Goal: Task Accomplishment & Management: Use online tool/utility

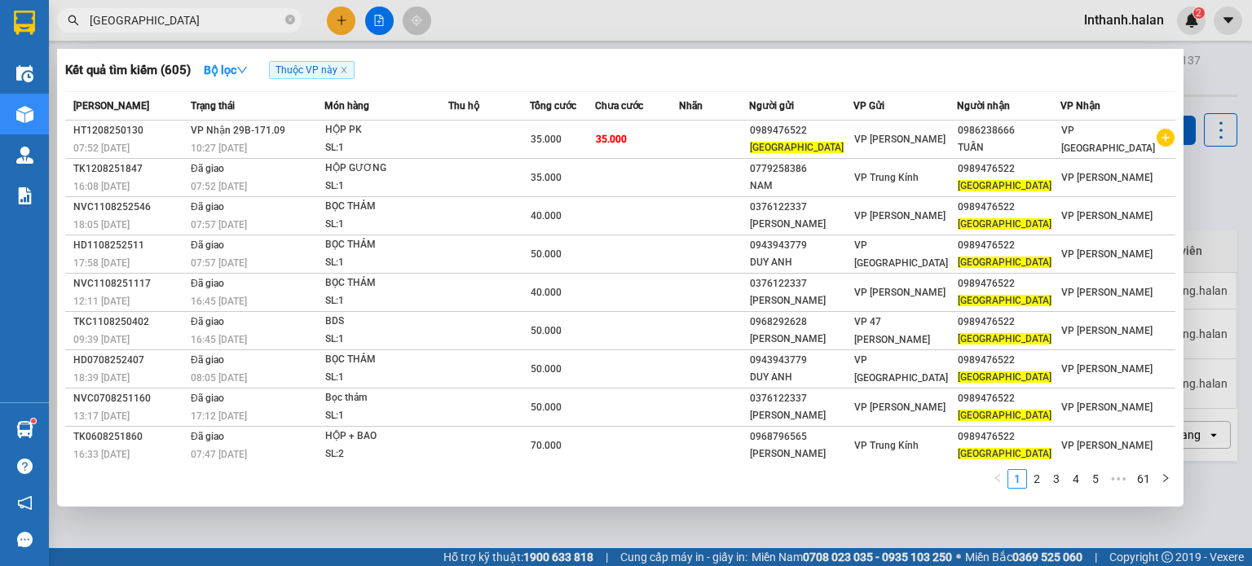
click at [247, 24] on input "hà châu" at bounding box center [186, 20] width 192 height 18
click at [250, 21] on input "hà châu" at bounding box center [186, 20] width 192 height 18
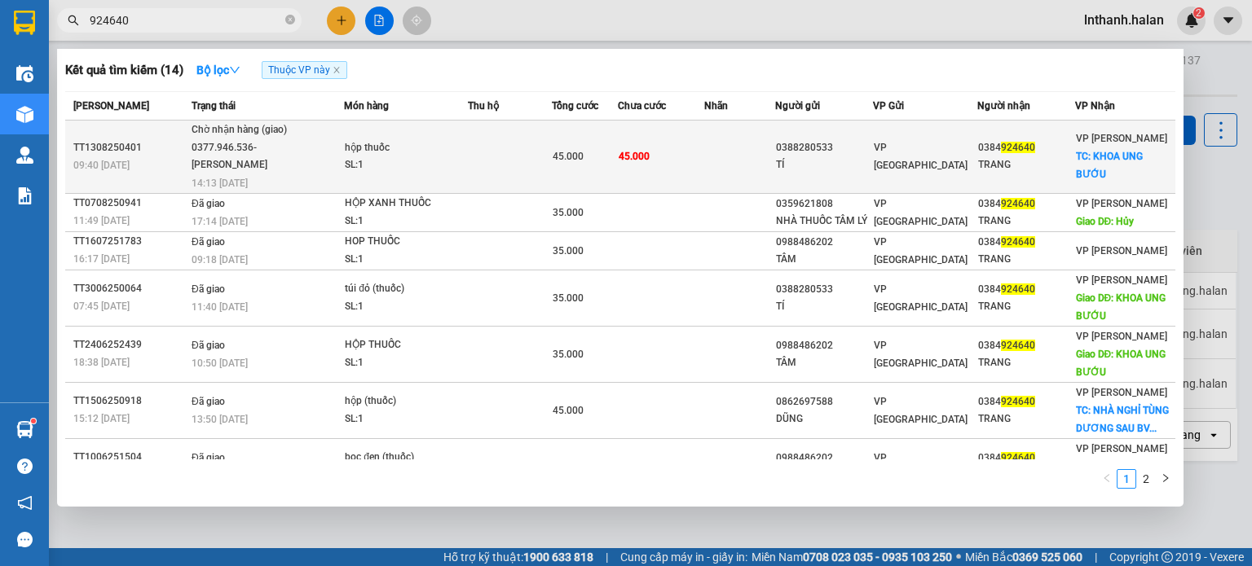
type input "924640"
click at [507, 149] on td at bounding box center [510, 157] width 84 height 73
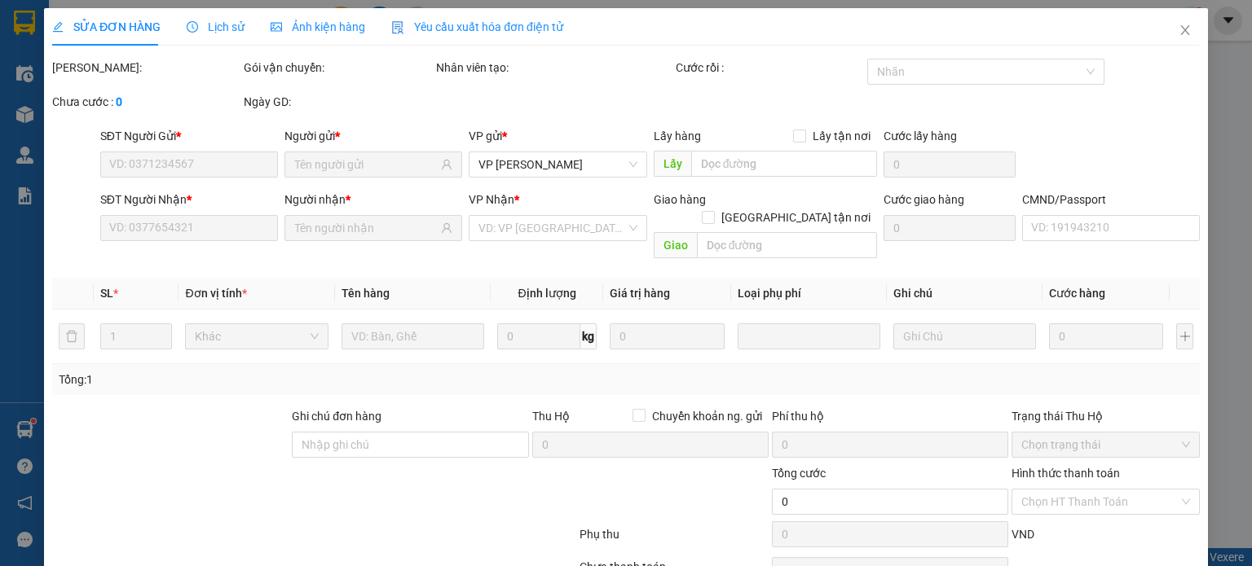
type input "0388280533"
type input "TÍ"
type input "0384924640"
type input "TRANG"
checkbox input "true"
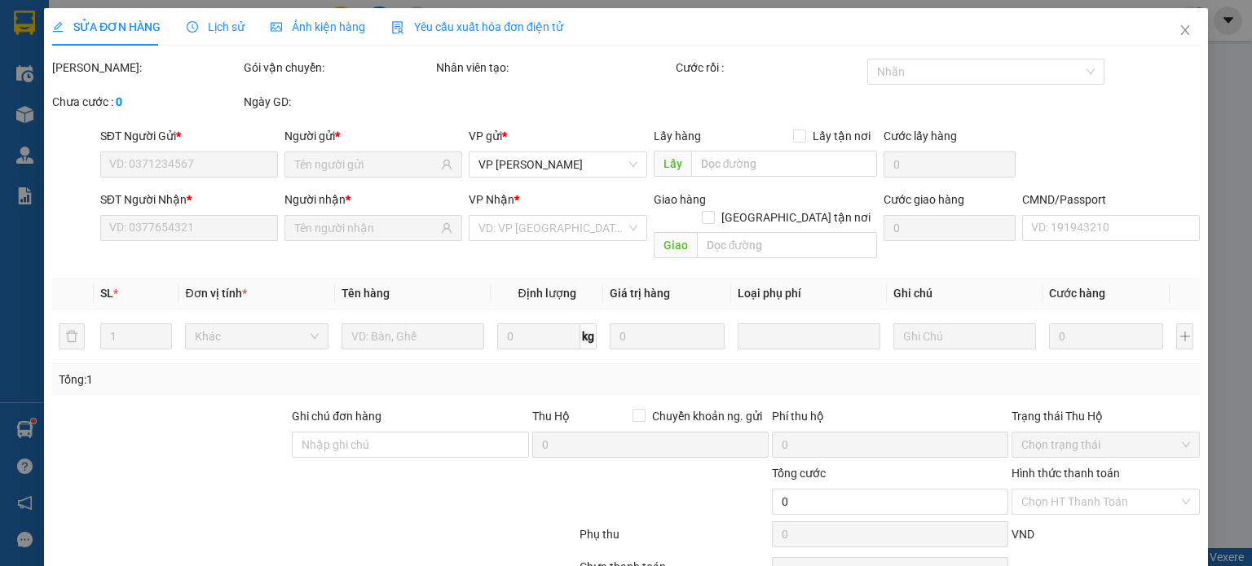
type input "KHOA UNG BƯỚU"
type input "10.000"
type input "45.000"
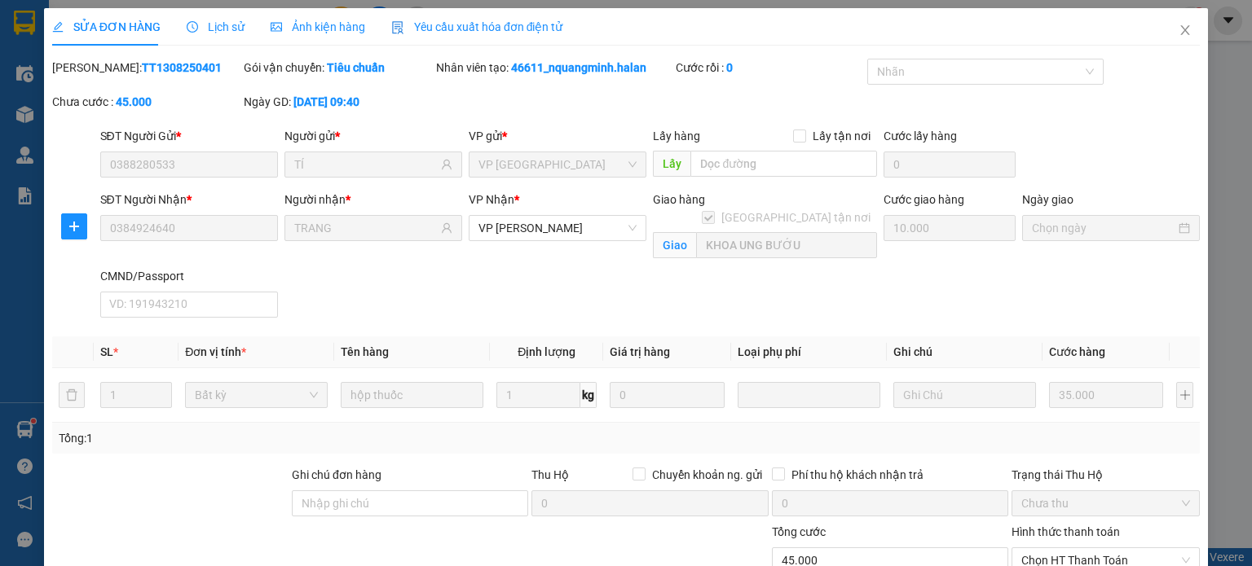
click at [205, 21] on span "Lịch sử" at bounding box center [216, 26] width 58 height 13
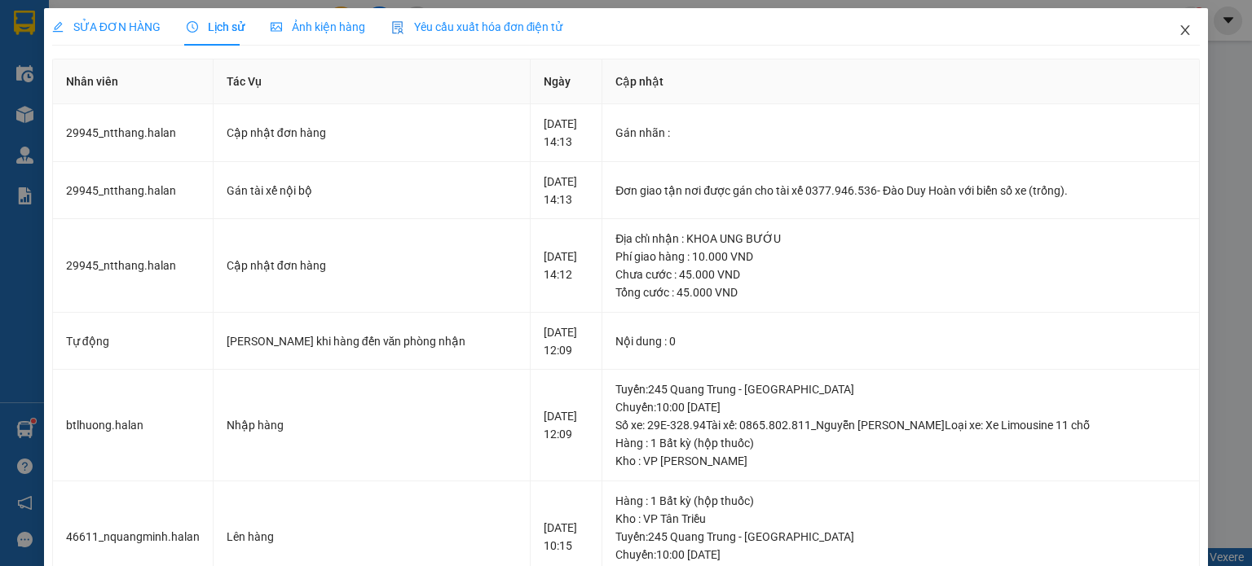
click at [1181, 31] on icon "close" at bounding box center [1185, 30] width 9 height 10
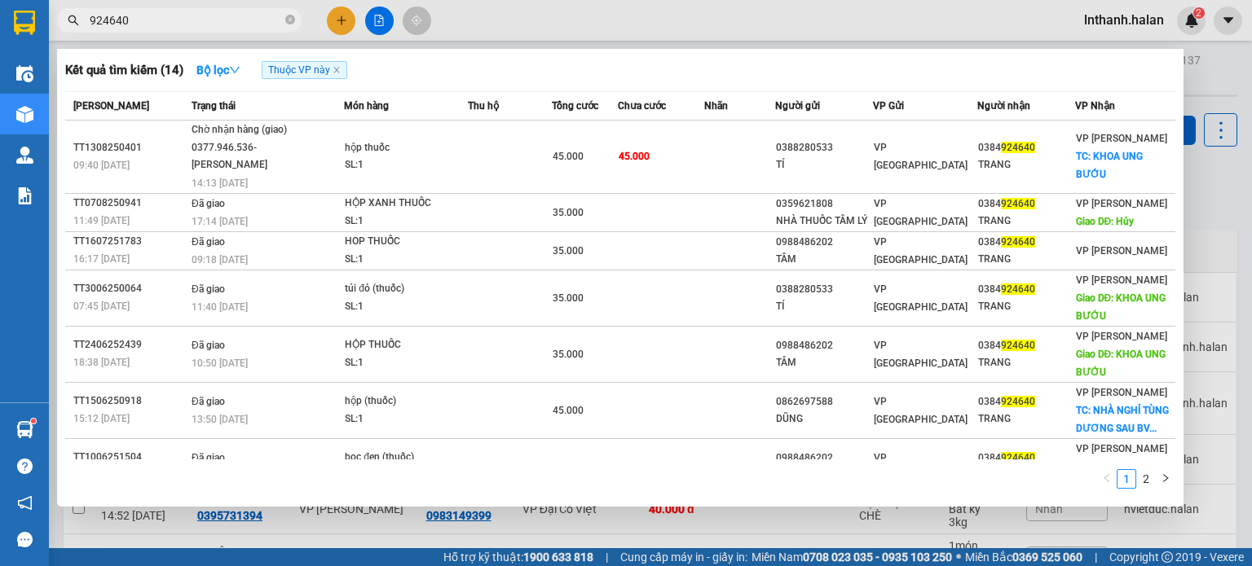
click at [254, 21] on input "924640" at bounding box center [186, 20] width 192 height 18
paste input "NT1308251247"
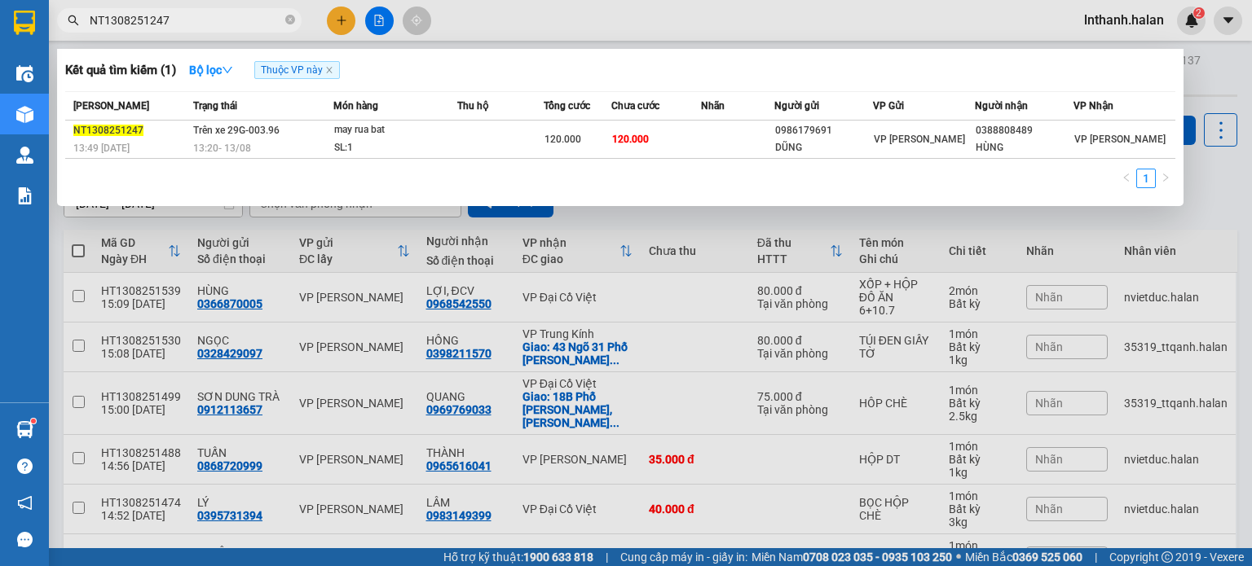
type input "NT1308251247"
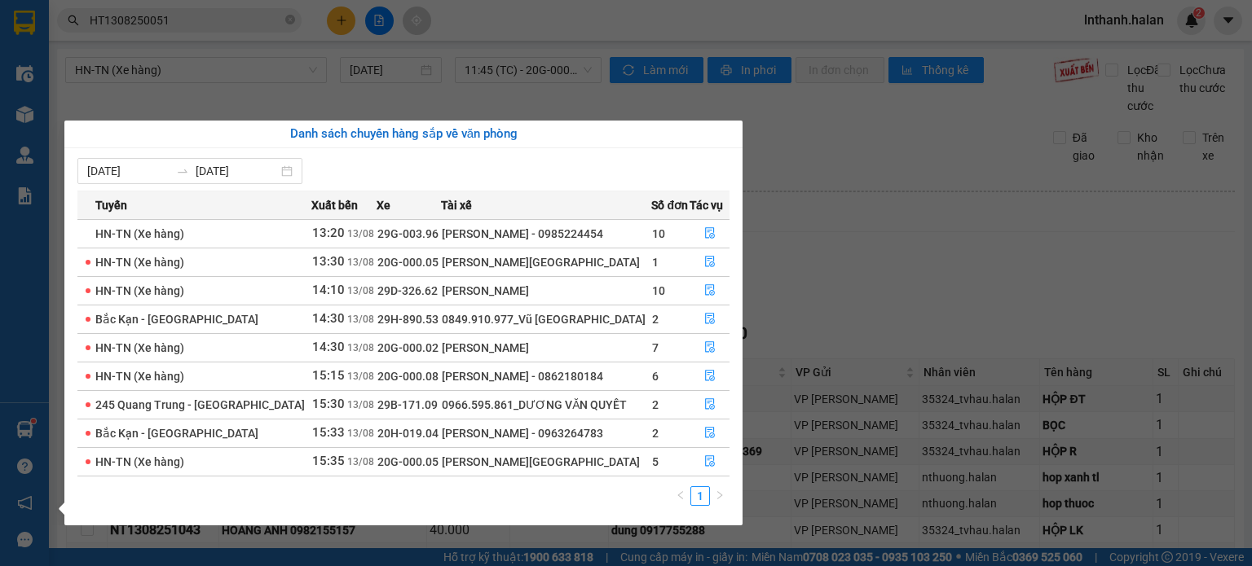
scroll to position [147, 0]
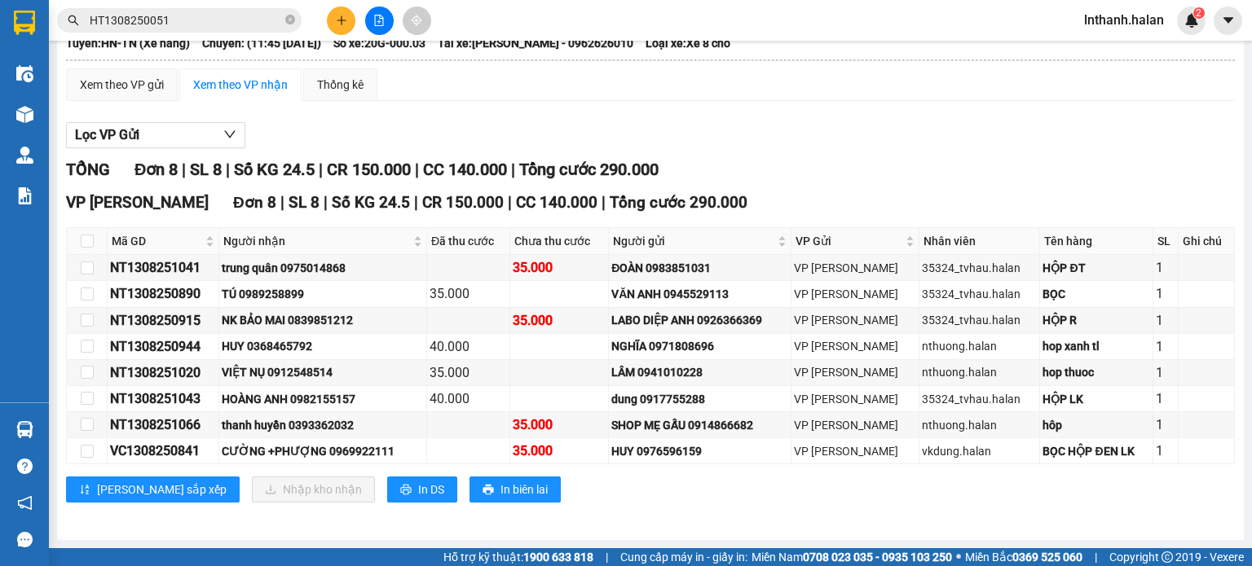
click at [825, 147] on section "Kết quả tìm kiếm ( 1 ) Bộ lọc Mã ĐH Trạng thái Món hàng Thu hộ Tổng cước Chưa c…" at bounding box center [626, 283] width 1252 height 566
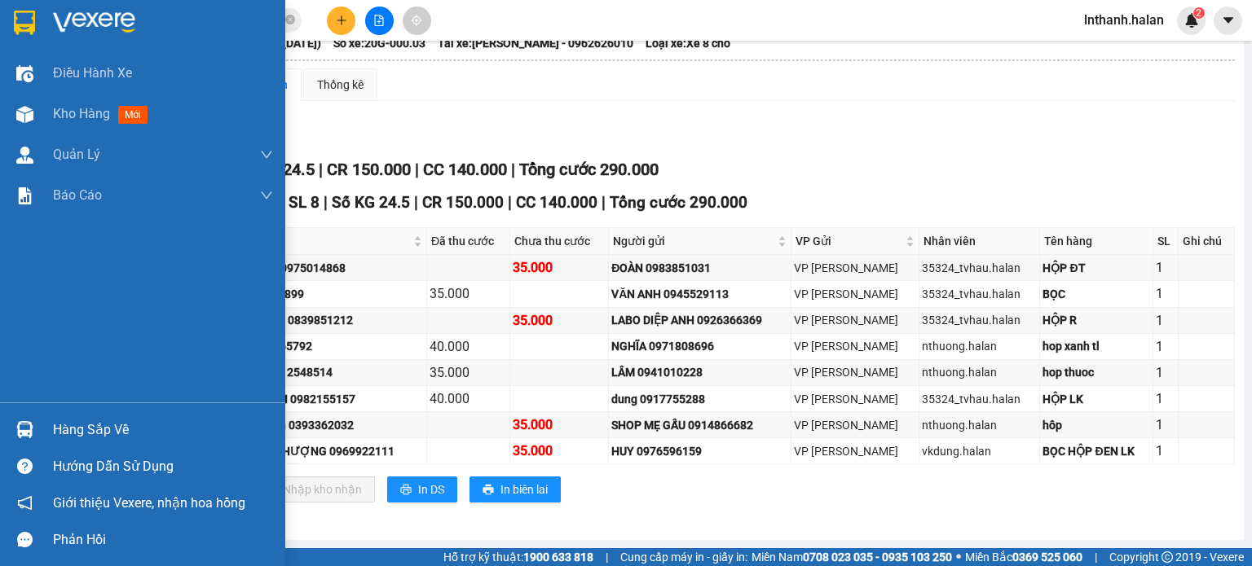
click at [66, 434] on div "Hàng sắp về" at bounding box center [163, 430] width 220 height 24
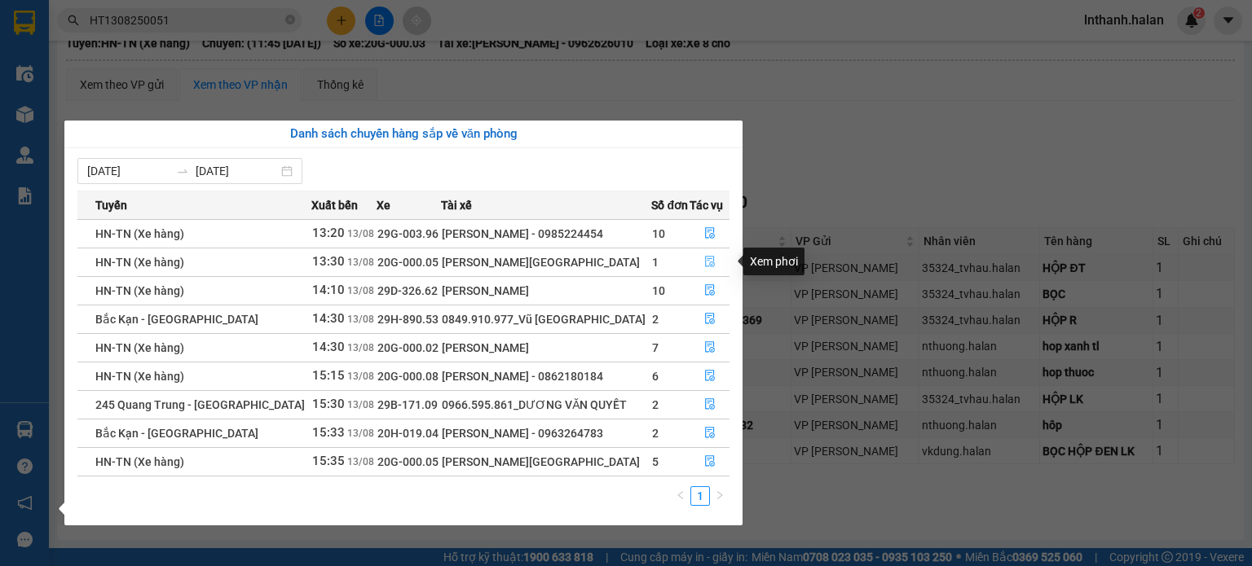
click at [708, 260] on icon "file-done" at bounding box center [709, 261] width 11 height 11
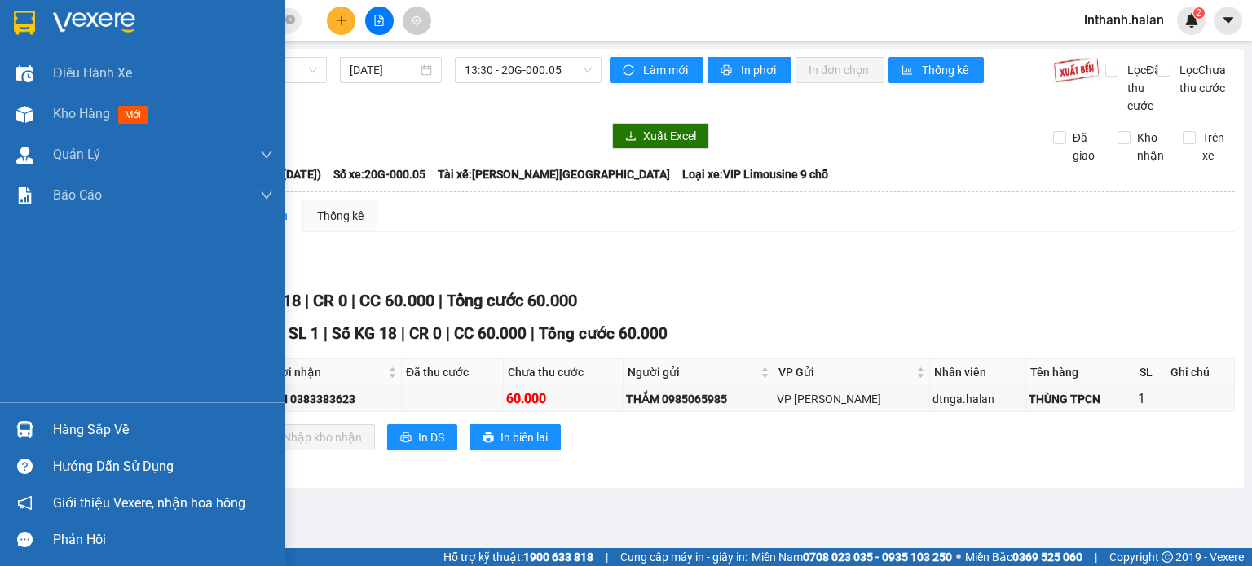
click at [64, 428] on div "Hàng sắp về" at bounding box center [163, 430] width 220 height 24
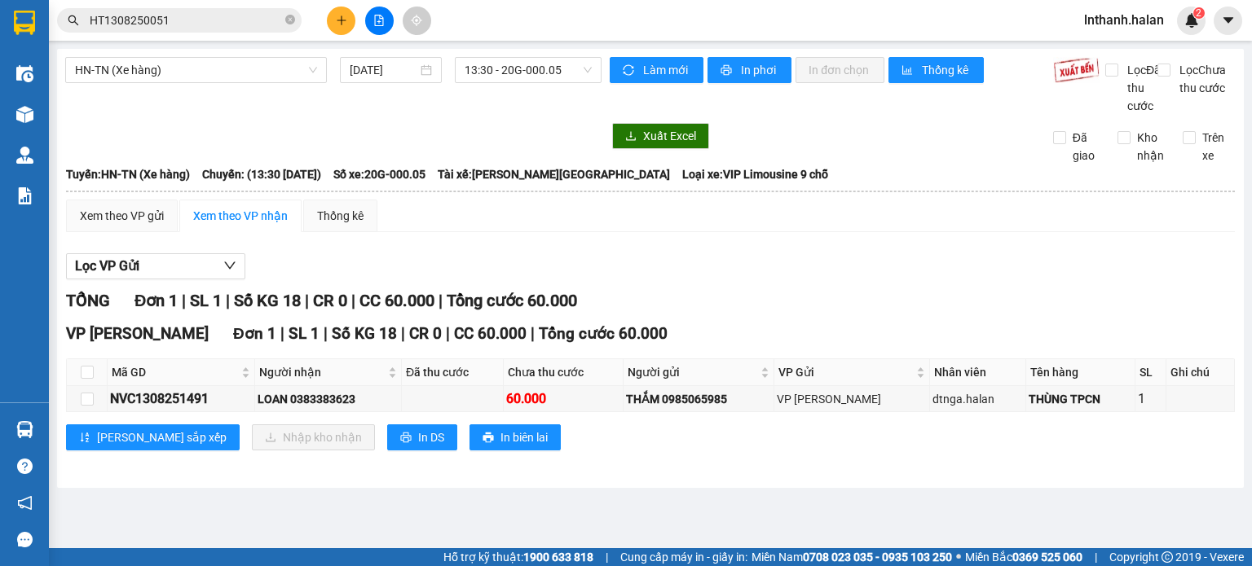
click at [957, 263] on section "Kết quả tìm kiếm ( 1 ) Bộ lọc Mã ĐH Trạng thái Món hàng Thu hộ Tổng cước Chưa c…" at bounding box center [626, 283] width 1252 height 566
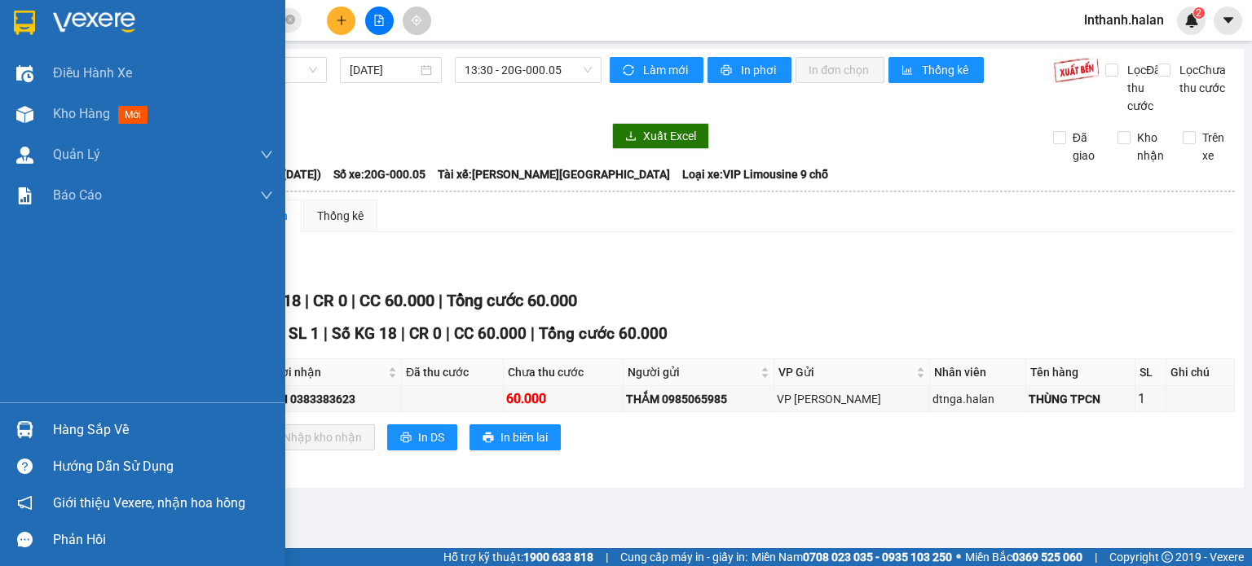
click at [73, 441] on div "Hàng sắp về" at bounding box center [163, 430] width 220 height 24
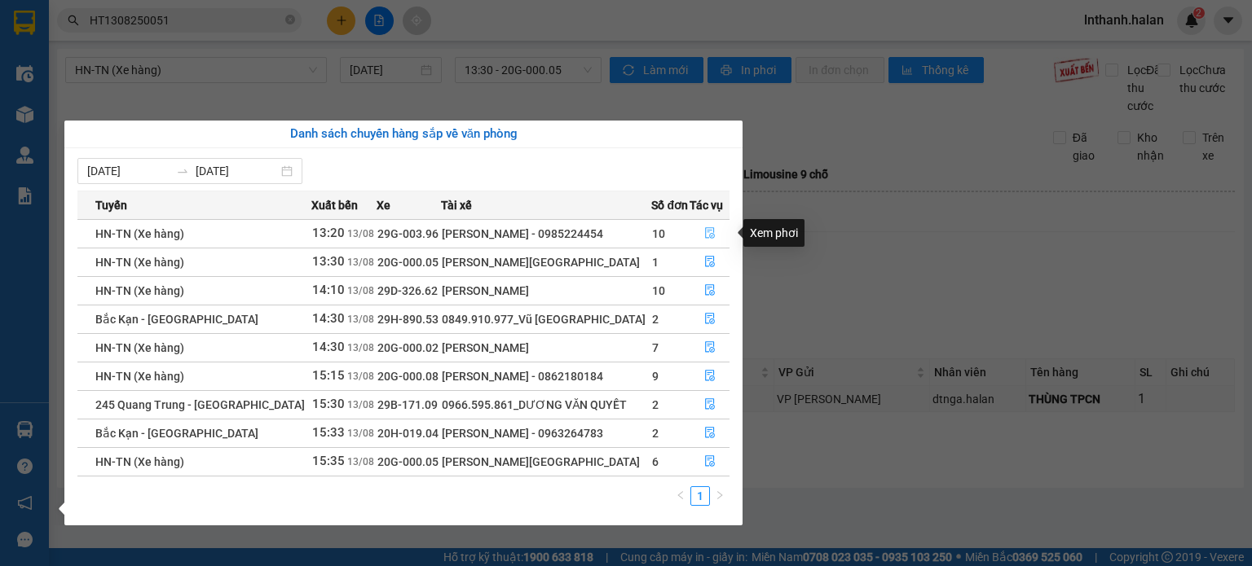
click at [714, 229] on button "button" at bounding box center [709, 234] width 38 height 26
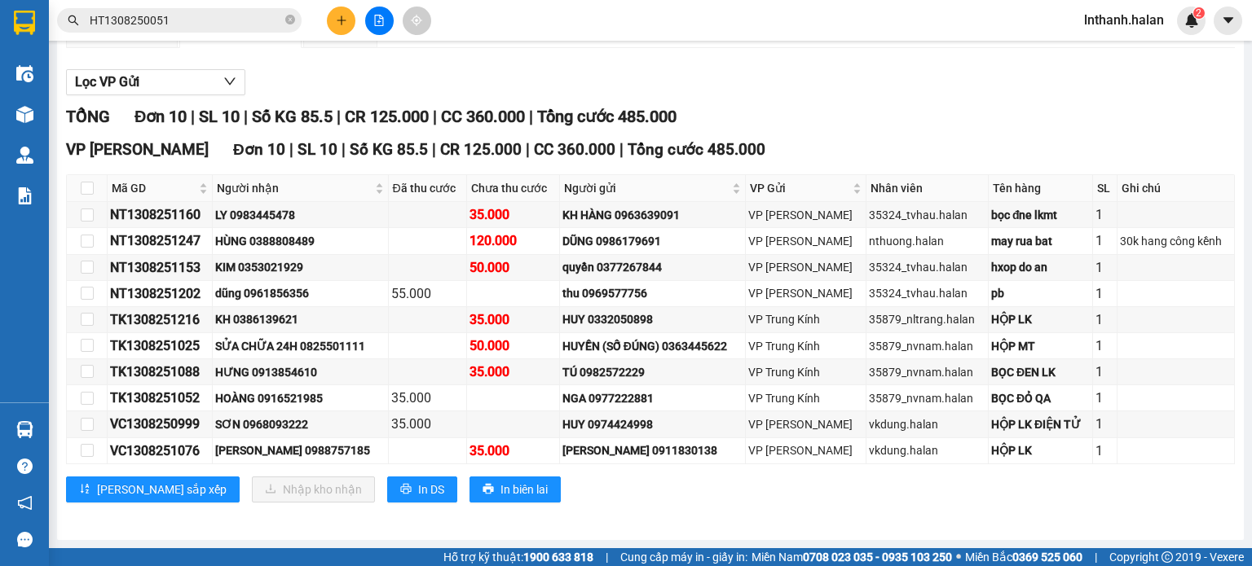
scroll to position [199, 0]
click at [146, 245] on div "NT1308251247" at bounding box center [159, 241] width 99 height 20
copy div "NT1308251247"
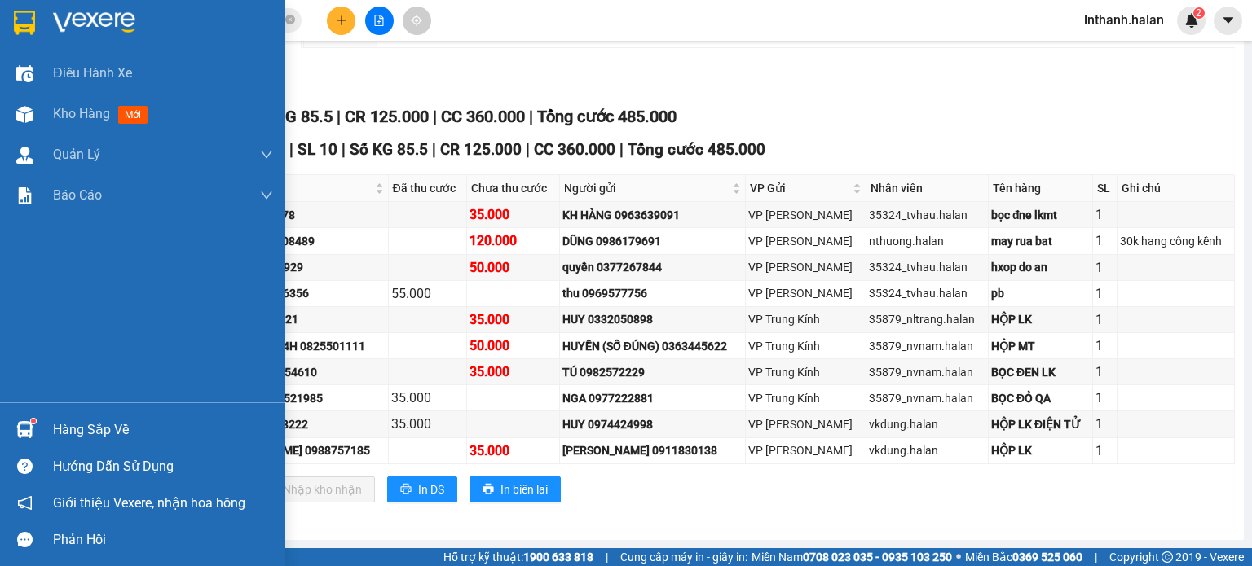
click at [66, 432] on div "Hàng sắp về" at bounding box center [163, 430] width 220 height 24
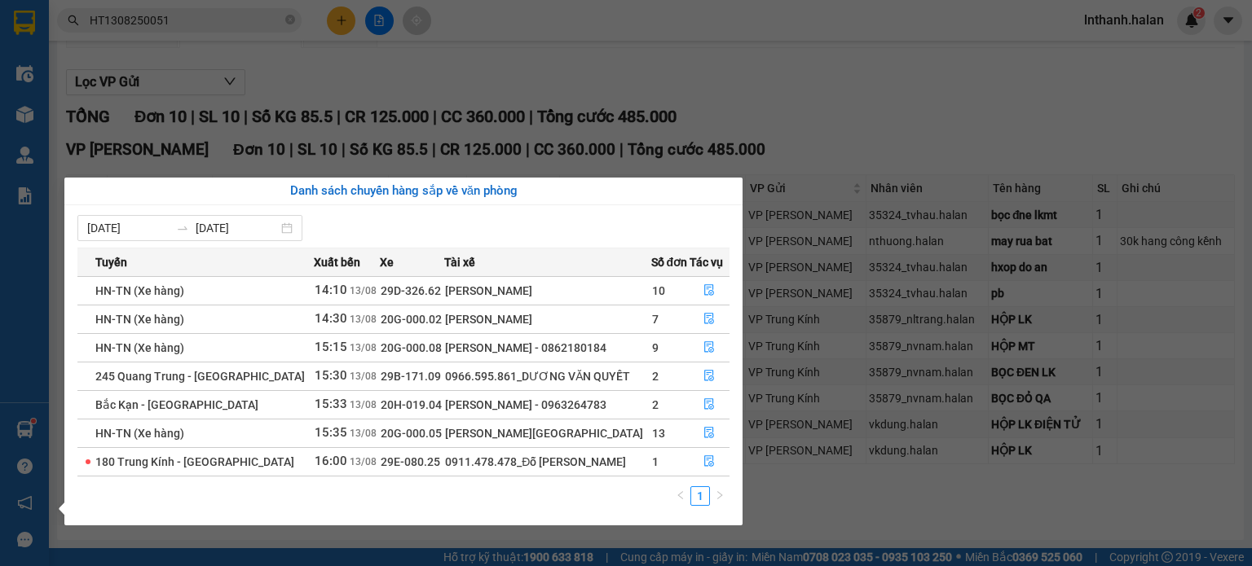
drag, startPoint x: 746, startPoint y: 105, endPoint x: 748, endPoint y: 78, distance: 26.9
click at [746, 99] on section "Kết quả tìm kiếm ( 1 ) Bộ lọc Mã ĐH Trạng thái Món hàng Thu hộ Tổng cước Chưa c…" at bounding box center [626, 283] width 1252 height 566
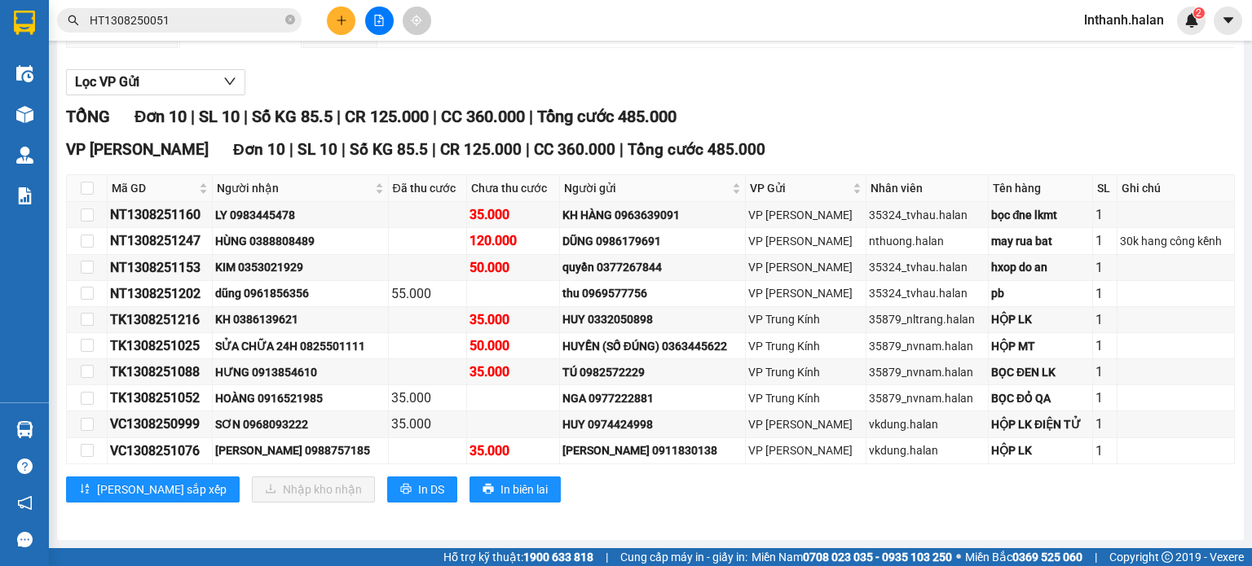
click at [812, 45] on div "Xem theo VP gửi Xem theo VP nhận Thống kê" at bounding box center [650, 31] width 1169 height 33
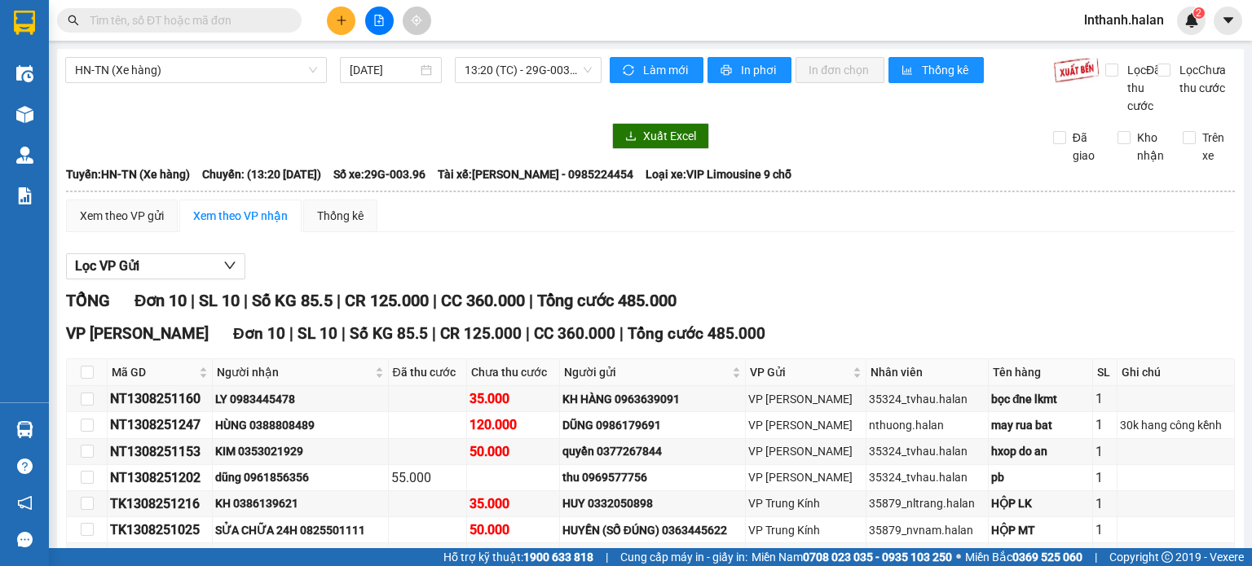
click at [172, 28] on input "text" at bounding box center [186, 20] width 192 height 18
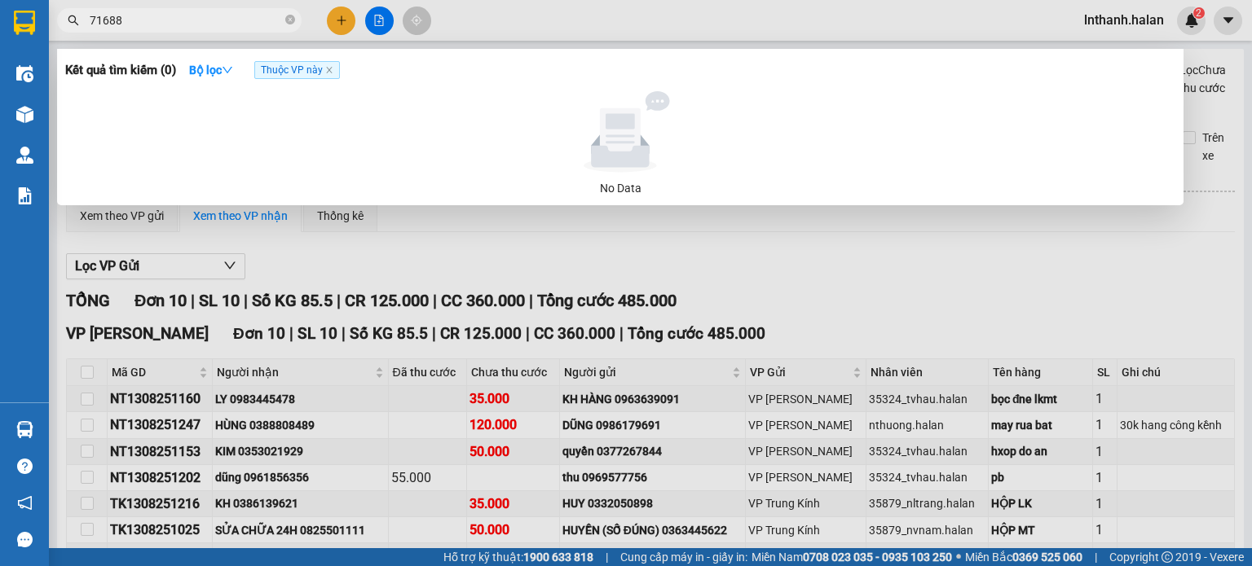
type input "716888"
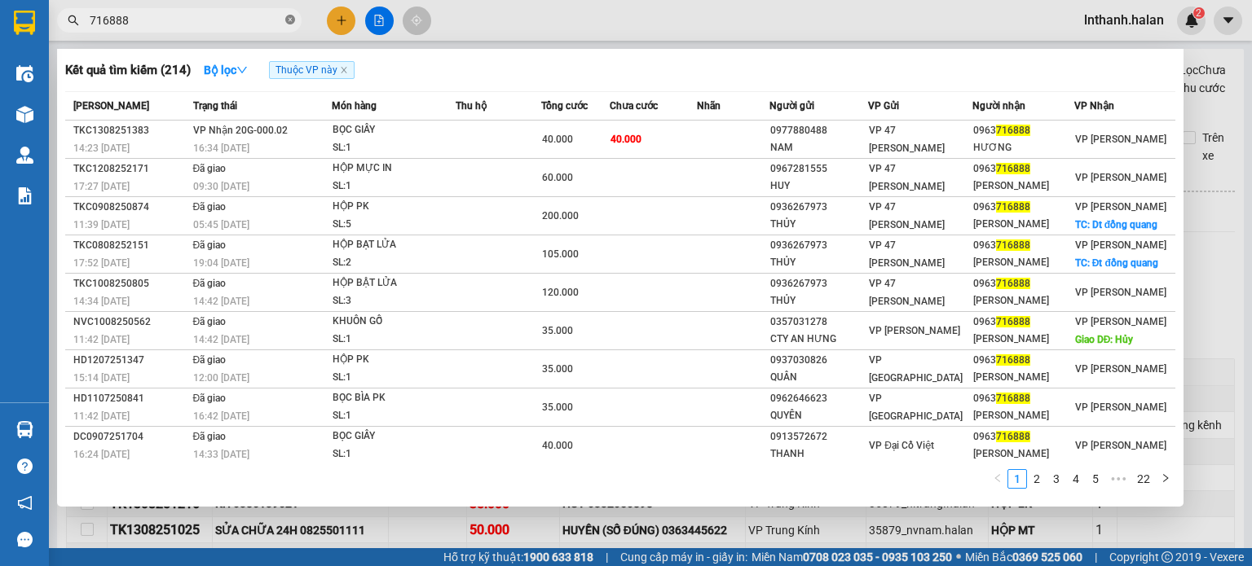
click at [290, 15] on icon "close-circle" at bounding box center [290, 20] width 10 height 10
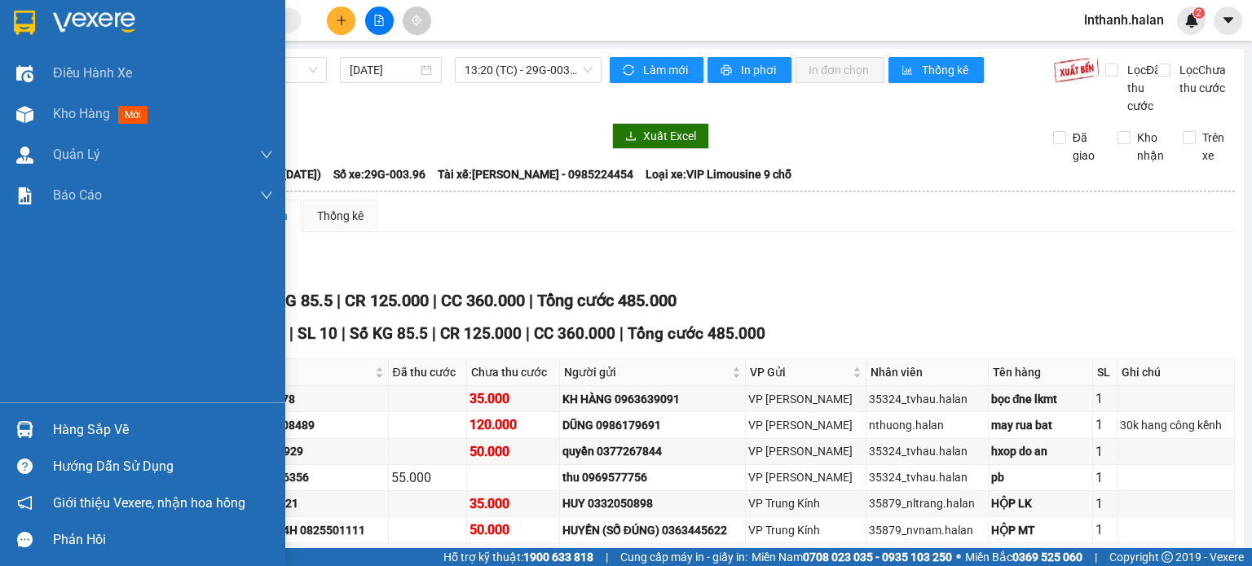
click at [85, 422] on div "Hàng sắp về" at bounding box center [163, 430] width 220 height 24
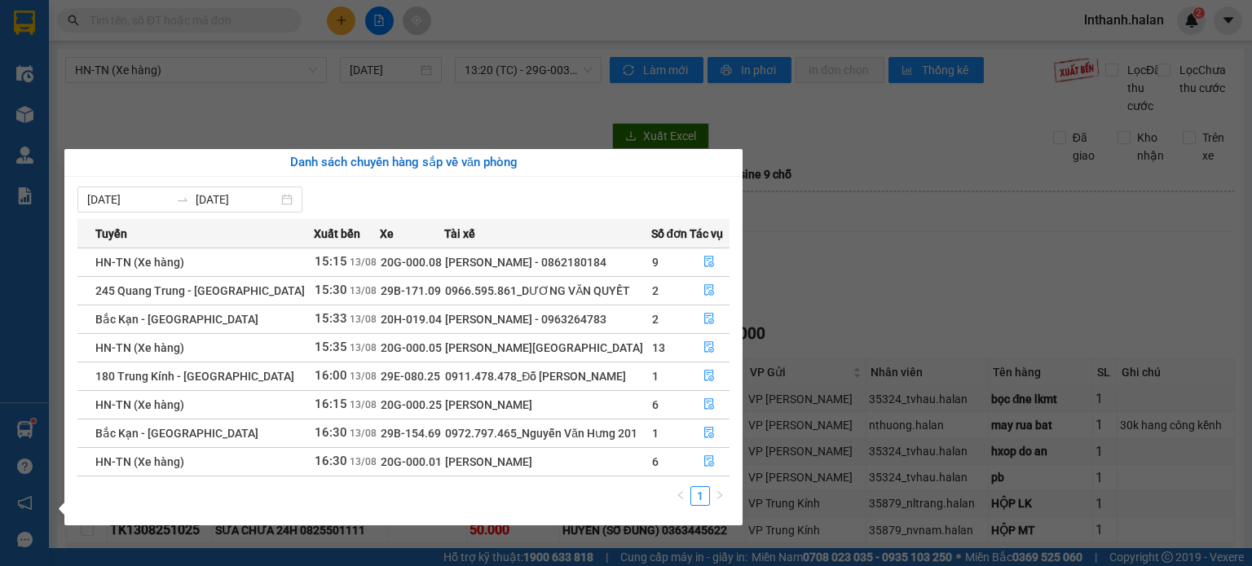
click at [264, 20] on section "Kết quả tìm kiếm ( 214 ) Bộ lọc Thuộc VP này Mã ĐH Trạng thái Món hàng Thu hộ T…" at bounding box center [626, 283] width 1252 height 566
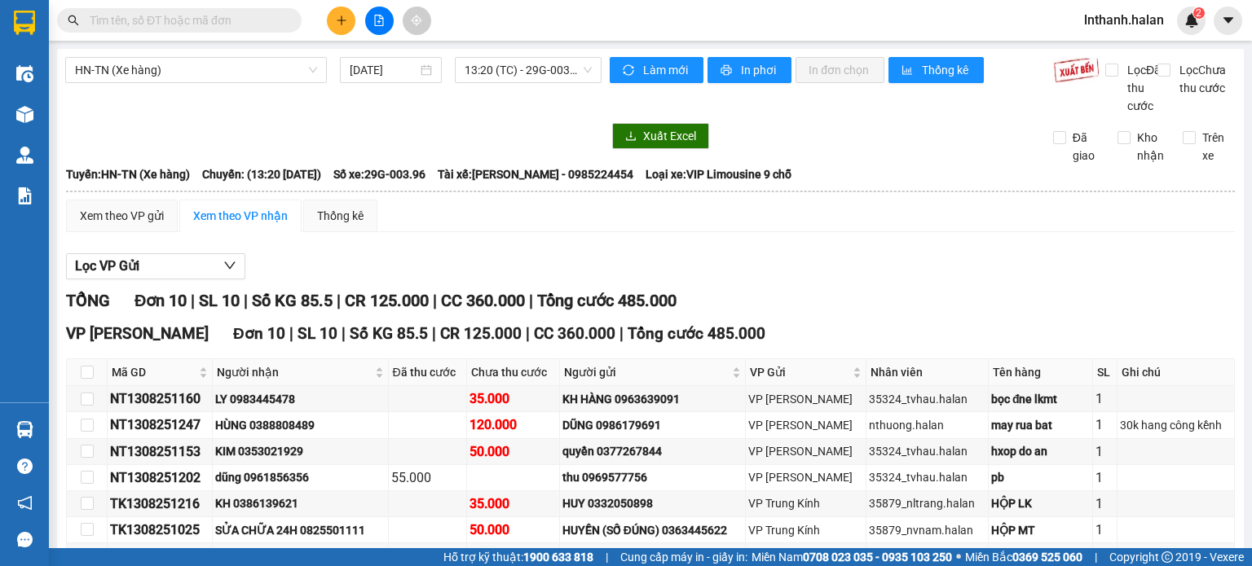
click at [264, 20] on input "text" at bounding box center [186, 20] width 192 height 18
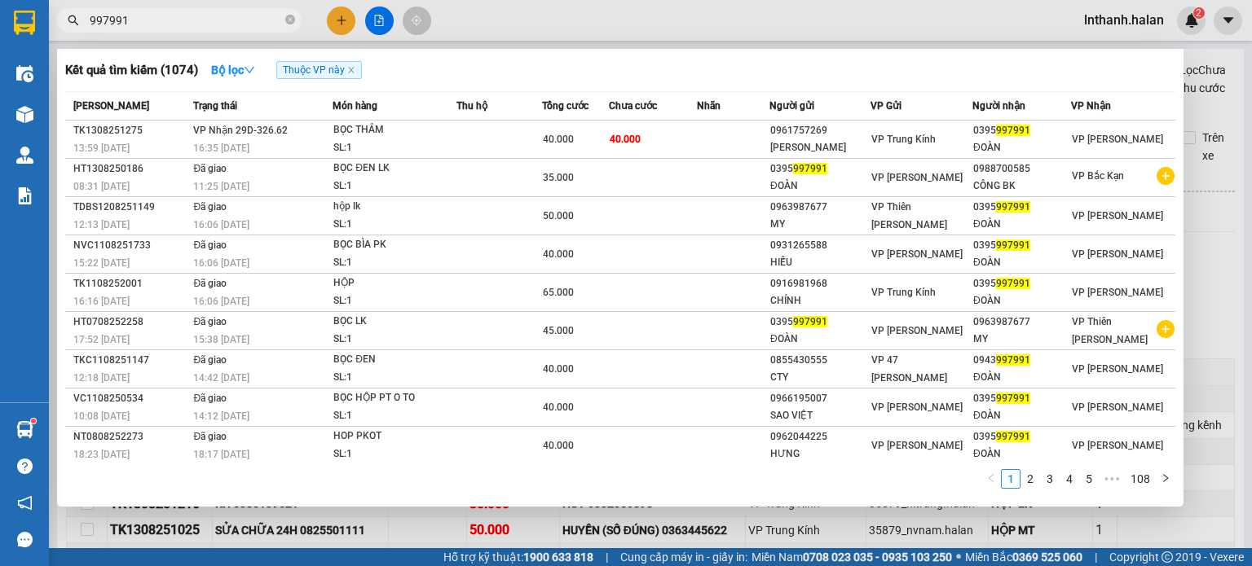
type input "997991"
drag, startPoint x: 513, startPoint y: 28, endPoint x: 271, endPoint y: 90, distance: 250.0
click at [513, 27] on div at bounding box center [626, 283] width 1252 height 566
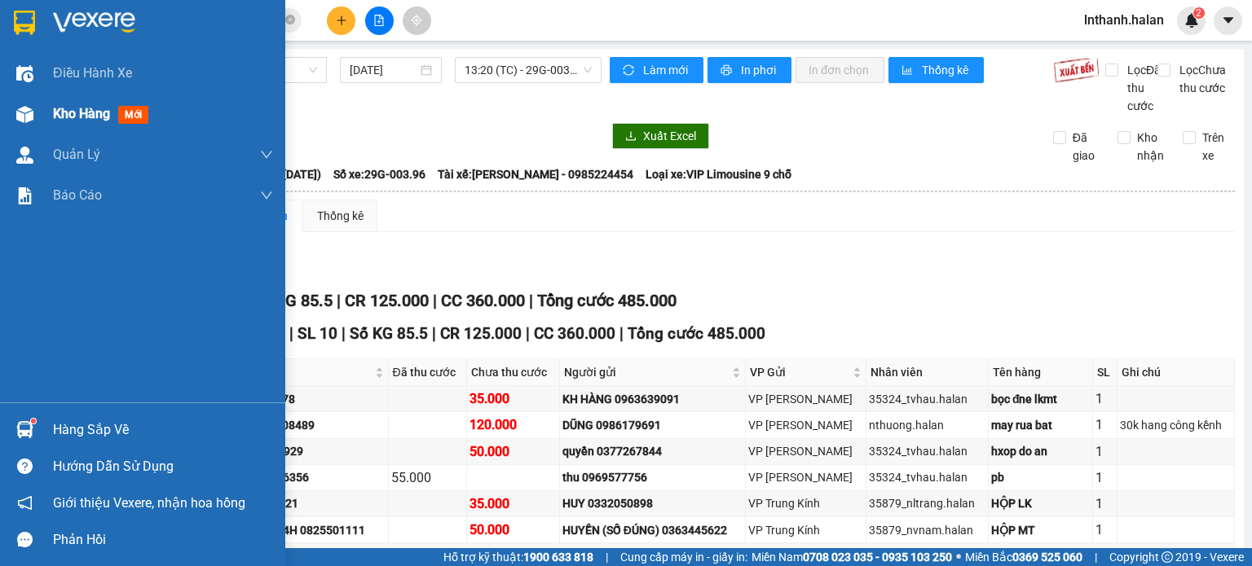
click at [87, 115] on span "Kho hàng" at bounding box center [81, 113] width 57 height 15
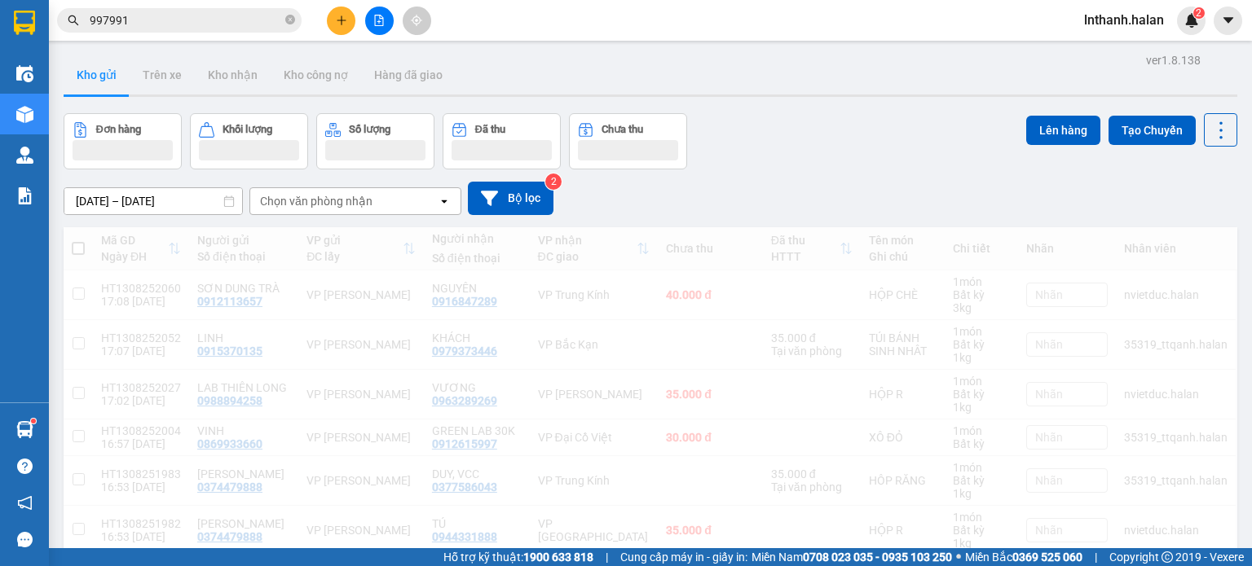
click at [341, 199] on div "Chọn văn phòng nhận" at bounding box center [316, 201] width 112 height 16
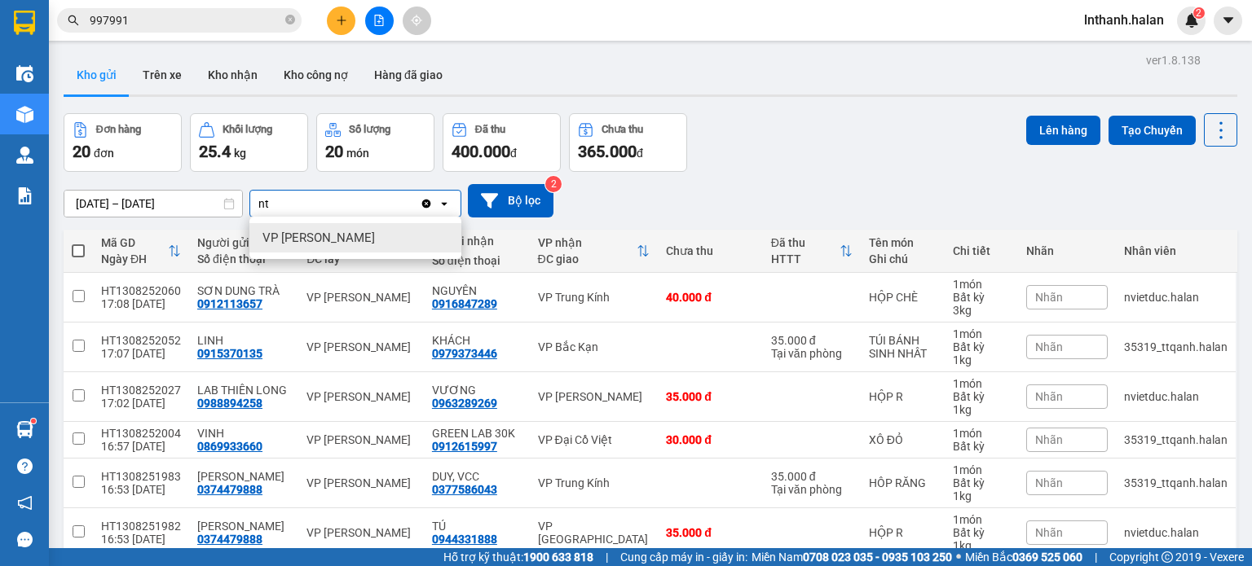
type input "nt"
click at [347, 227] on div "VP [PERSON_NAME]" at bounding box center [355, 237] width 212 height 29
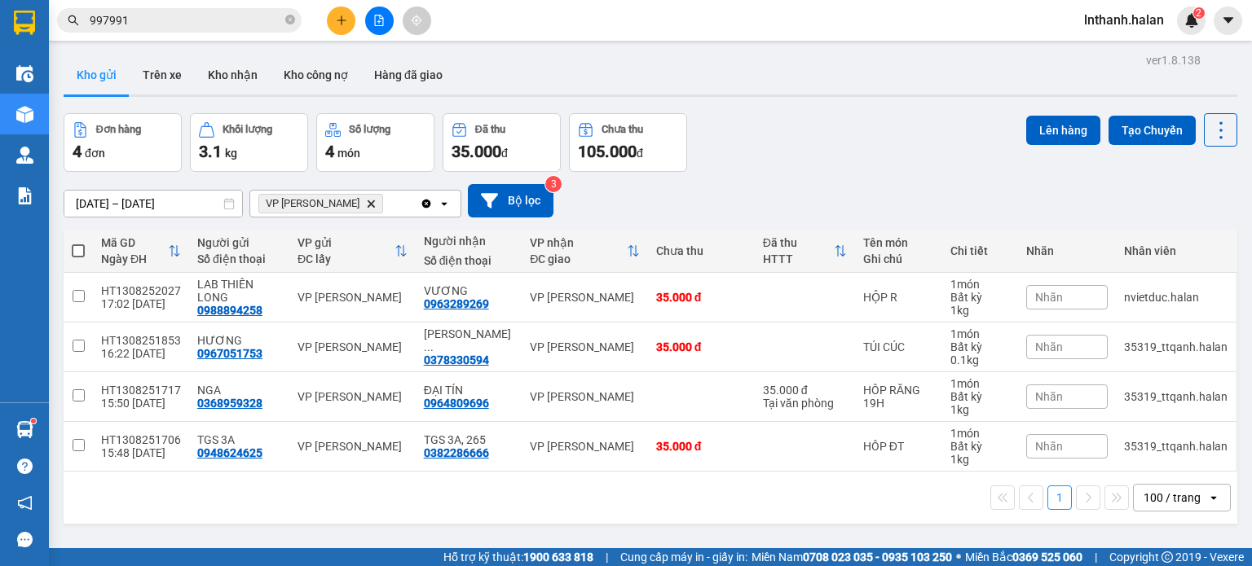
click at [75, 245] on span at bounding box center [78, 250] width 13 height 13
click at [78, 243] on input "checkbox" at bounding box center [78, 243] width 0 height 0
checkbox input "true"
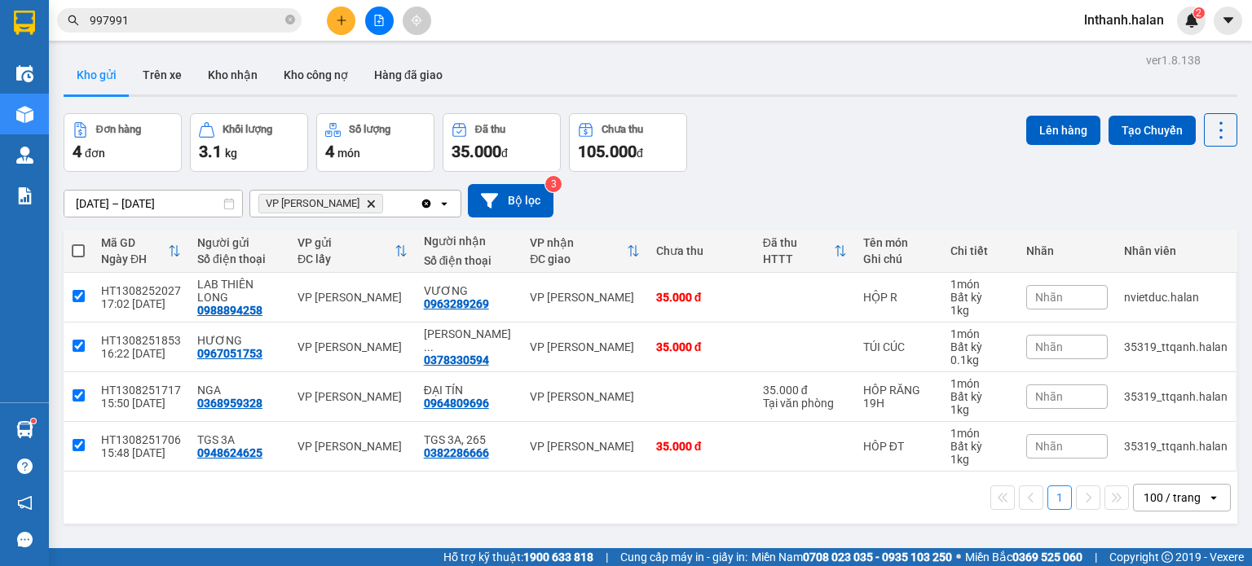
checkbox input "true"
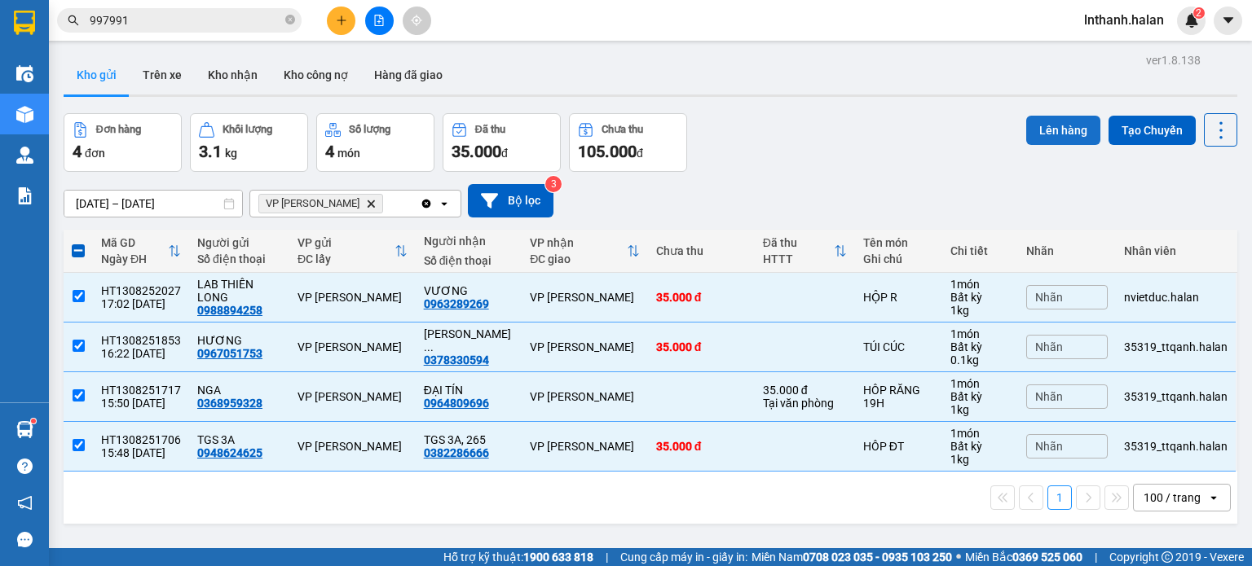
click at [1037, 125] on button "Lên hàng" at bounding box center [1063, 130] width 74 height 29
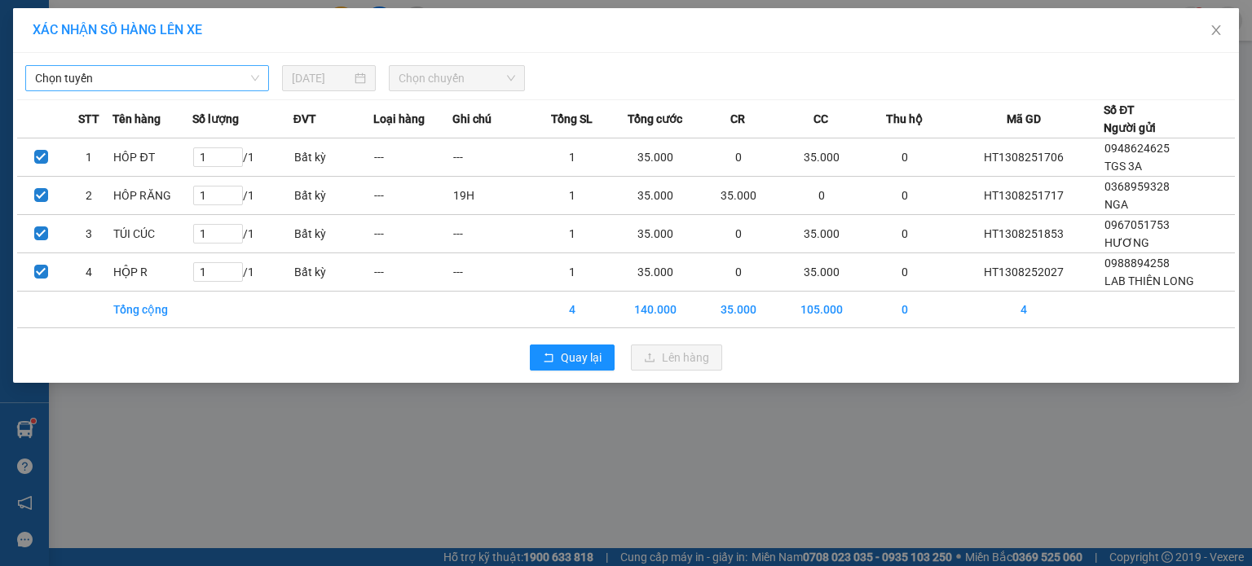
click at [170, 73] on span "Chọn tuyến" at bounding box center [147, 78] width 224 height 24
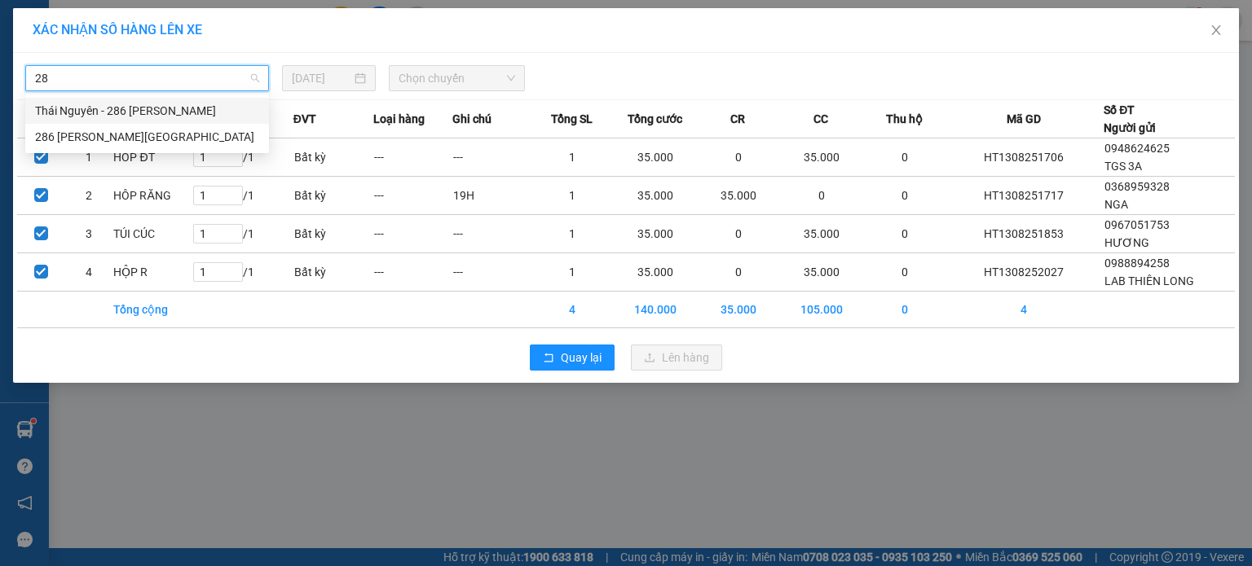
type input "286"
click at [196, 112] on div "Thái Nguyên - 286 Nguyễn Trãi" at bounding box center [147, 111] width 224 height 18
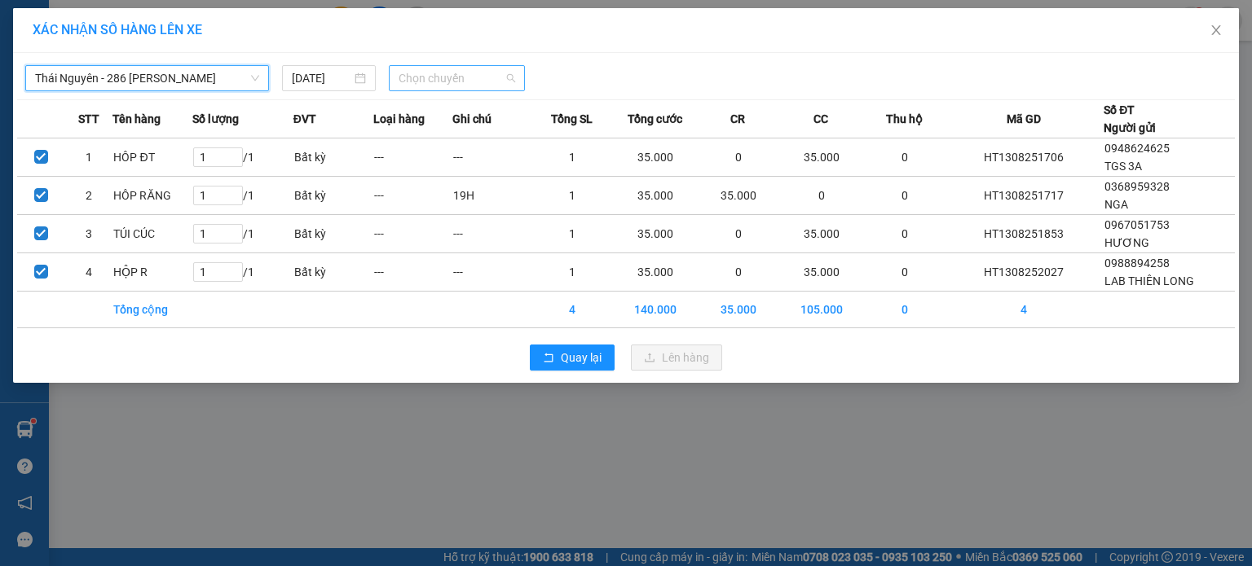
click at [438, 77] on span "Chọn chuyến" at bounding box center [456, 78] width 117 height 24
type input "558"
click at [453, 132] on div "17:00 - 29E-055.58" at bounding box center [461, 137] width 127 height 18
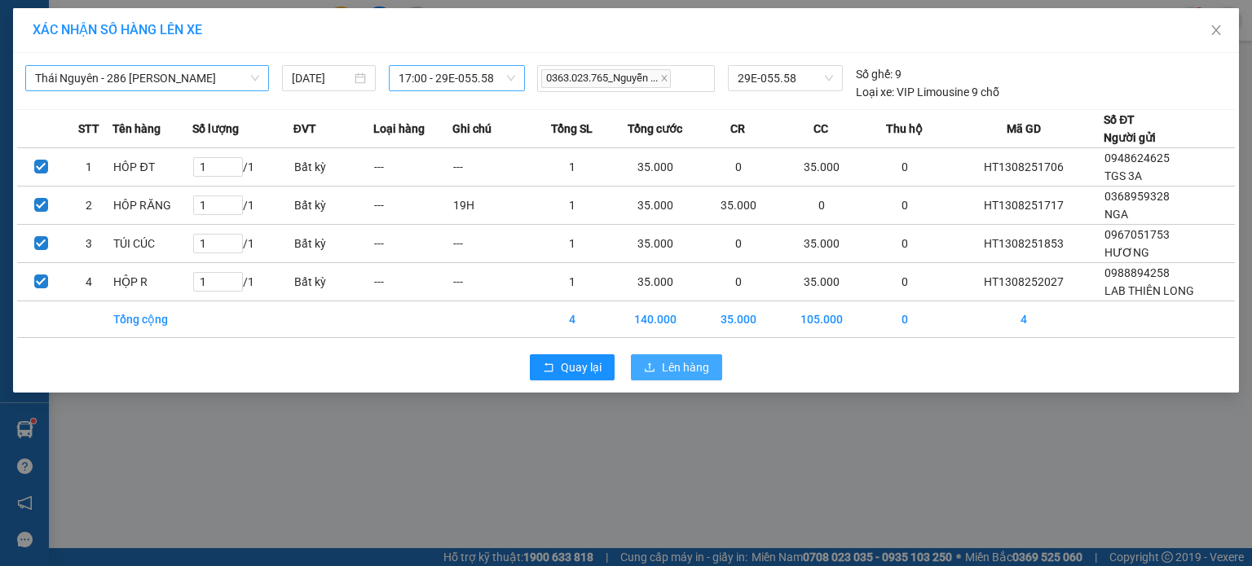
click at [672, 361] on span "Lên hàng" at bounding box center [685, 368] width 47 height 18
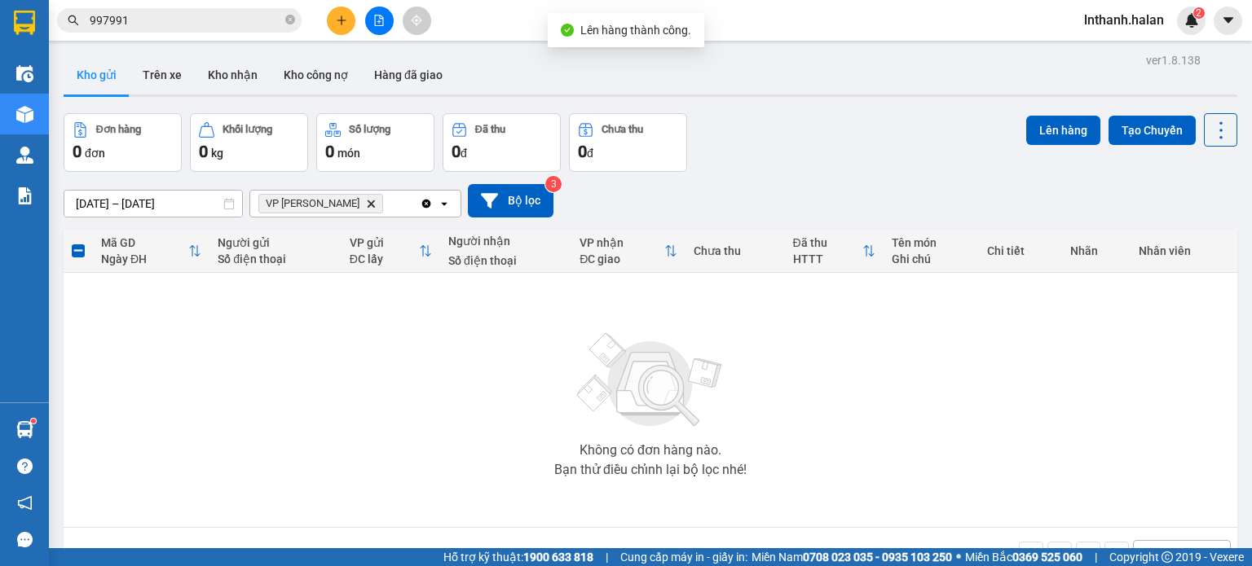
click at [366, 203] on icon "Delete" at bounding box center [371, 204] width 10 height 10
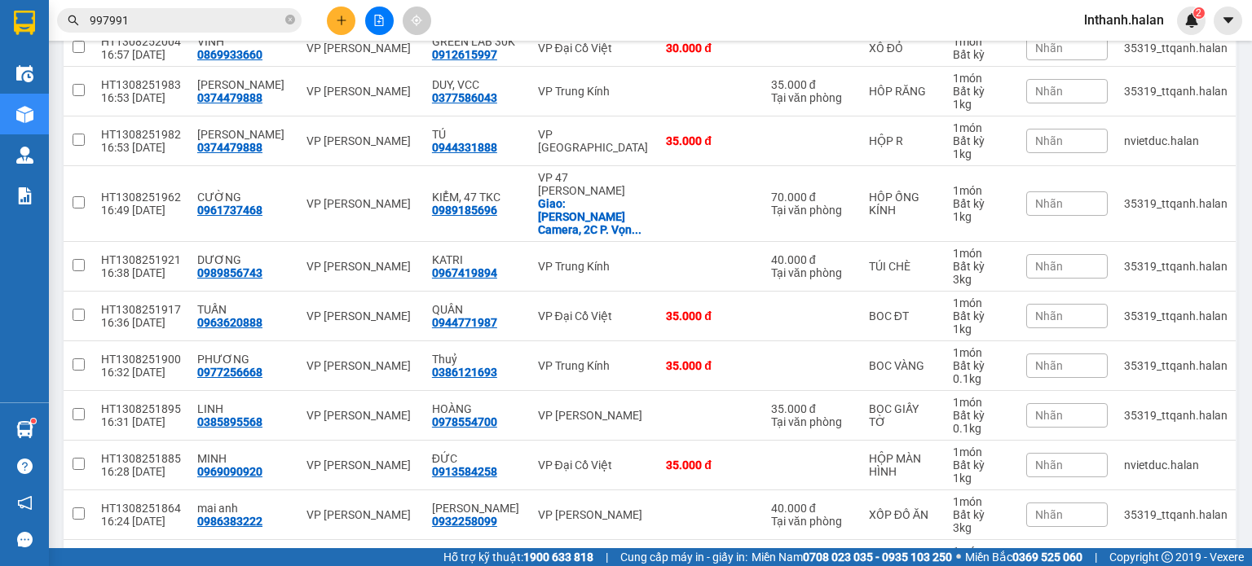
scroll to position [162, 0]
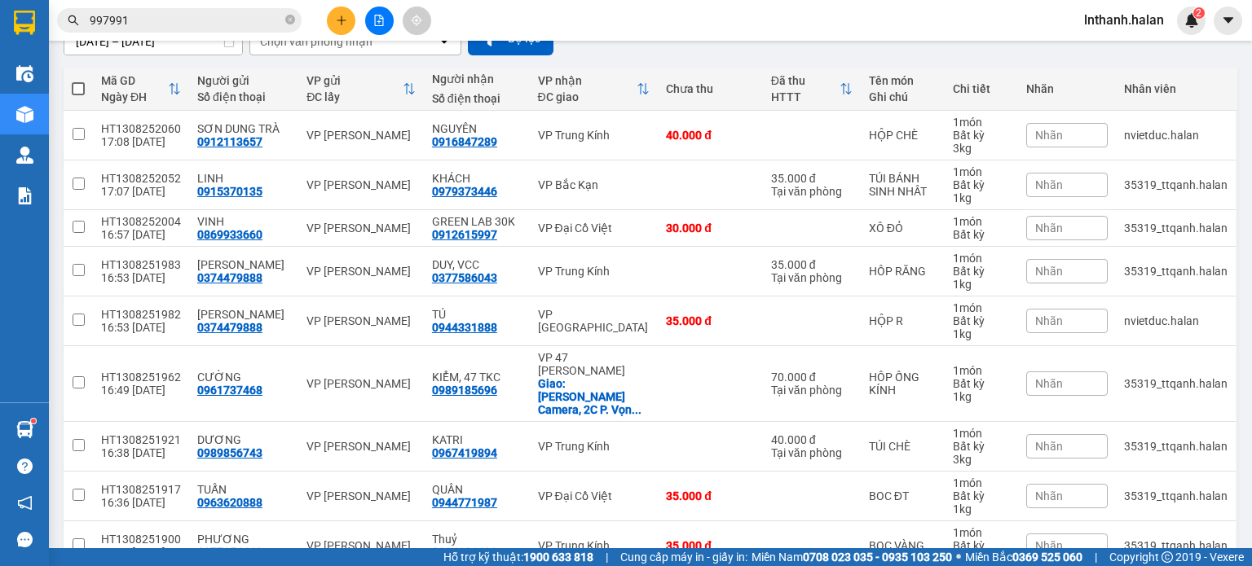
click at [216, 24] on input "997991" at bounding box center [186, 20] width 192 height 18
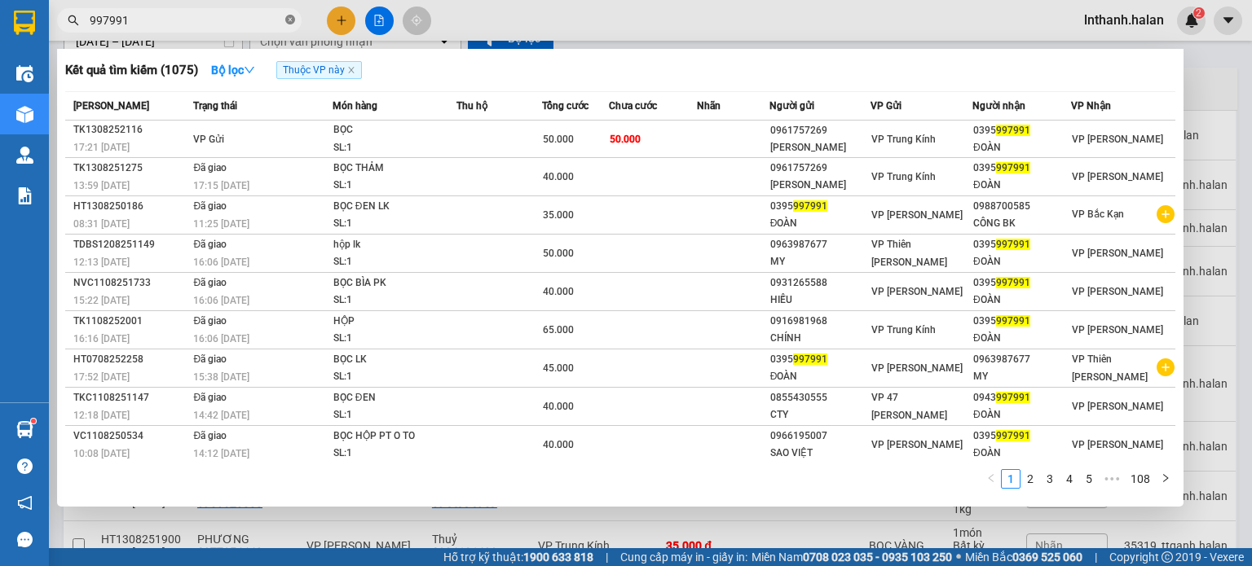
click at [290, 19] on icon "close-circle" at bounding box center [290, 20] width 10 height 10
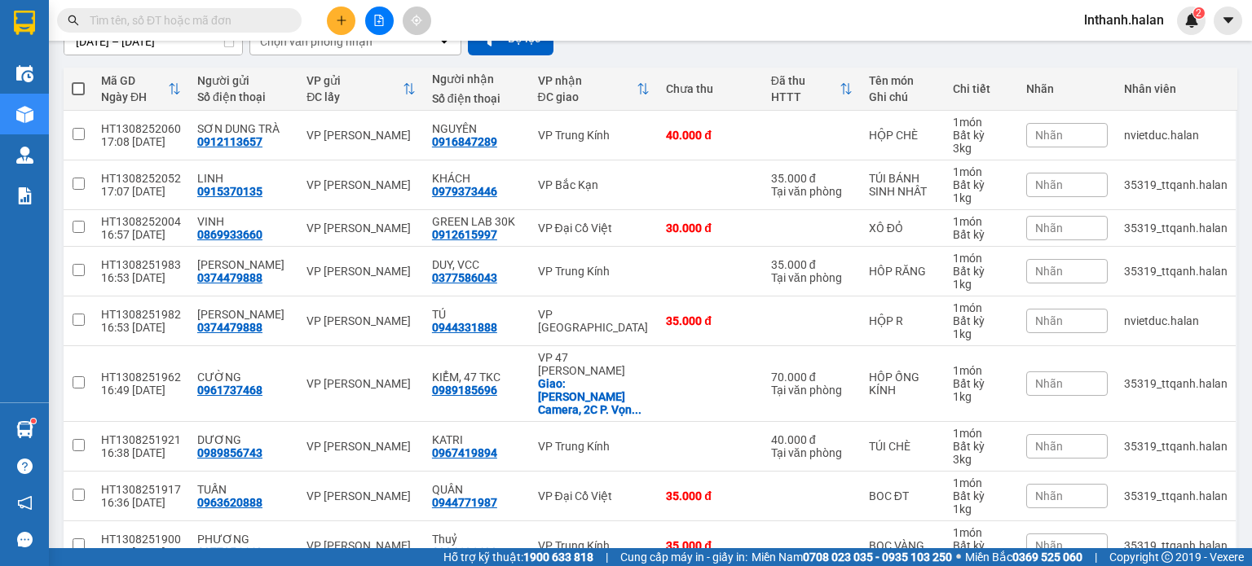
click at [206, 16] on input "text" at bounding box center [186, 20] width 192 height 18
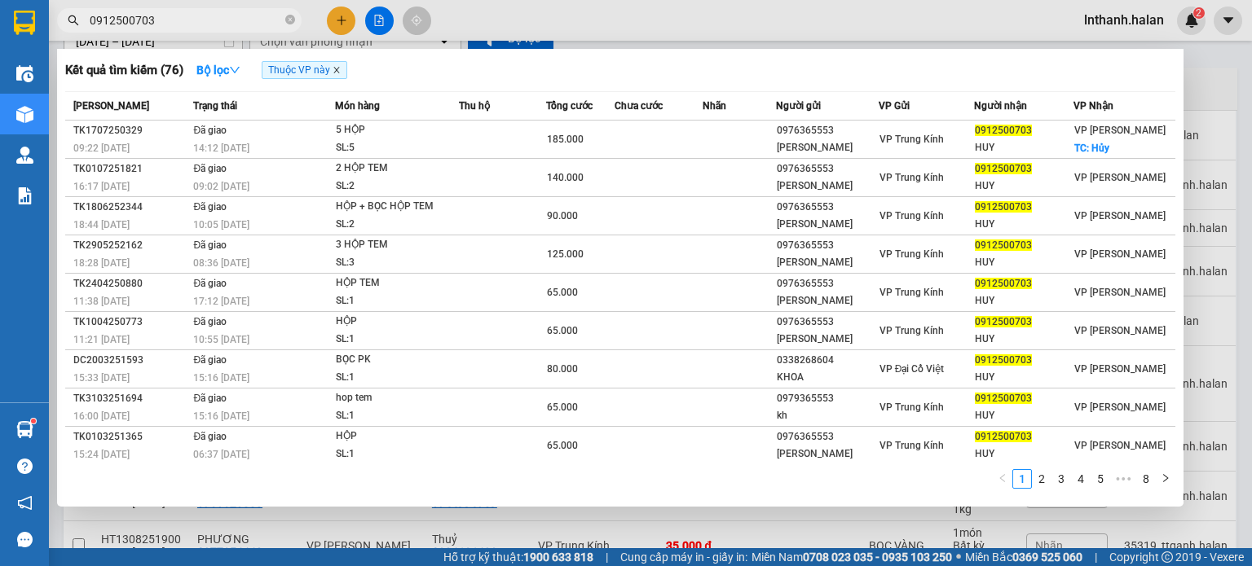
type input "0912500703"
click at [340, 71] on icon "close" at bounding box center [336, 70] width 8 height 8
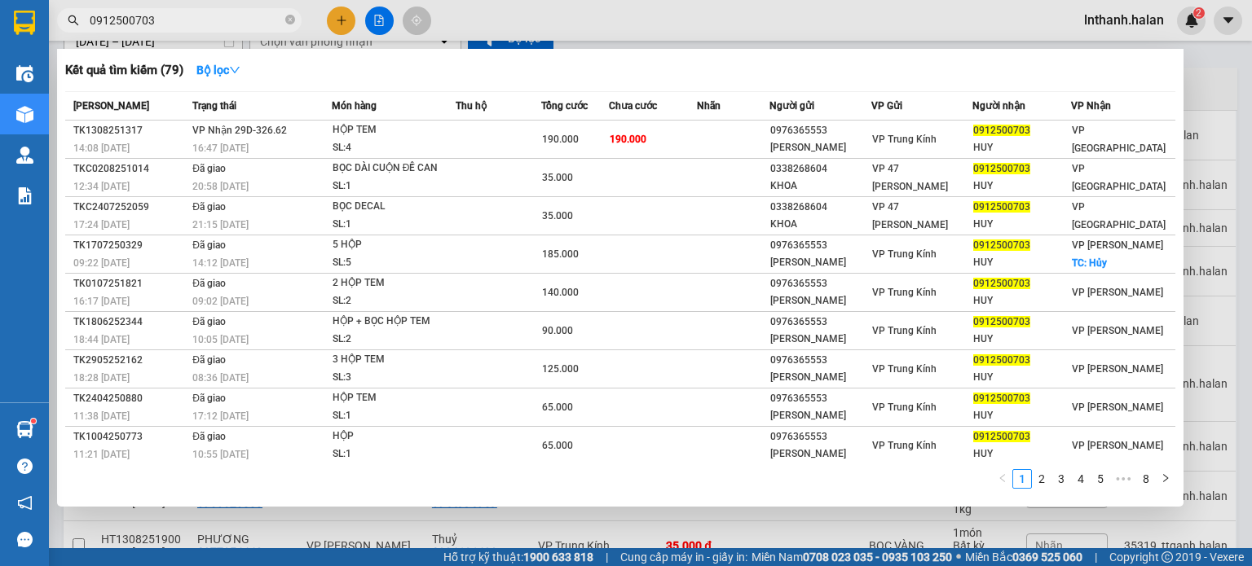
click at [398, 77] on div "Kết quả tìm kiếm ( 79 ) Bộ lọc" at bounding box center [620, 70] width 1110 height 26
click at [179, 12] on input "0912500703" at bounding box center [186, 20] width 192 height 18
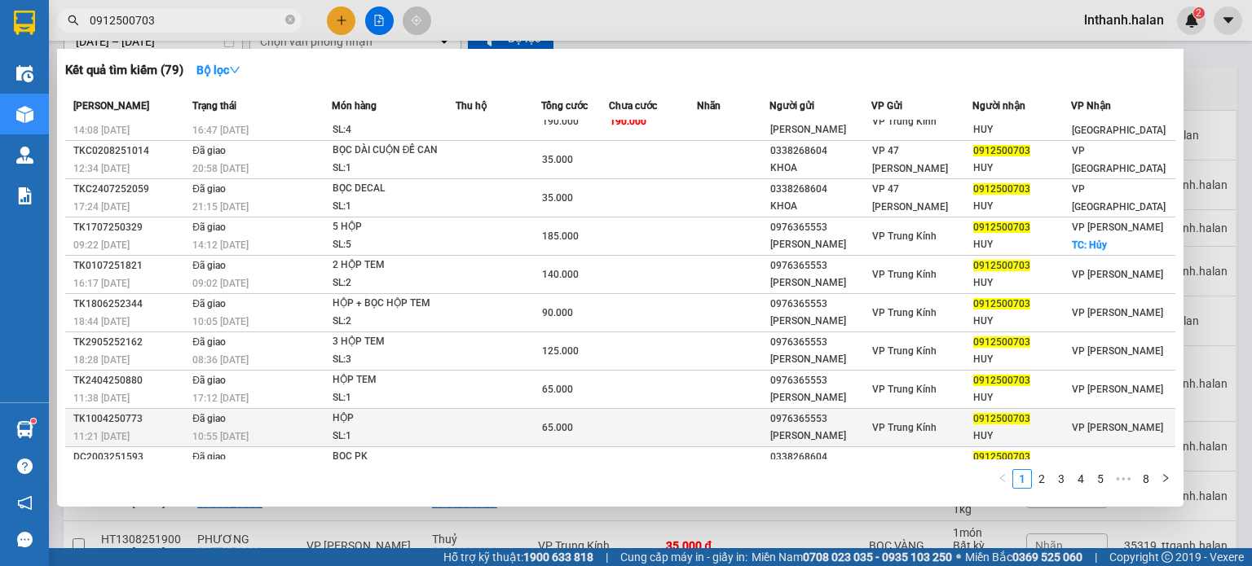
scroll to position [39, 0]
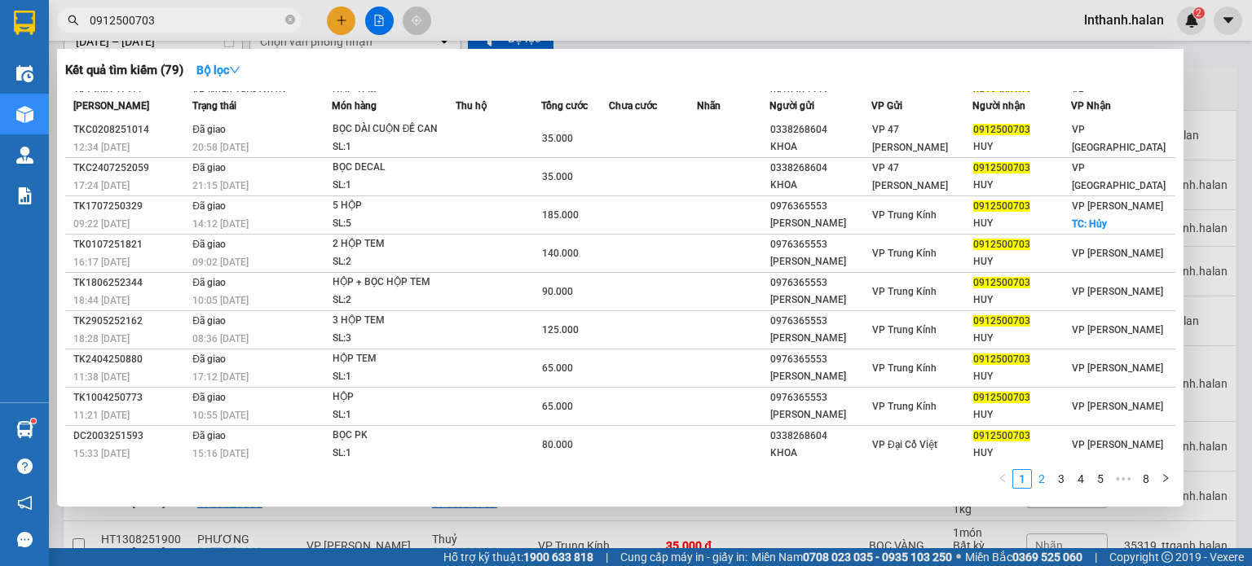
click at [1049, 485] on link "2" at bounding box center [1041, 479] width 18 height 18
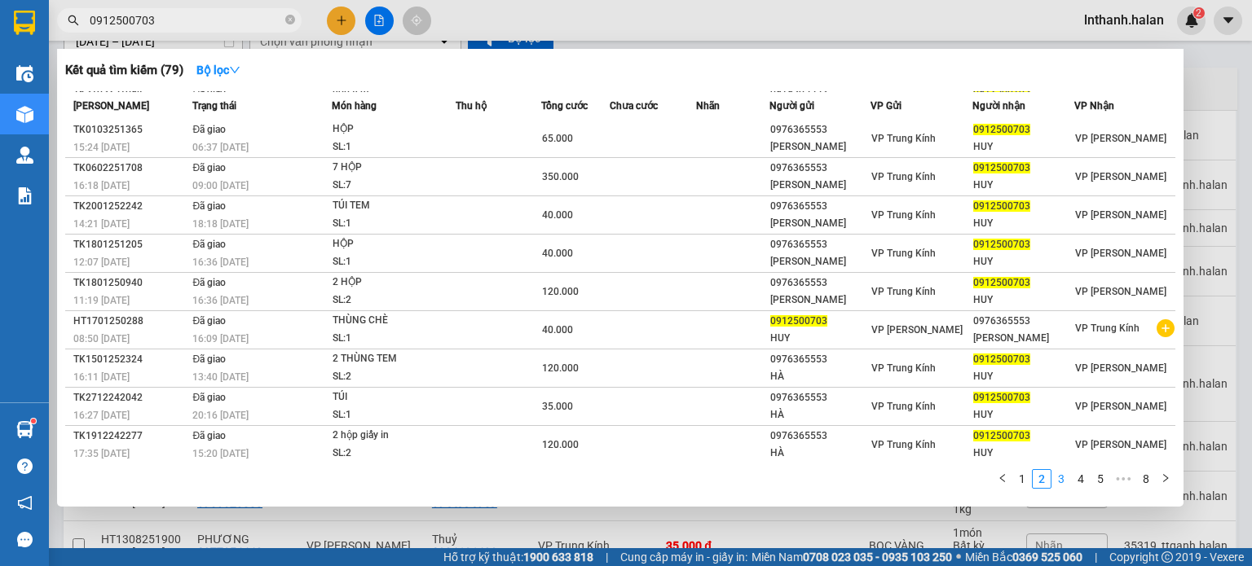
click at [1058, 476] on link "3" at bounding box center [1061, 479] width 18 height 18
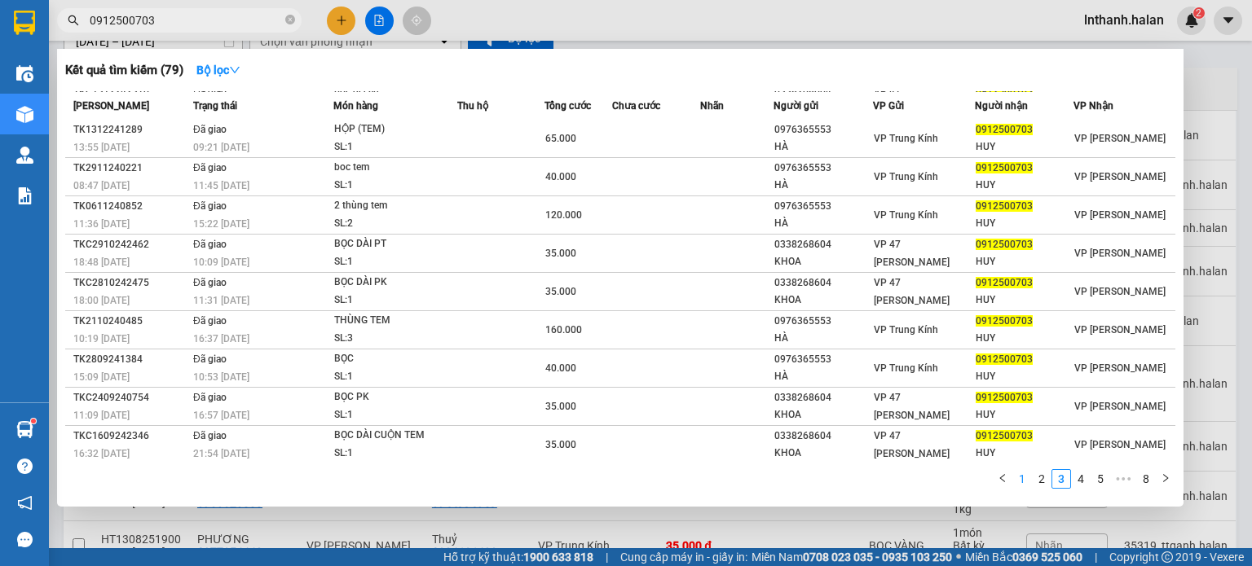
click at [1027, 482] on link "1" at bounding box center [1022, 479] width 18 height 18
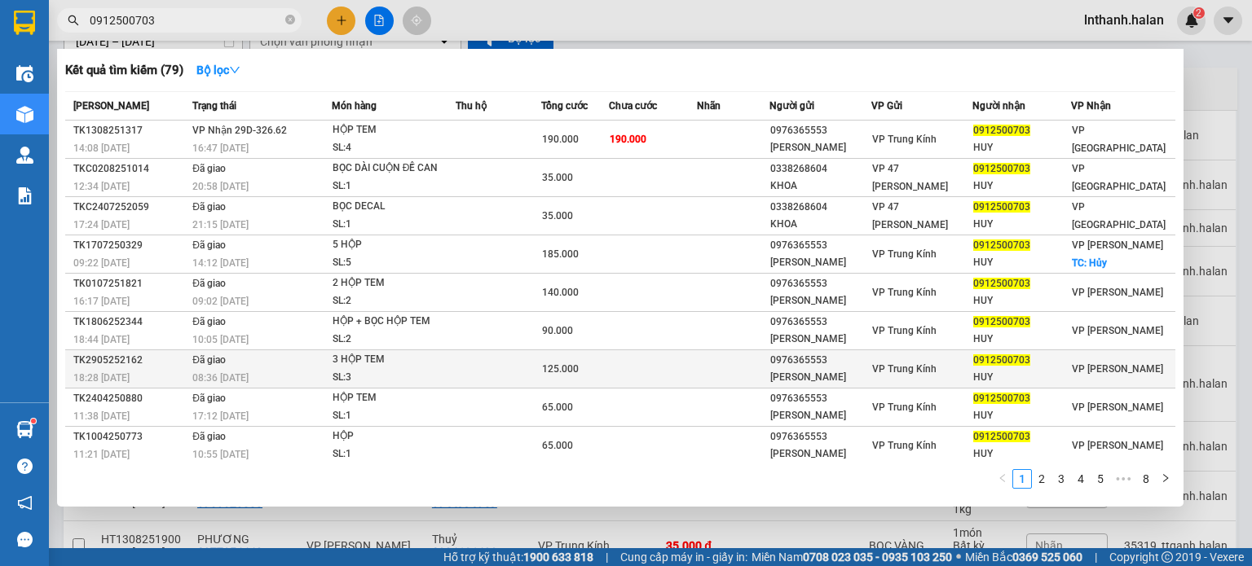
scroll to position [0, 0]
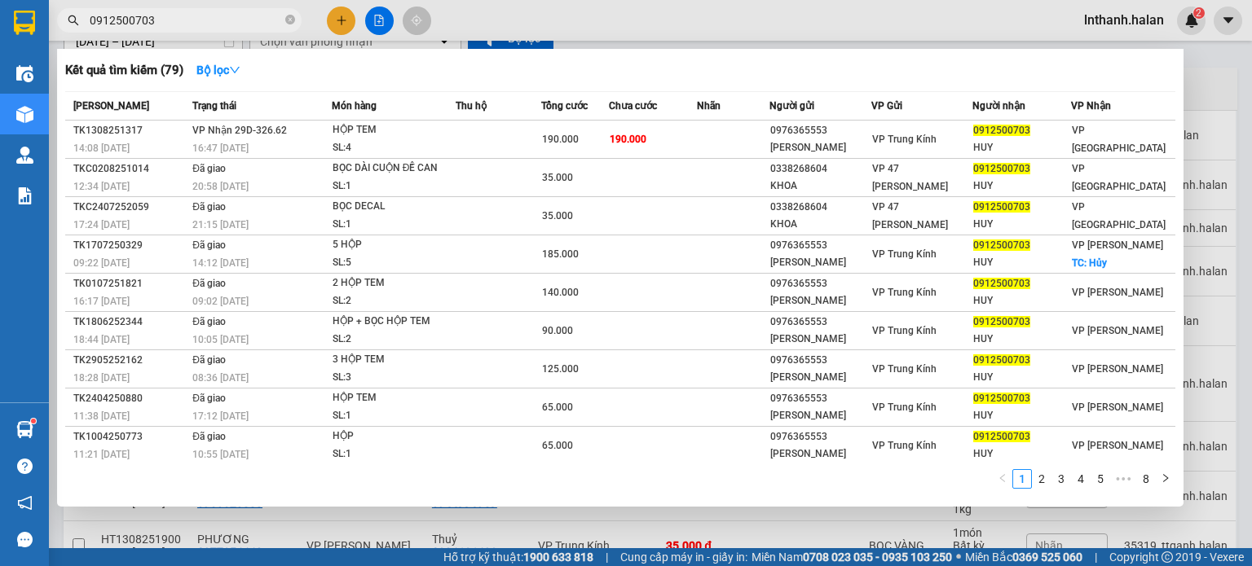
click at [244, 20] on input "0912500703" at bounding box center [186, 20] width 192 height 18
click at [285, 20] on icon "close-circle" at bounding box center [290, 20] width 10 height 10
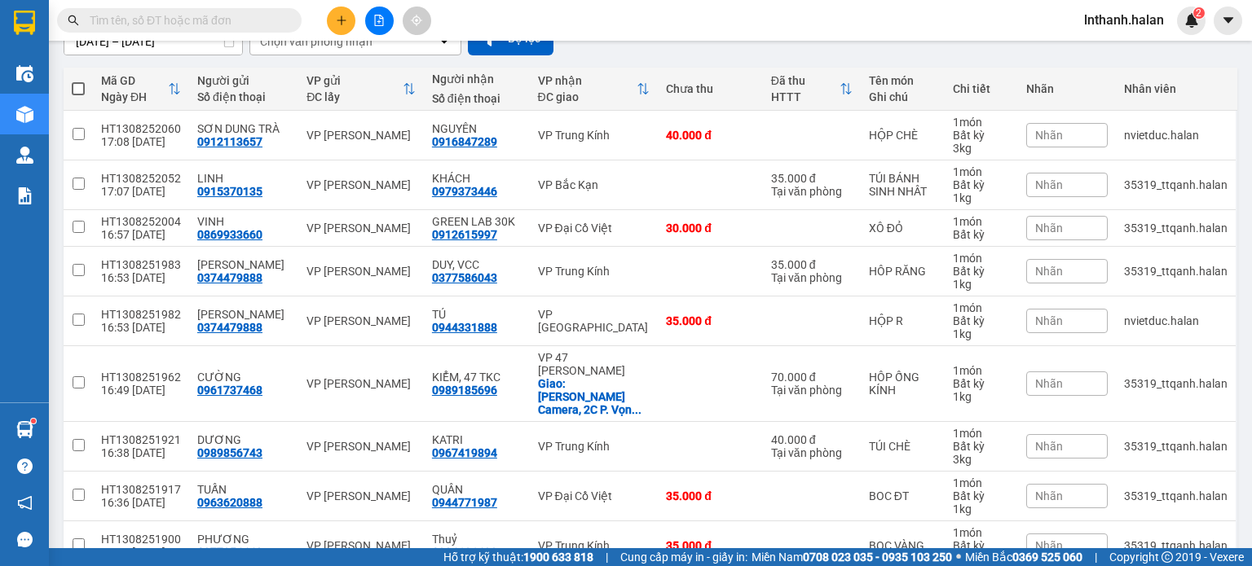
click at [134, 23] on input "text" at bounding box center [186, 20] width 192 height 18
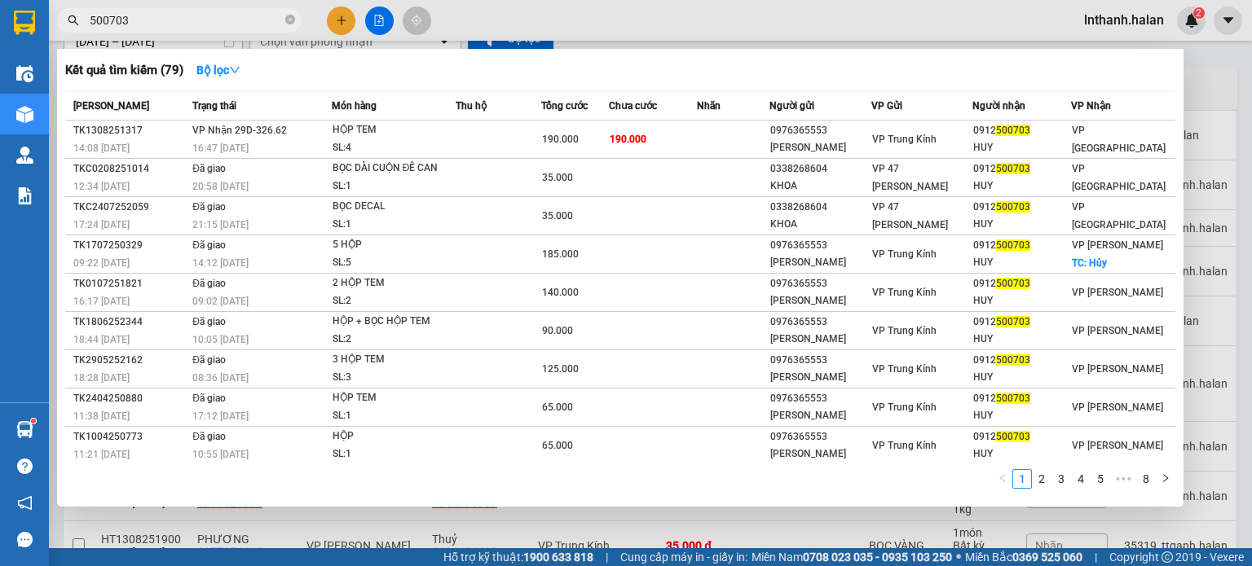
type input "500703"
click at [240, 20] on input "500703" at bounding box center [186, 20] width 192 height 18
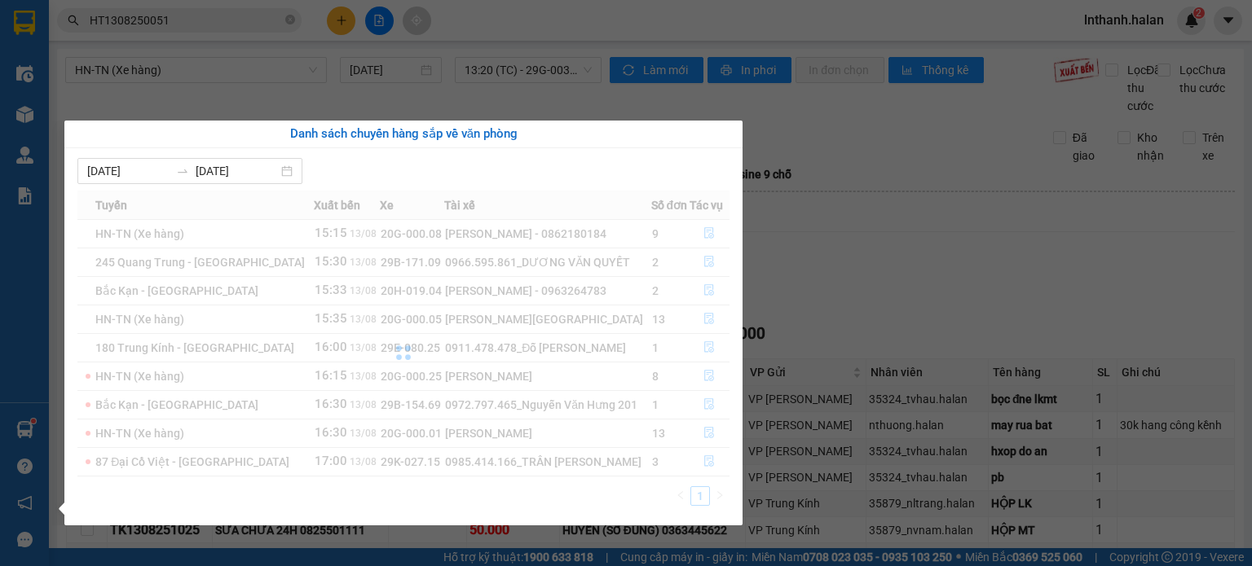
scroll to position [199, 0]
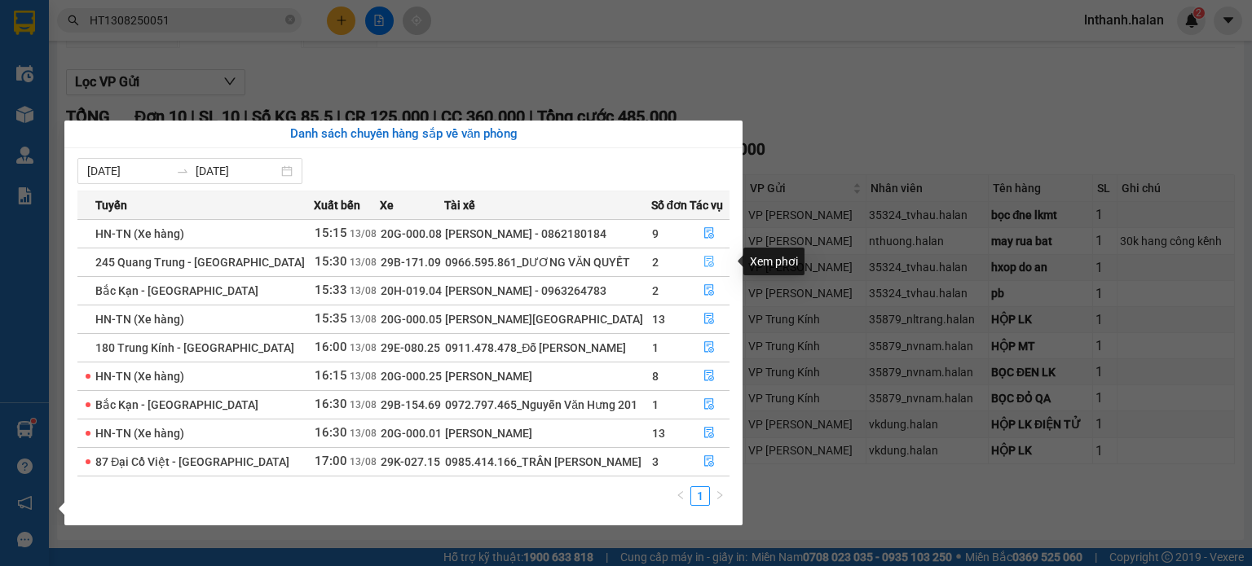
click at [707, 258] on icon "file-done" at bounding box center [708, 261] width 11 height 11
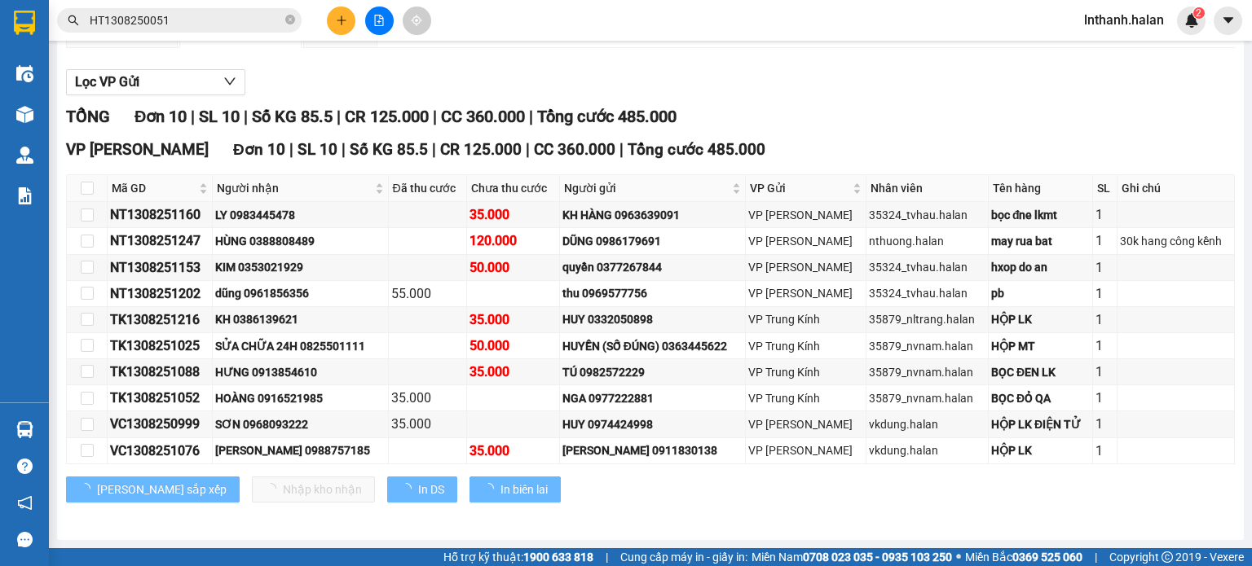
scroll to position [16, 0]
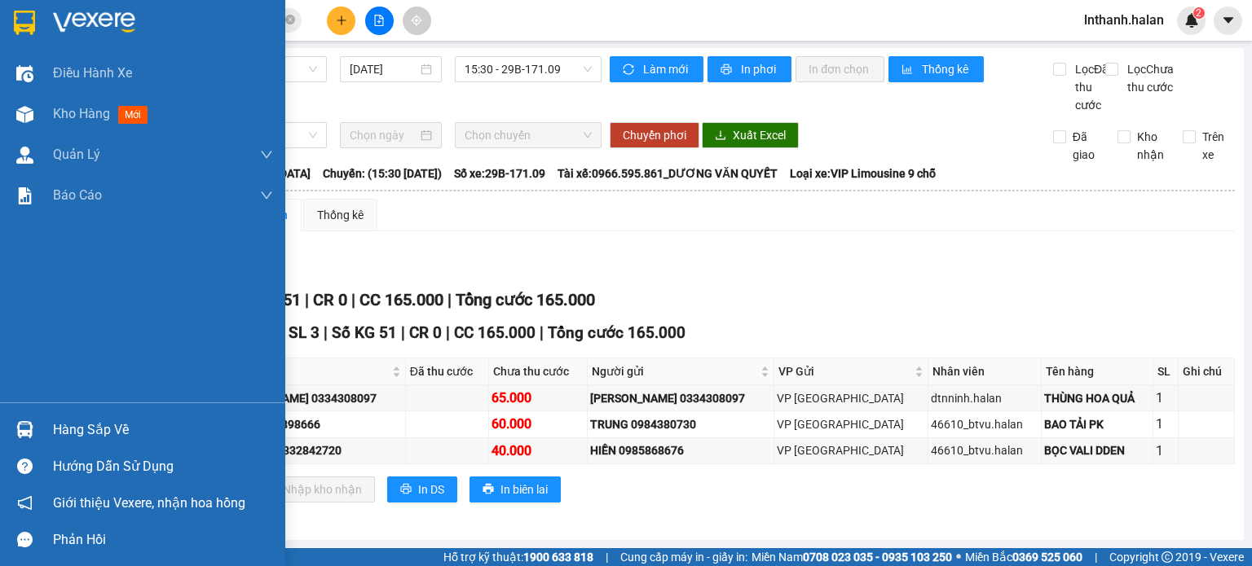
click at [95, 428] on div "Hàng sắp về" at bounding box center [163, 430] width 220 height 24
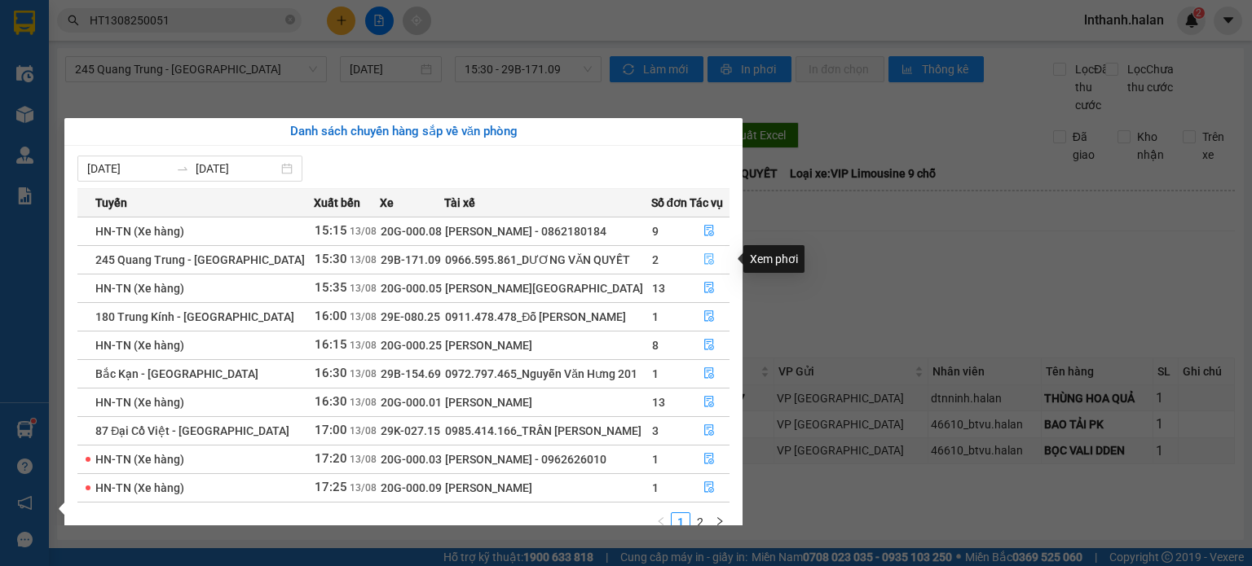
click at [710, 259] on icon "file-done" at bounding box center [708, 258] width 11 height 11
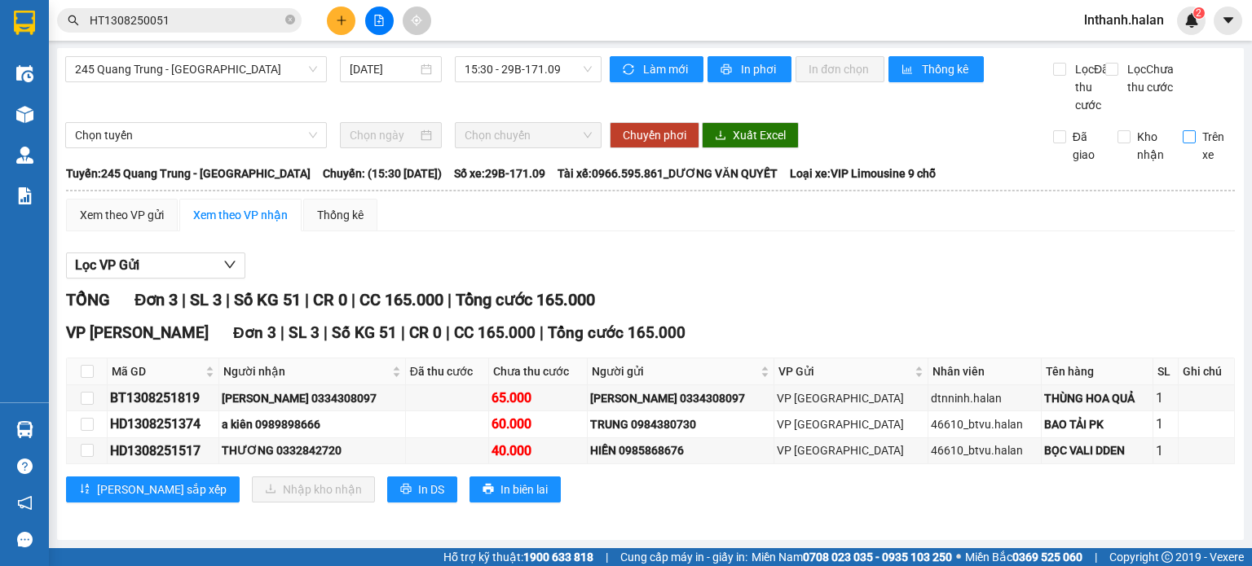
click at [1182, 143] on input "Trên xe" at bounding box center [1188, 136] width 13 height 13
checkbox input "true"
click at [658, 60] on span "Làm mới" at bounding box center [666, 69] width 47 height 18
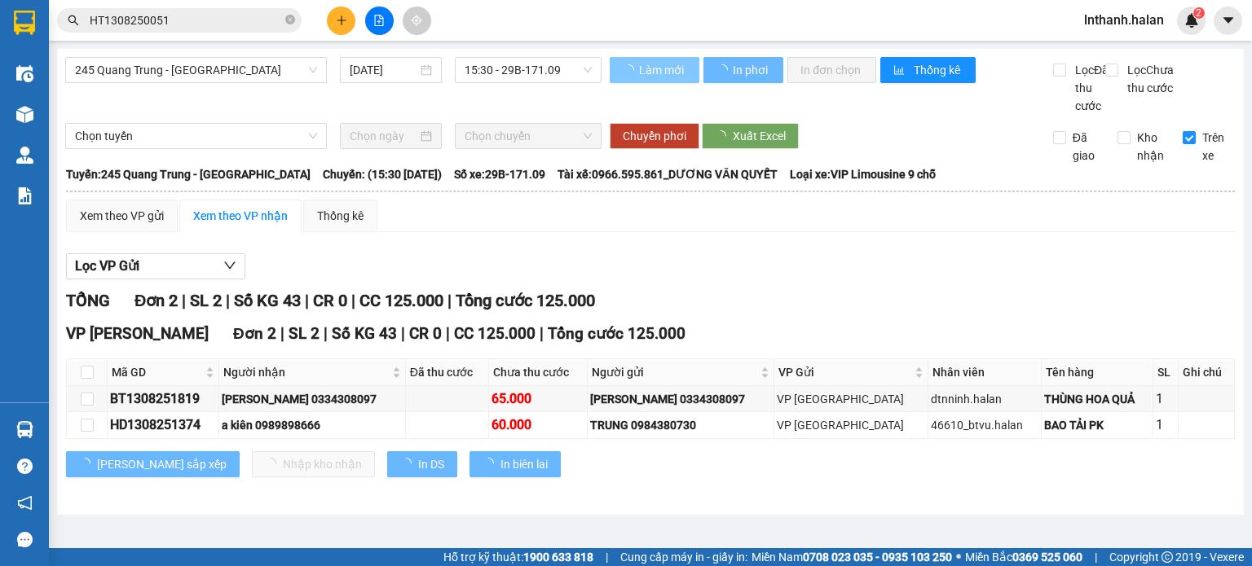
scroll to position [0, 0]
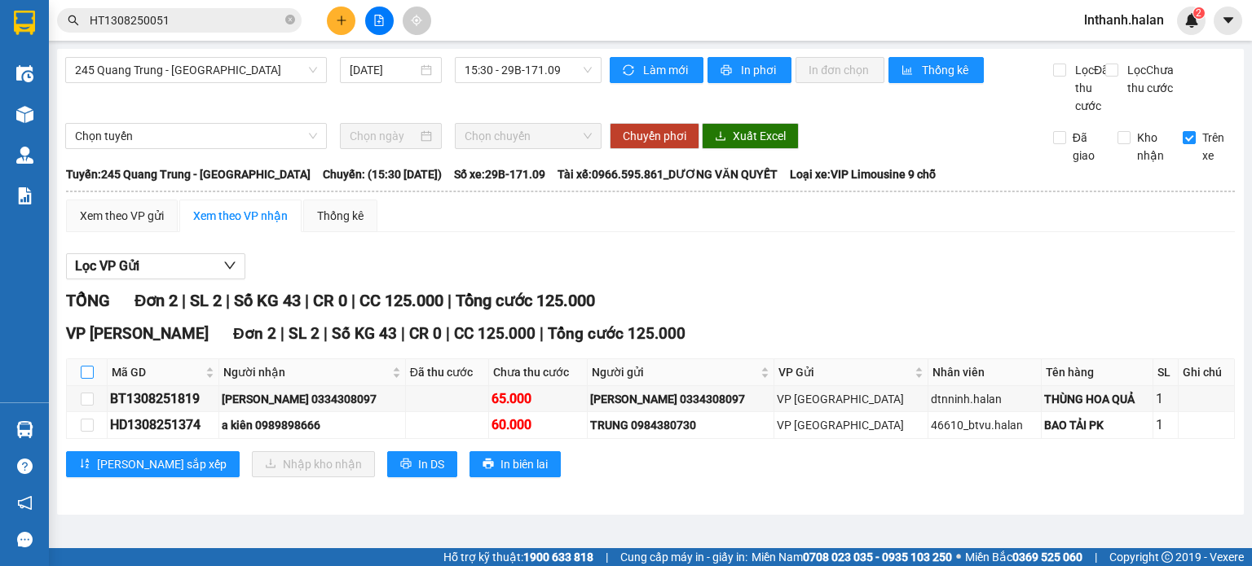
click at [86, 379] on input "checkbox" at bounding box center [87, 372] width 13 height 13
checkbox input "true"
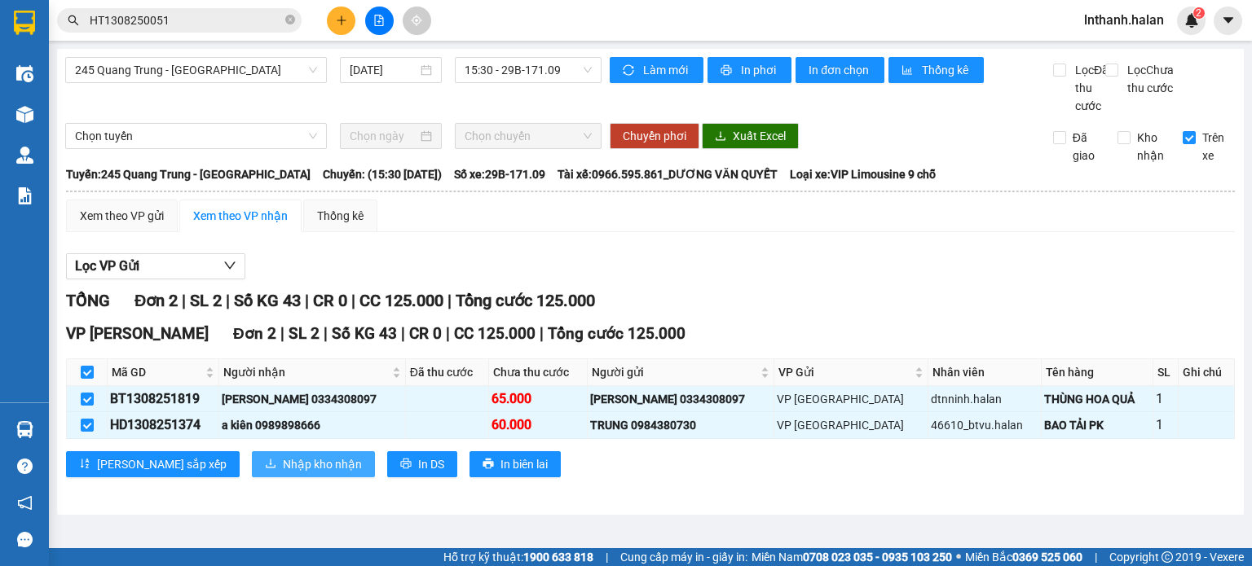
click at [283, 473] on span "Nhập kho nhận" at bounding box center [322, 465] width 79 height 18
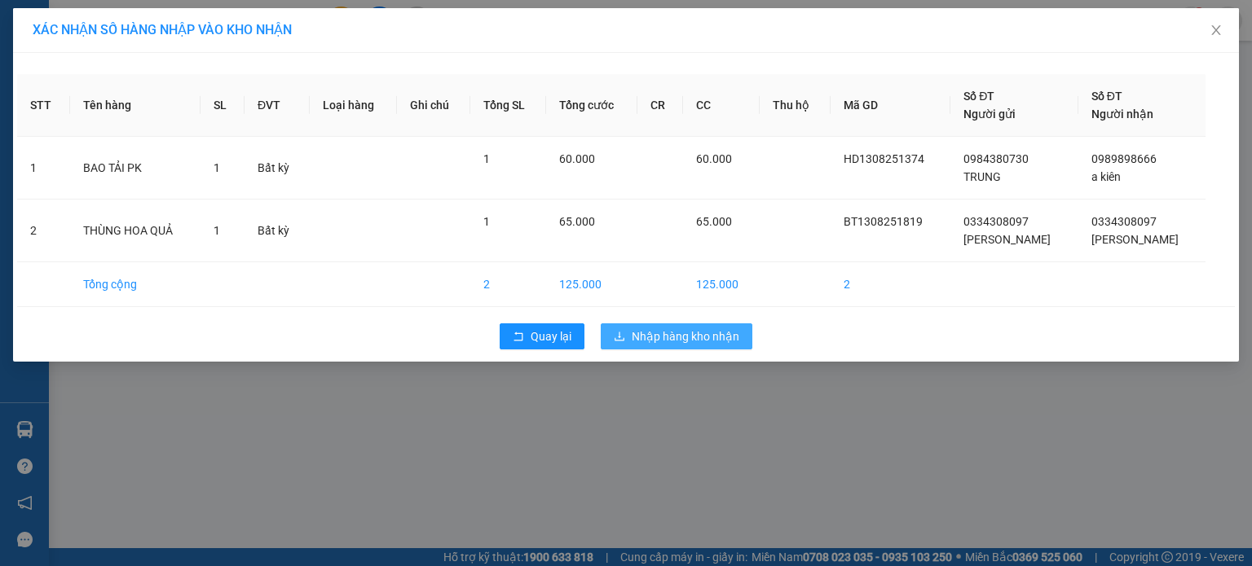
click at [658, 332] on span "Nhập hàng kho nhận" at bounding box center [686, 337] width 108 height 18
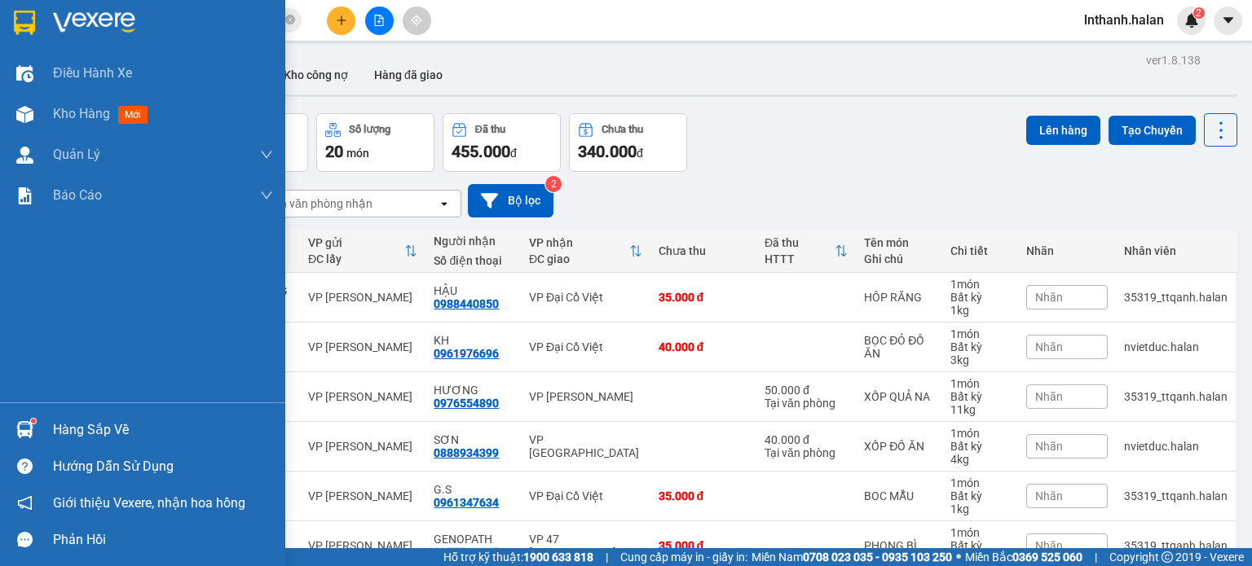
click at [111, 423] on div "Hàng sắp về" at bounding box center [163, 430] width 220 height 24
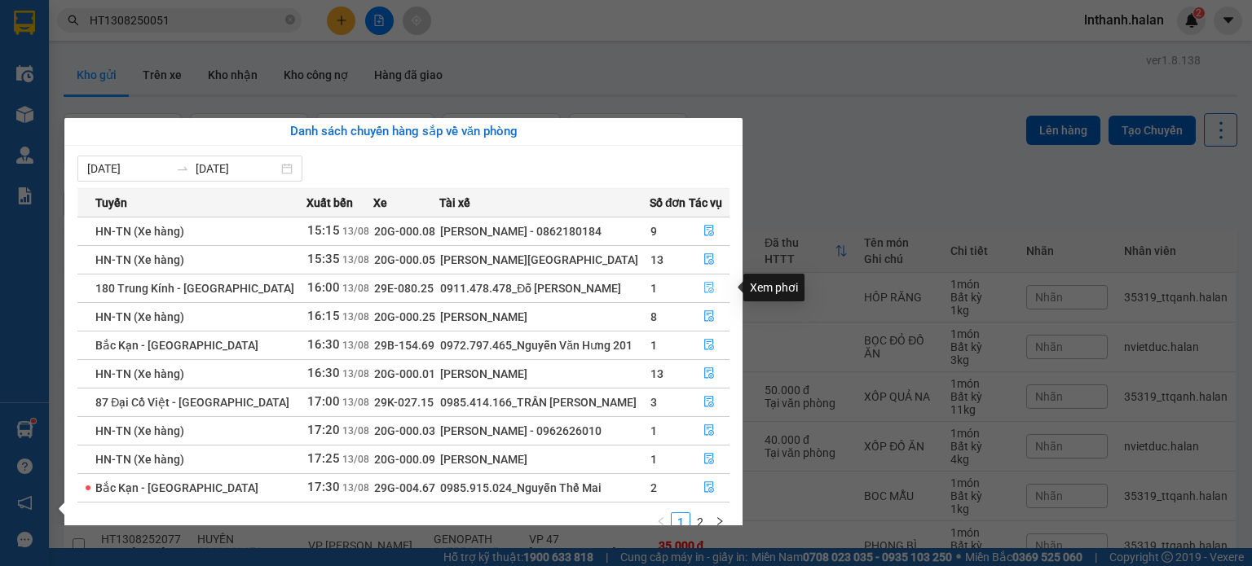
click at [707, 291] on icon "file-done" at bounding box center [709, 288] width 10 height 11
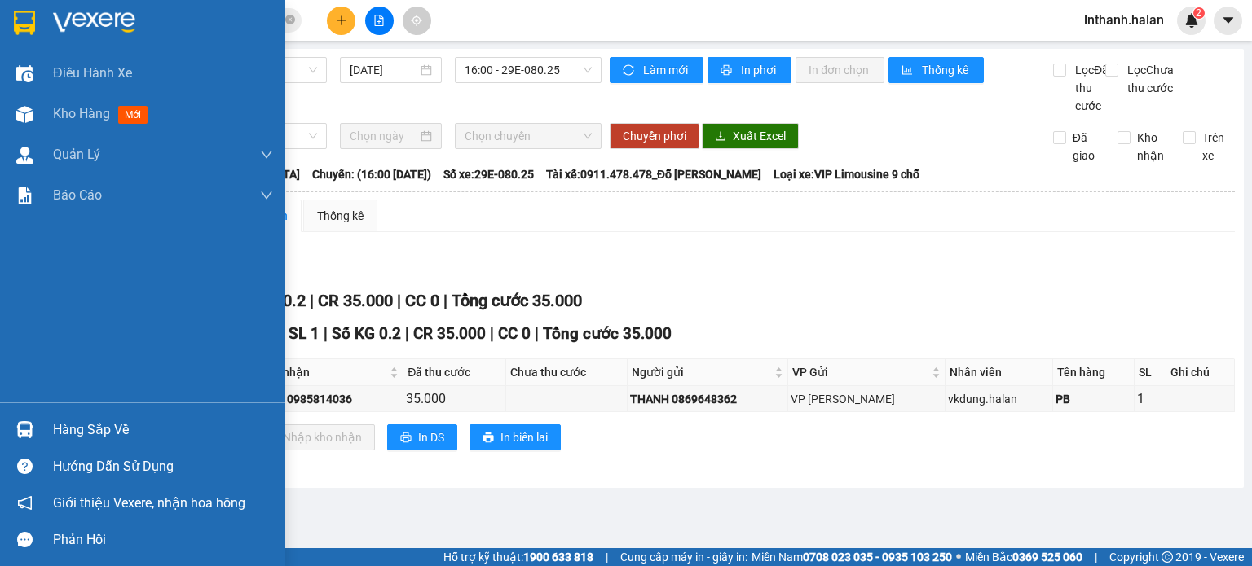
click at [67, 425] on div "Hàng sắp về" at bounding box center [163, 430] width 220 height 24
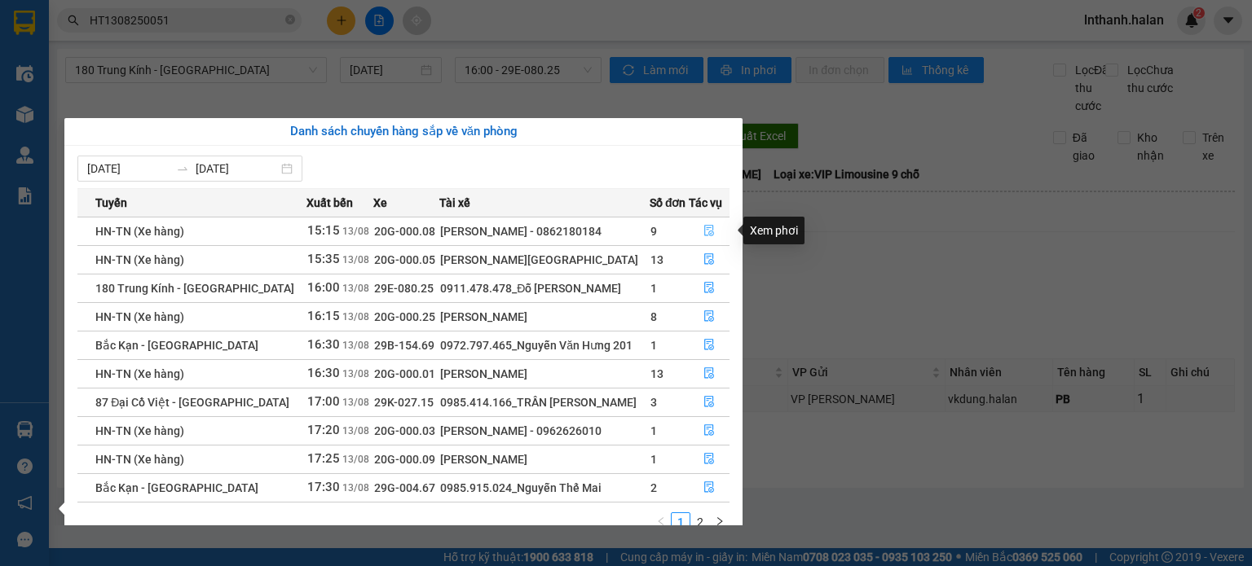
click at [709, 230] on icon "file-done" at bounding box center [708, 230] width 11 height 11
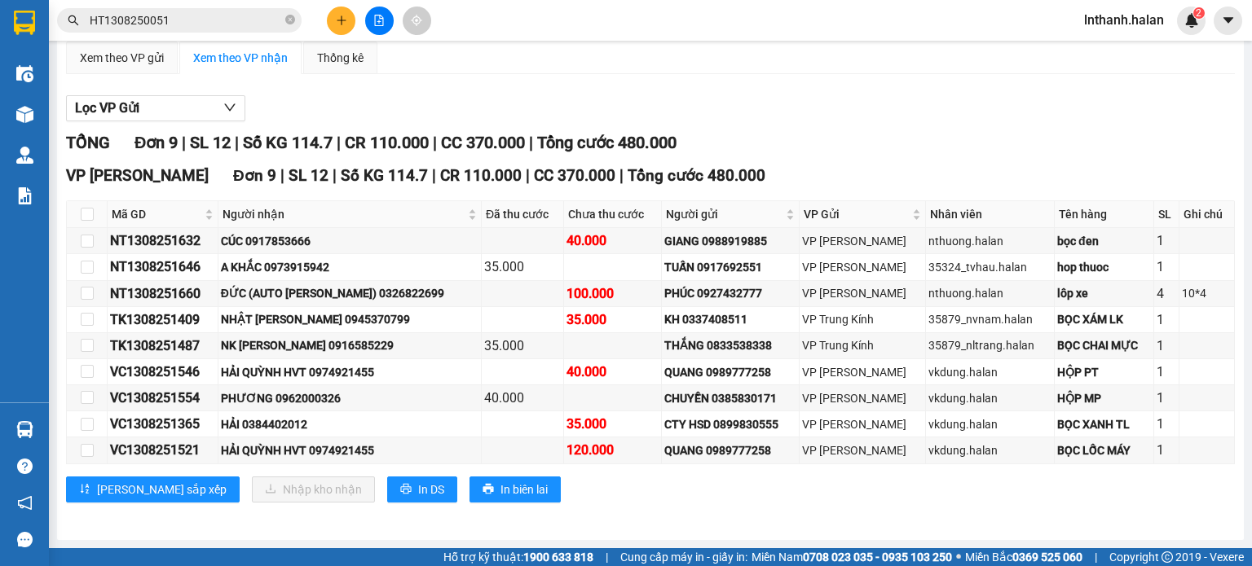
scroll to position [173, 0]
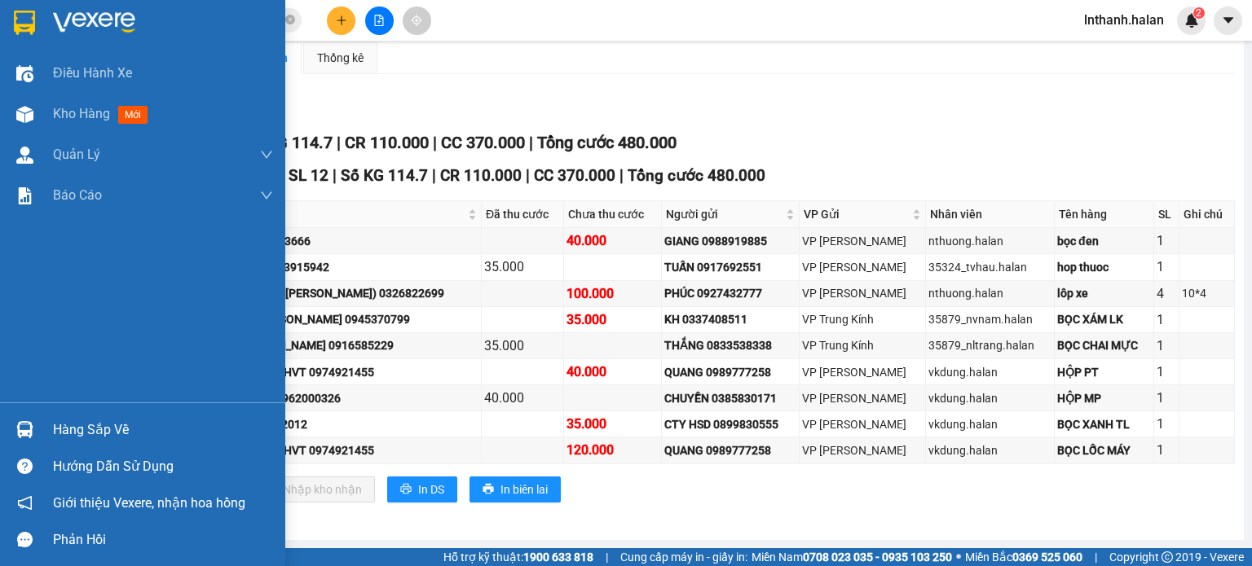
drag, startPoint x: 68, startPoint y: 427, endPoint x: 71, endPoint y: 407, distance: 20.5
click at [69, 426] on div "Hàng sắp về" at bounding box center [163, 430] width 220 height 24
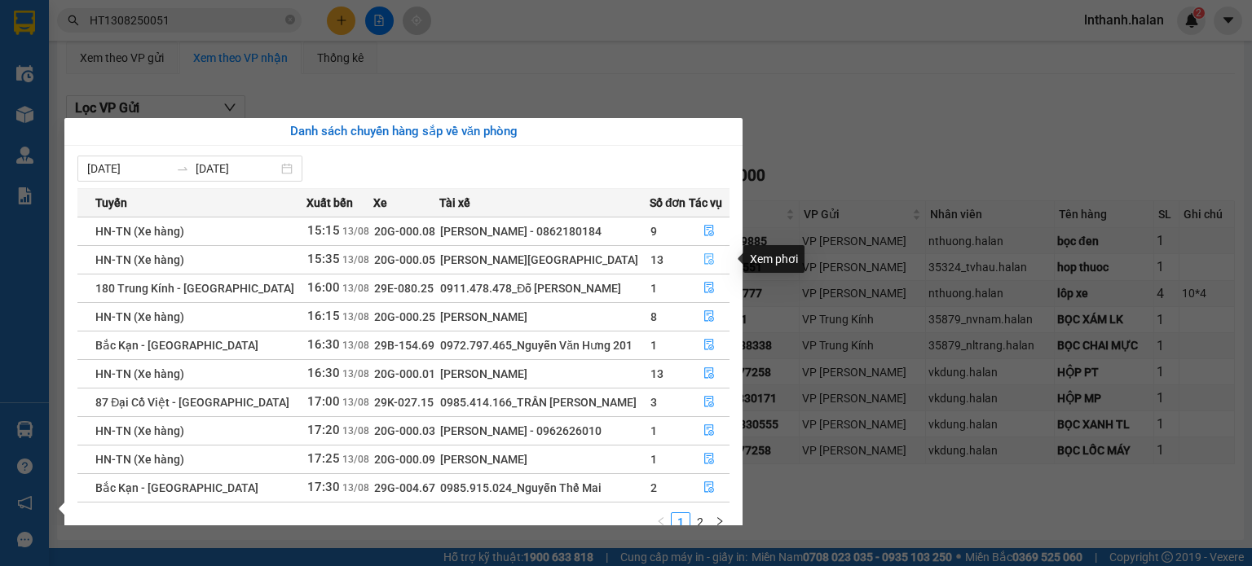
click at [704, 256] on icon "file-done" at bounding box center [708, 258] width 11 height 11
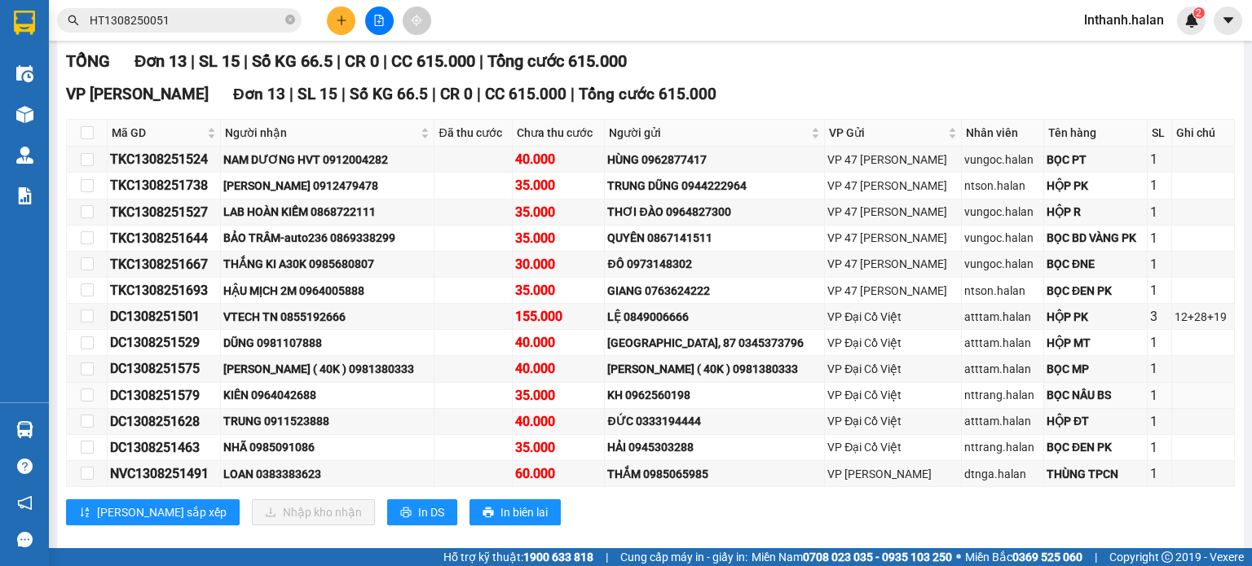
scroll to position [196, 0]
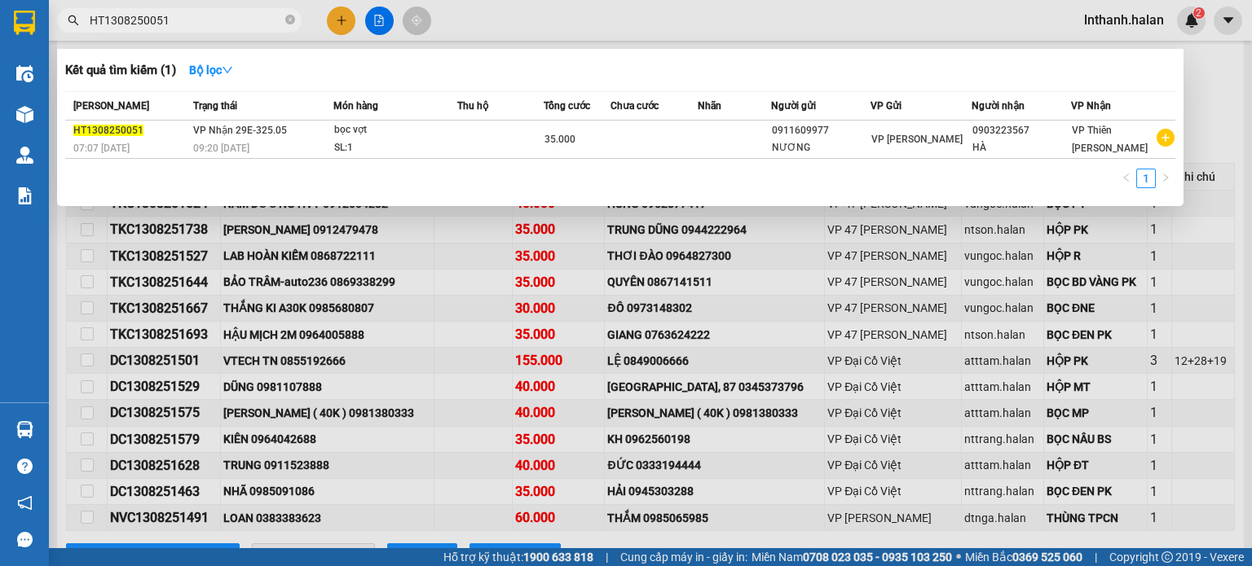
click at [194, 25] on input "HT1308250051" at bounding box center [186, 20] width 192 height 18
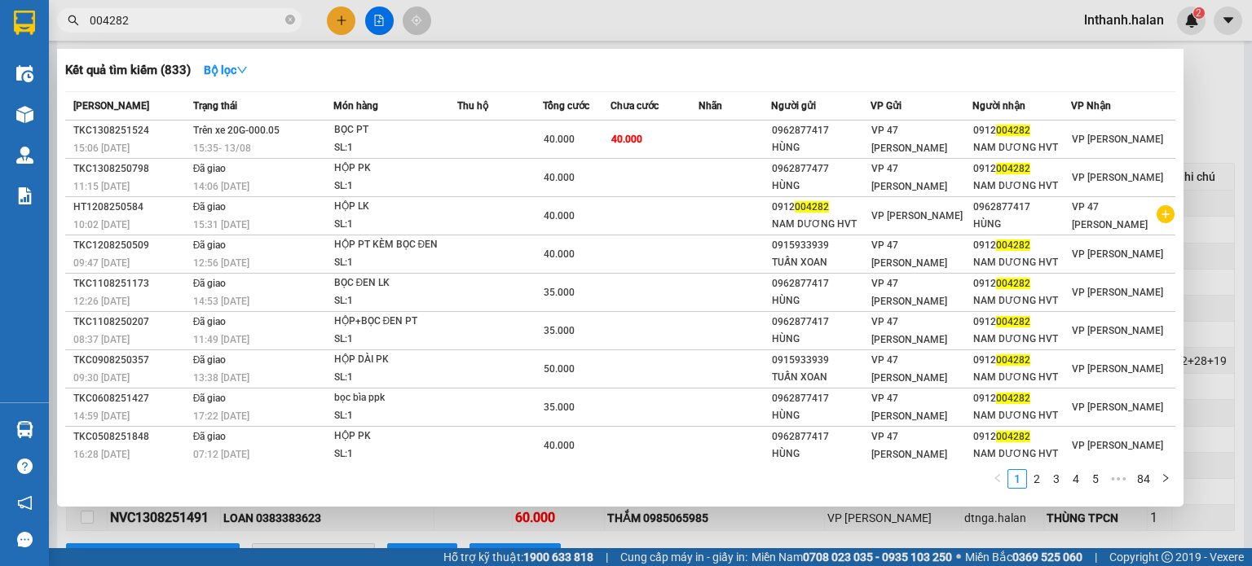
type input "004282"
click at [286, 21] on icon "close-circle" at bounding box center [290, 20] width 10 height 10
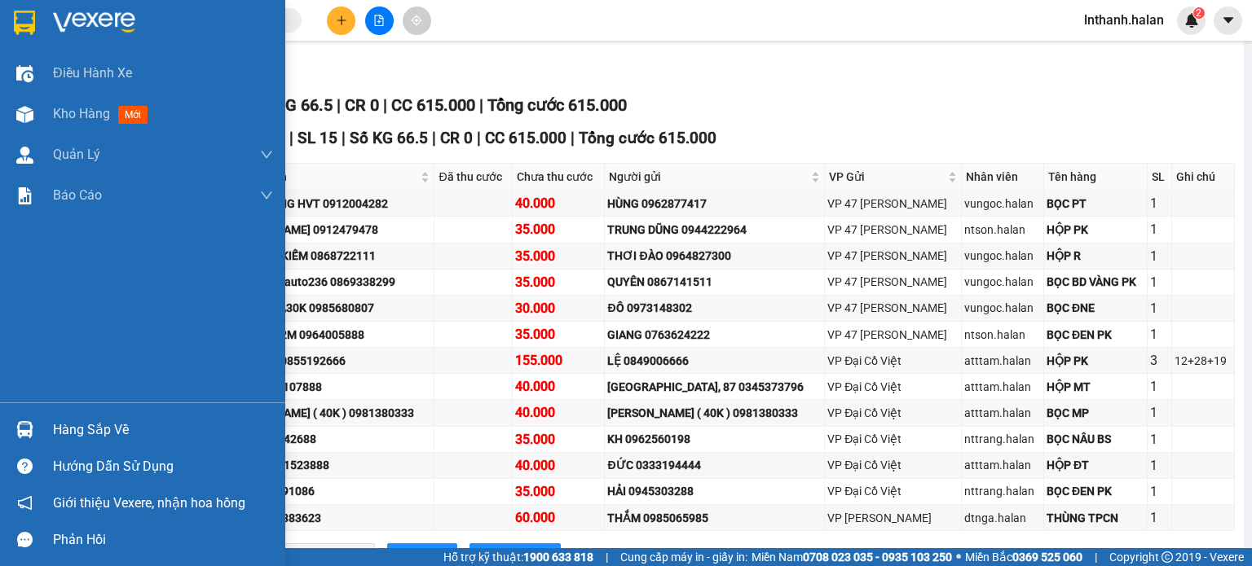
click at [74, 426] on div "Hàng sắp về" at bounding box center [163, 430] width 220 height 24
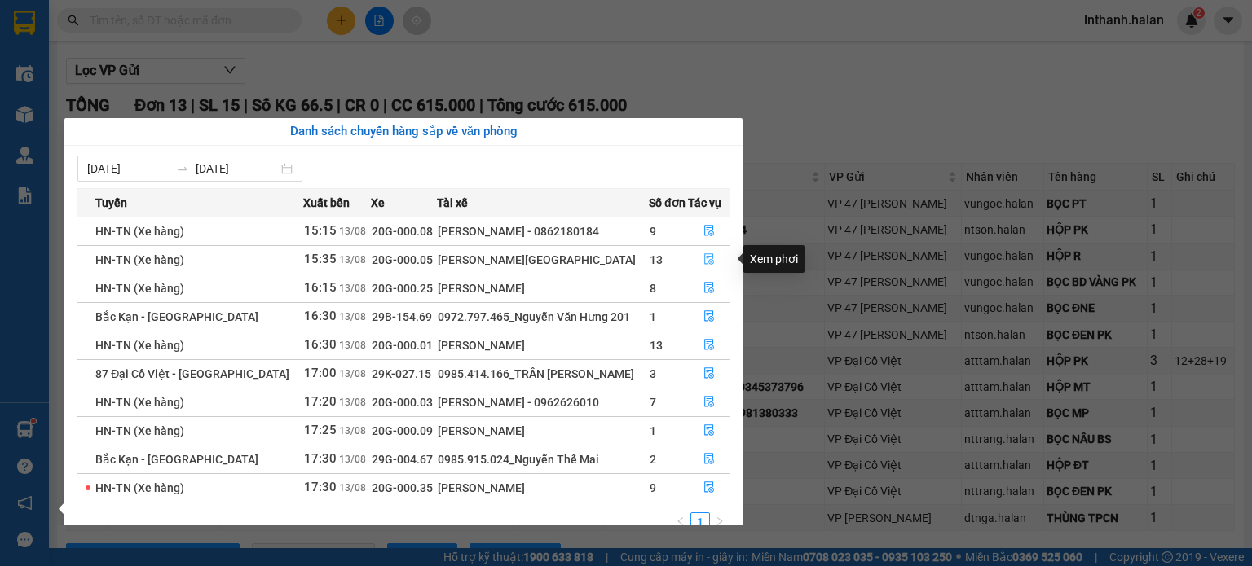
click at [711, 260] on icon "file-done" at bounding box center [708, 258] width 11 height 11
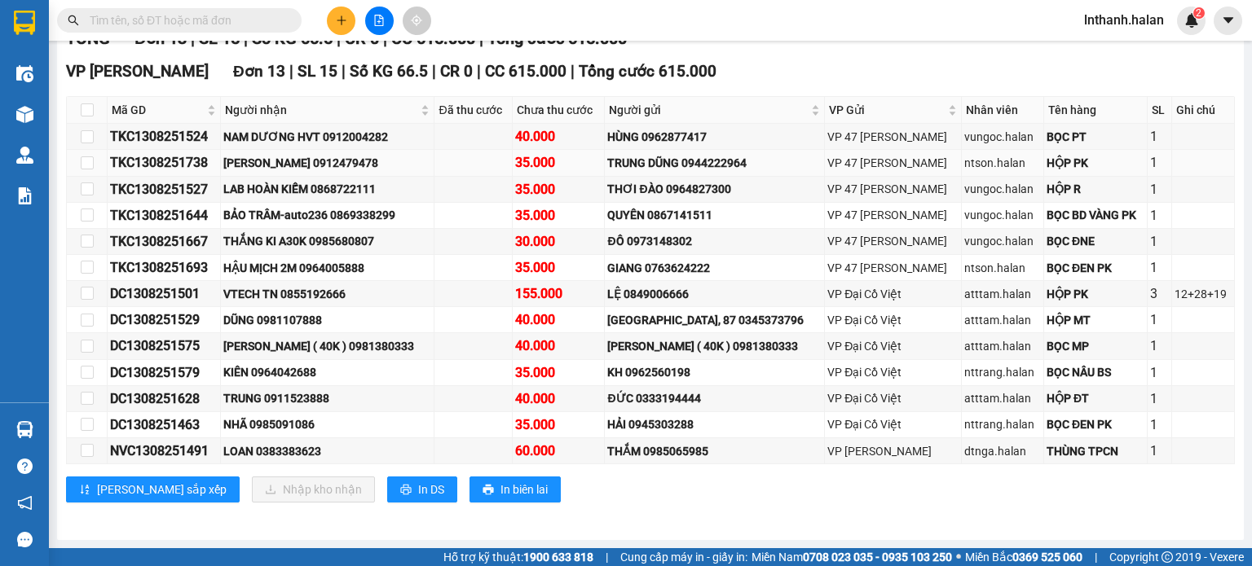
scroll to position [277, 0]
drag, startPoint x: 639, startPoint y: 296, endPoint x: 732, endPoint y: 296, distance: 92.9
click at [728, 296] on div "LỆ 0849006666" at bounding box center [714, 294] width 214 height 18
click at [671, 293] on div "LỆ 0849006666" at bounding box center [714, 294] width 214 height 18
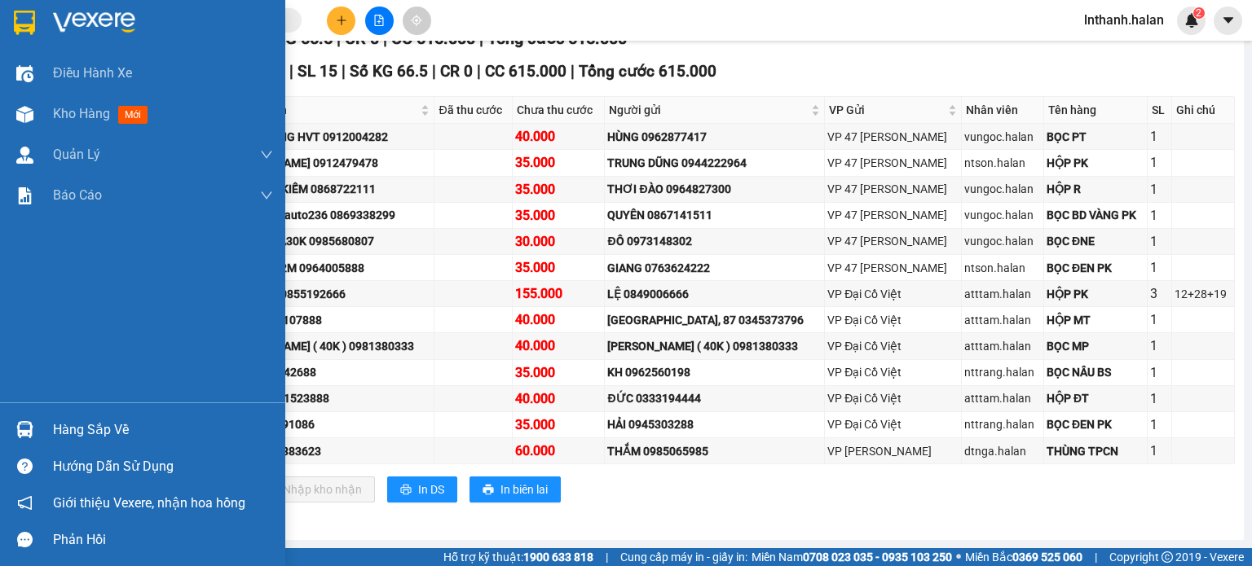
click at [72, 425] on div "Hàng sắp về" at bounding box center [163, 430] width 220 height 24
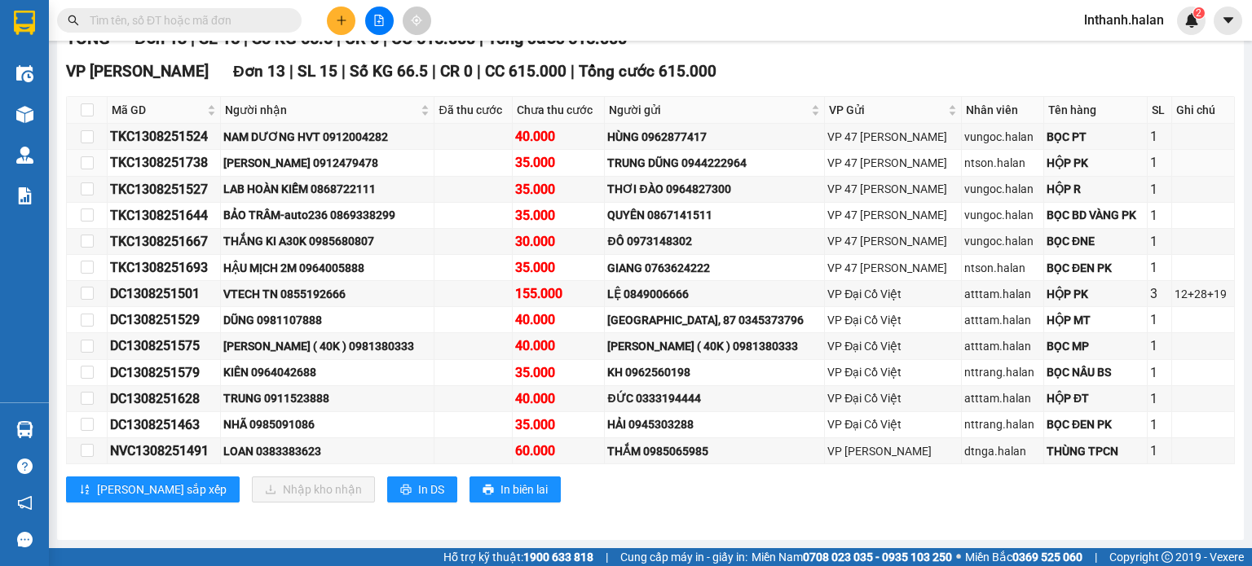
drag, startPoint x: 971, startPoint y: 174, endPoint x: 280, endPoint y: 299, distance: 701.5
click at [969, 174] on section "Kết quả tìm kiếm ( 833 ) Bộ lọc Mã ĐH Trạng thái Món hàng Thu hộ Tổng cước Chưa…" at bounding box center [626, 283] width 1252 height 566
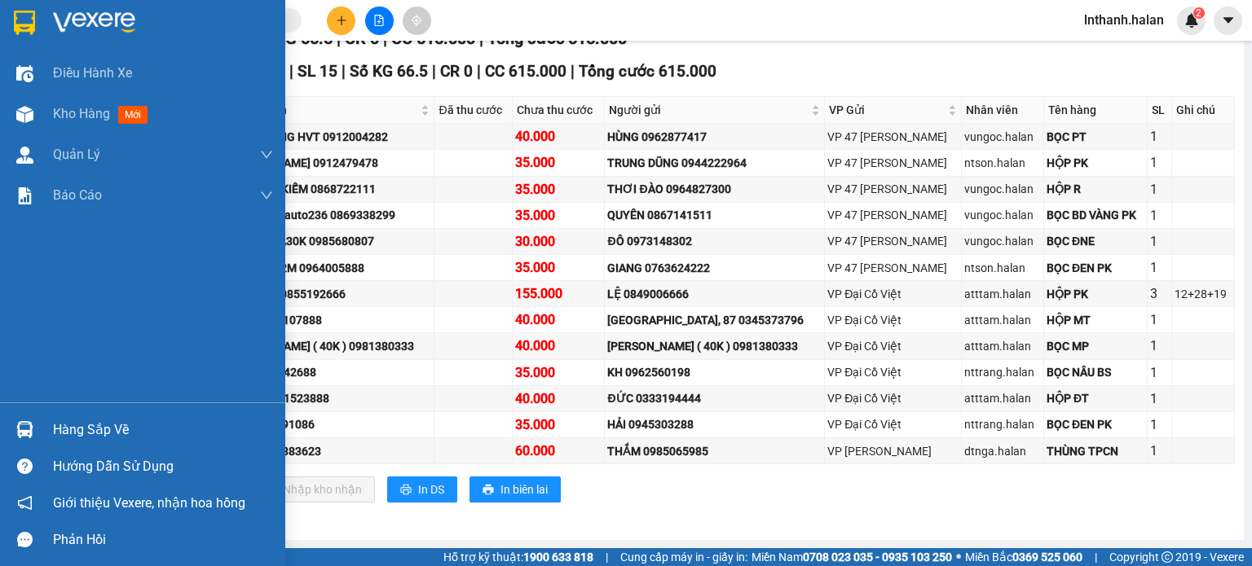
click at [50, 419] on div "Hàng sắp về" at bounding box center [142, 430] width 285 height 37
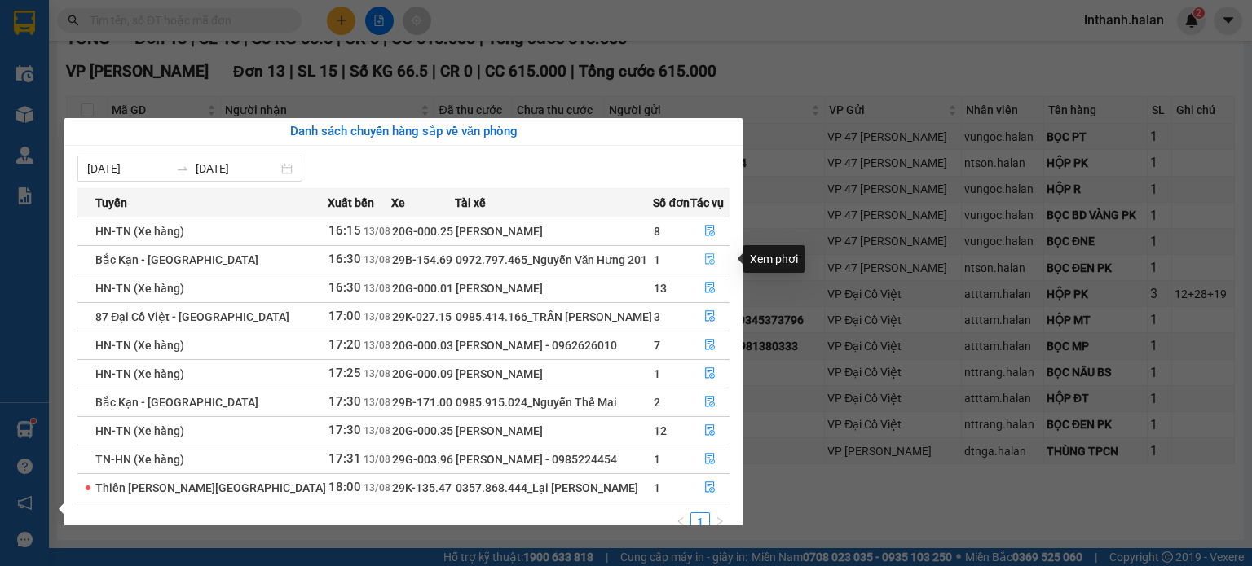
click at [714, 258] on button "button" at bounding box center [709, 260] width 37 height 26
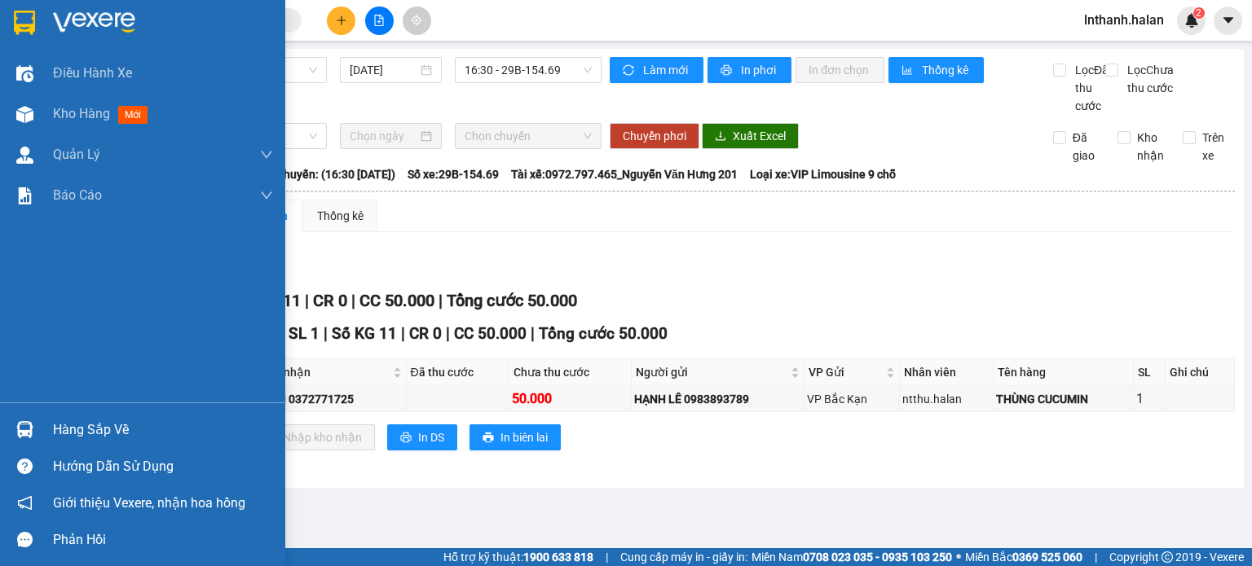
click at [72, 418] on div "Hàng sắp về" at bounding box center [163, 430] width 220 height 24
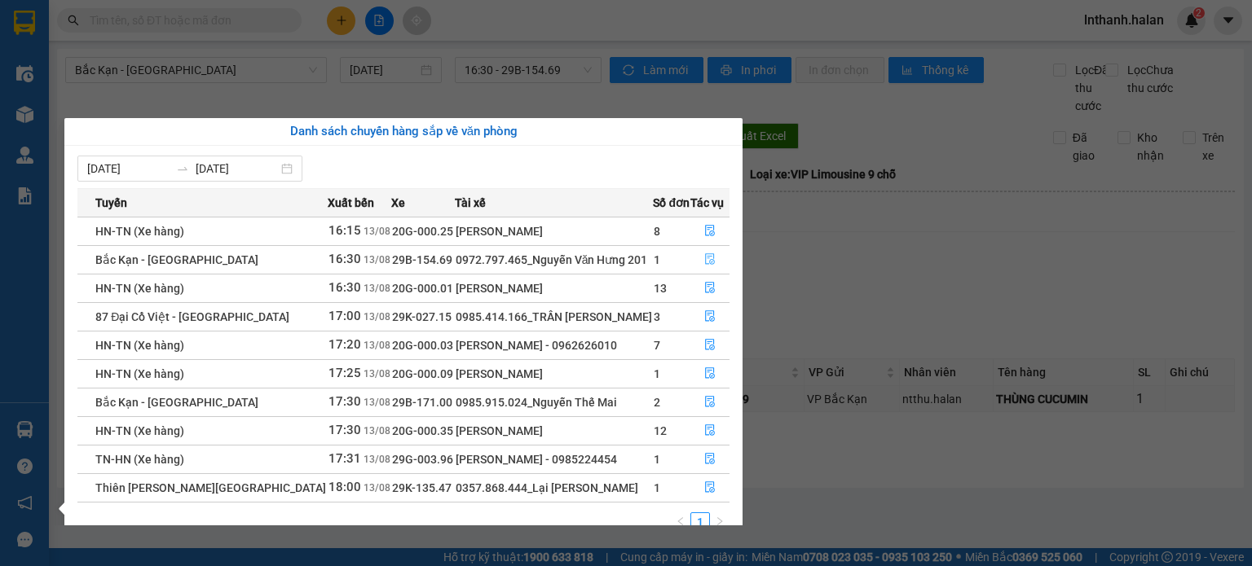
click at [698, 253] on button "button" at bounding box center [709, 260] width 37 height 26
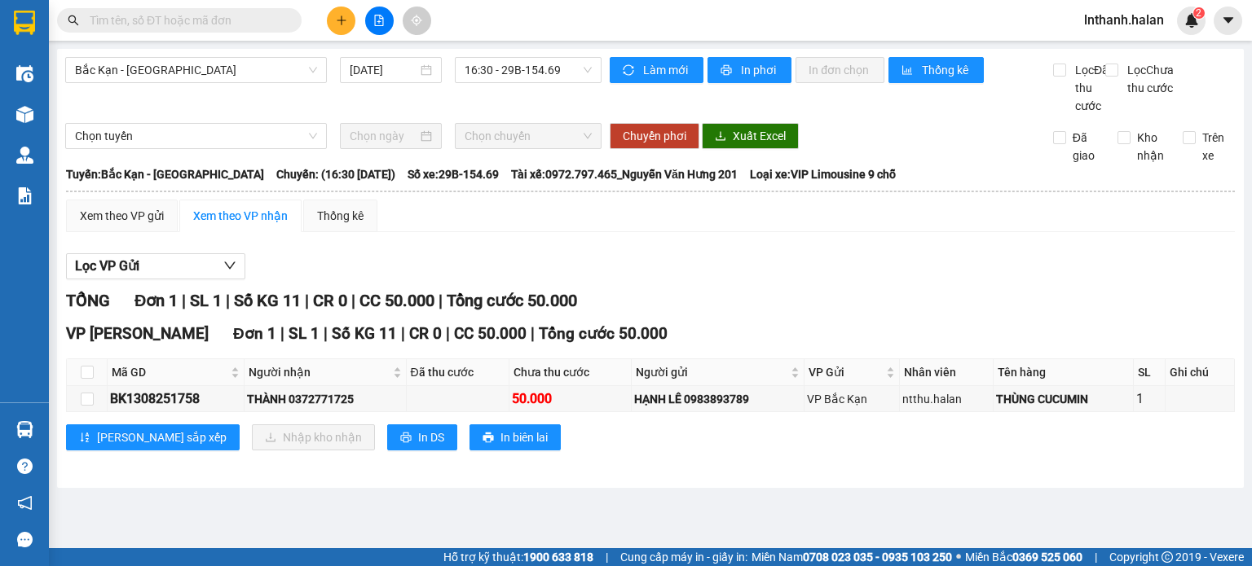
click at [779, 280] on div "Lọc VP Gửi" at bounding box center [650, 266] width 1169 height 27
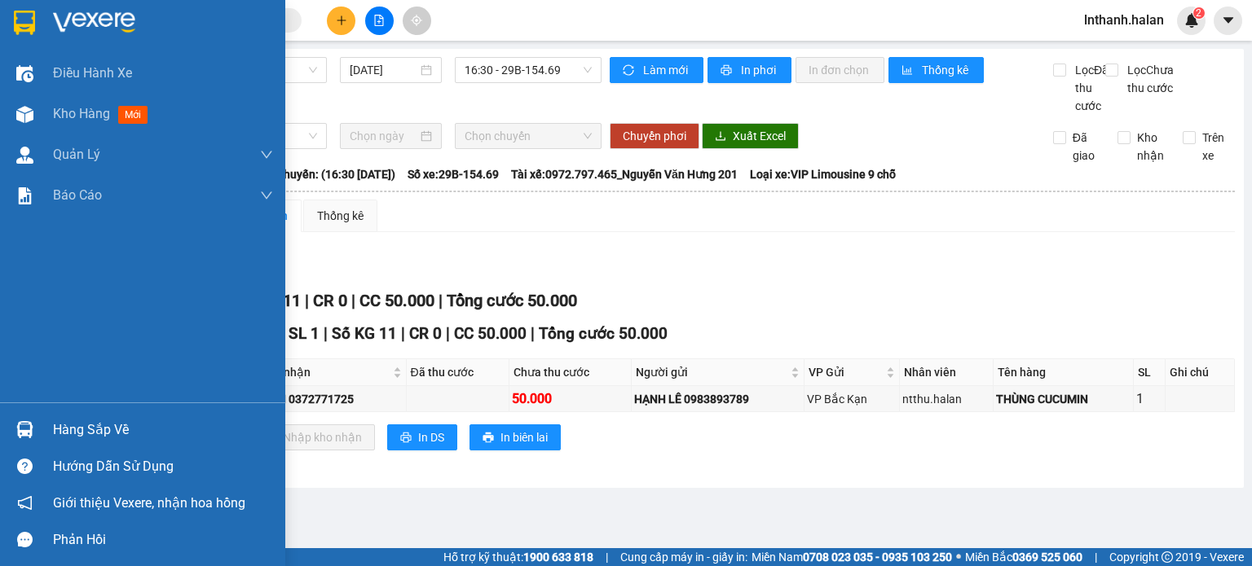
click at [46, 426] on div "Hàng sắp về" at bounding box center [142, 430] width 285 height 37
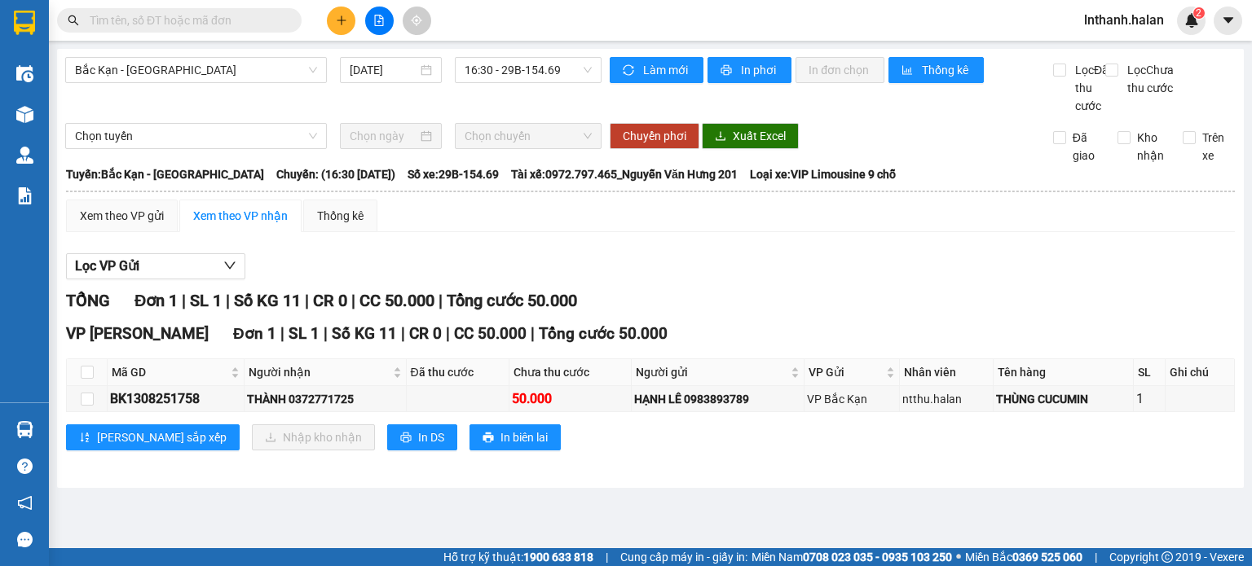
click at [849, 357] on section "Kết quả tìm kiếm ( 833 ) Bộ lọc Mã ĐH Trạng thái Món hàng Thu hộ Tổng cước Chưa…" at bounding box center [626, 283] width 1252 height 566
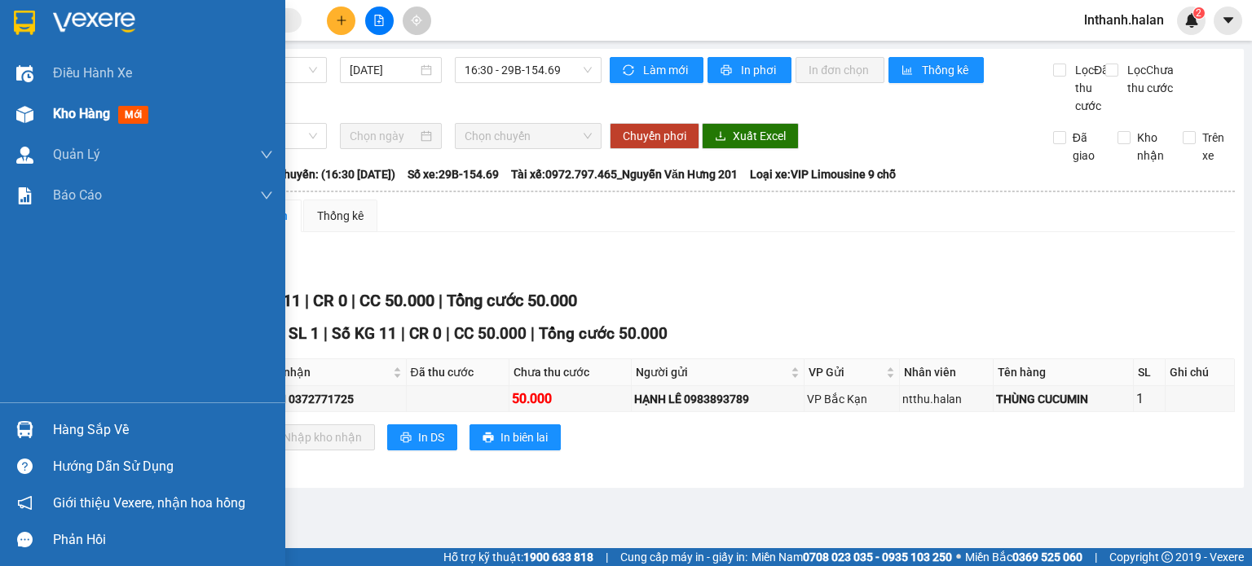
click at [39, 113] on div "Kho hàng mới" at bounding box center [142, 114] width 285 height 41
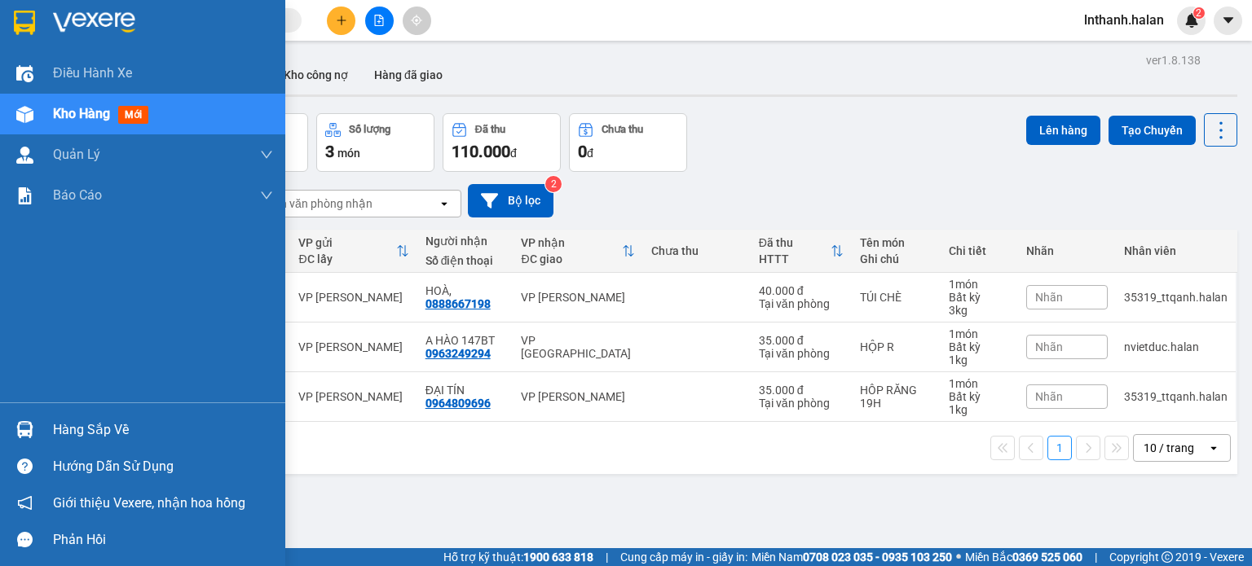
click at [1, 423] on div "Hàng sắp về" at bounding box center [142, 430] width 285 height 37
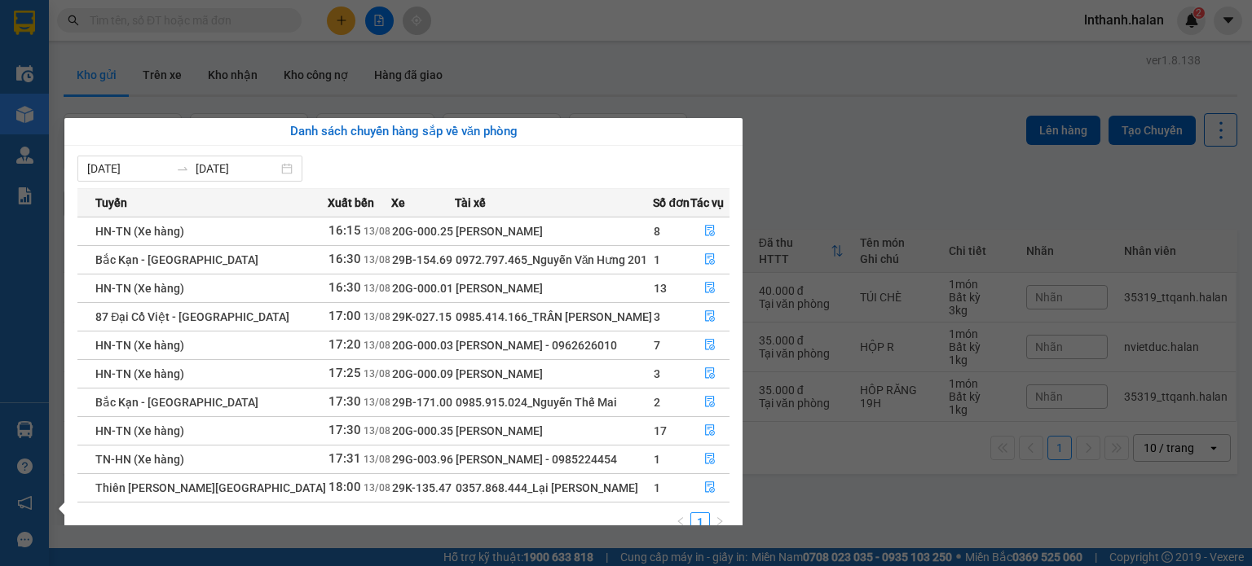
click at [839, 455] on section "Kết quả tìm kiếm ( 833 ) Bộ lọc Mã ĐH Trạng thái Món hàng Thu hộ Tổng cước Chưa…" at bounding box center [626, 283] width 1252 height 566
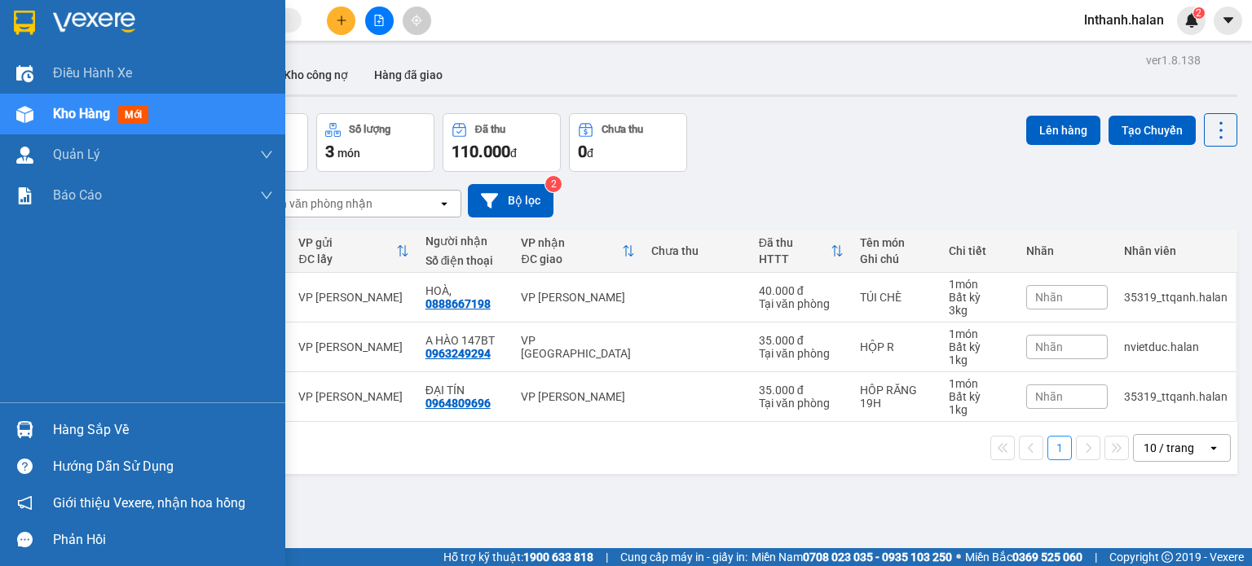
click at [49, 431] on div "Hàng sắp về" at bounding box center [142, 430] width 285 height 37
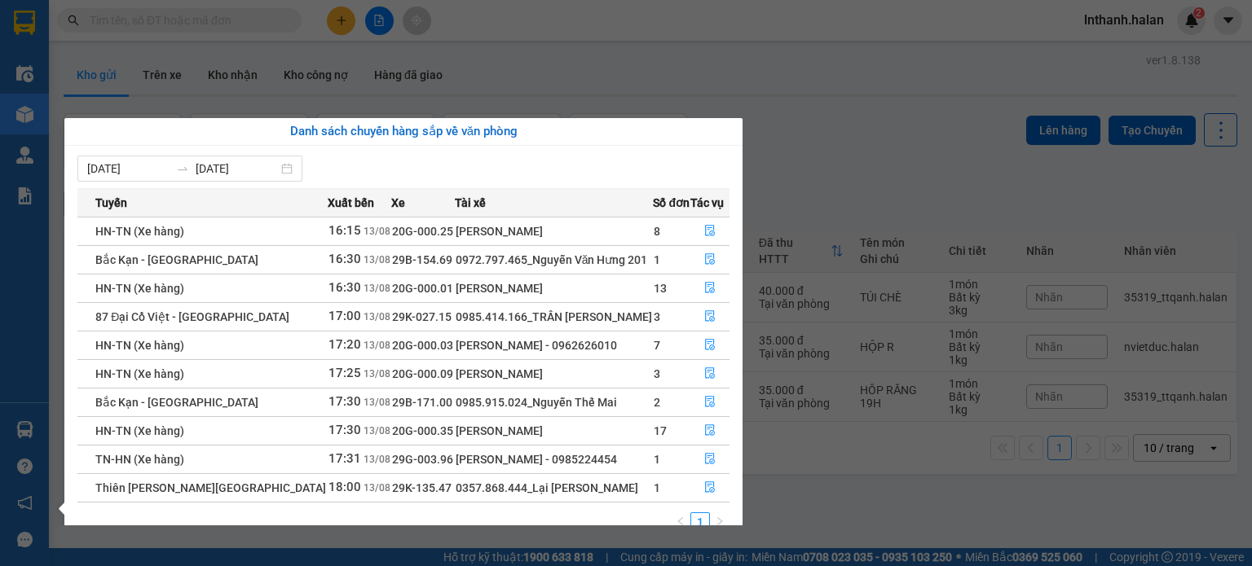
click at [872, 157] on section "Kết quả tìm kiếm ( 833 ) Bộ lọc Mã ĐH Trạng thái Món hàng Thu hộ Tổng cước Chưa…" at bounding box center [626, 283] width 1252 height 566
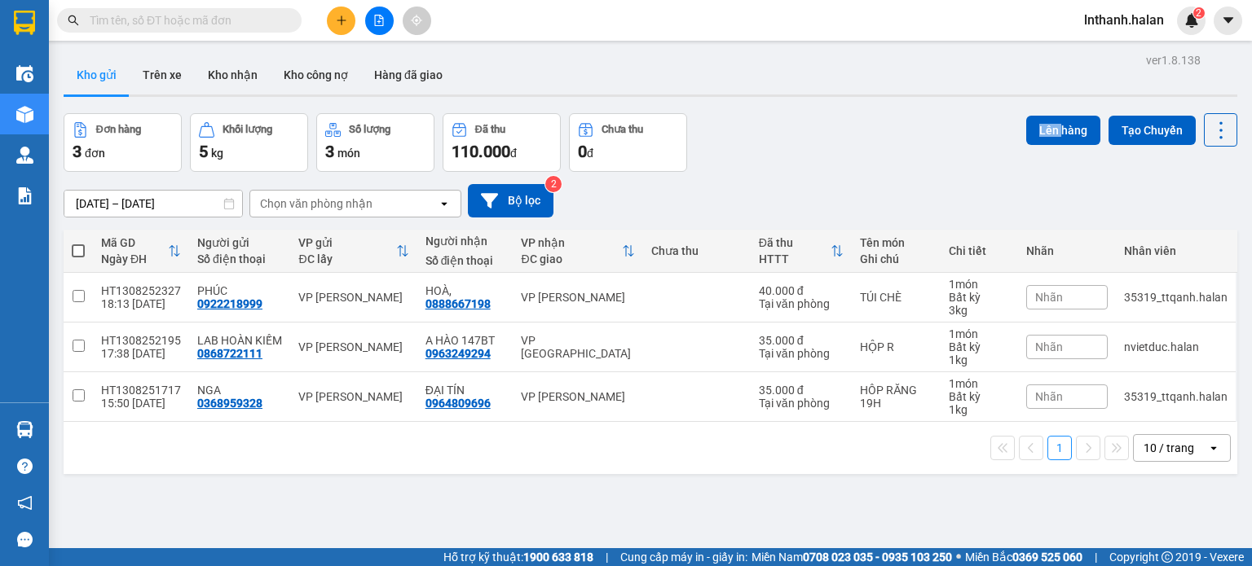
click at [872, 157] on div "Đơn hàng 3 đơn Khối lượng 5 kg Số lượng 3 món Đã thu 110.000 đ Chưa thu 0 đ Lên…" at bounding box center [650, 142] width 1173 height 59
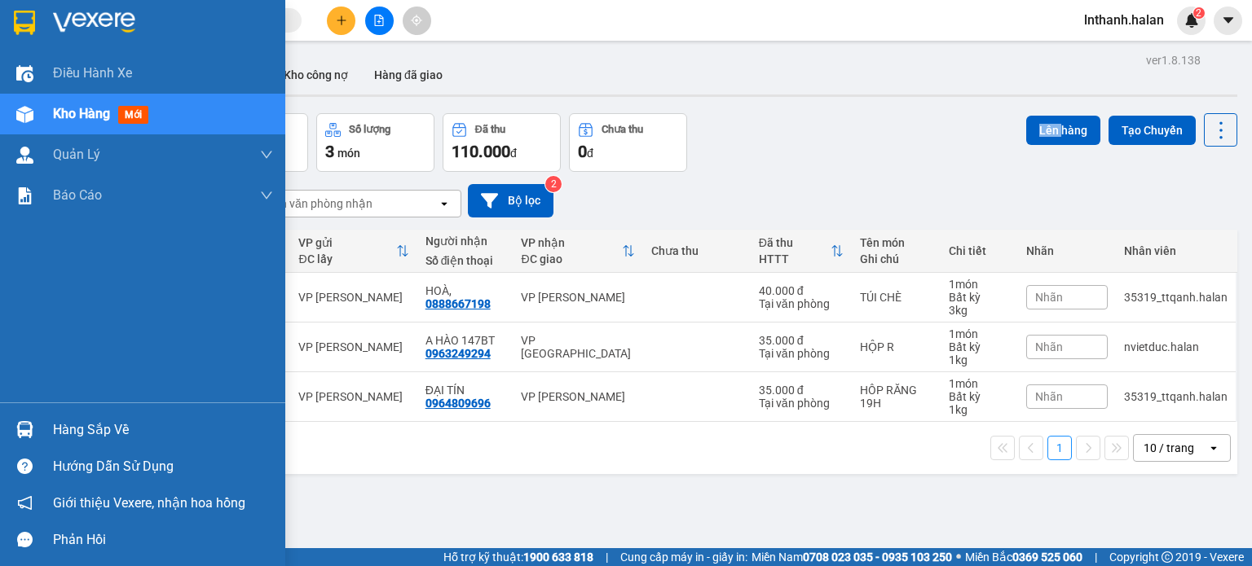
click at [113, 435] on div "Hàng sắp về" at bounding box center [163, 430] width 220 height 24
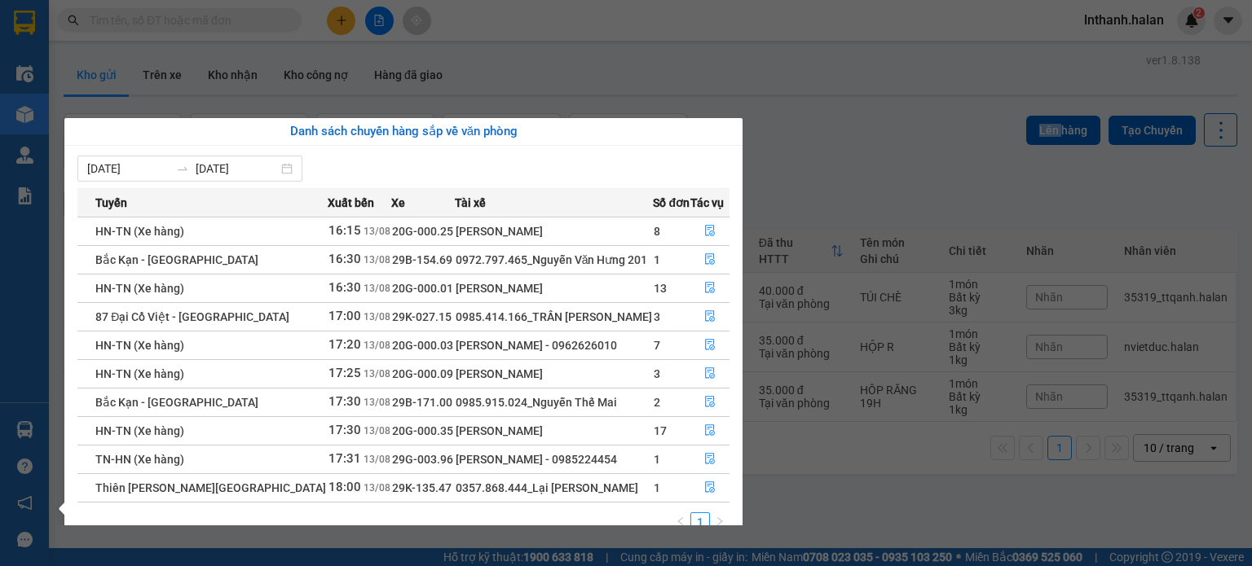
click at [948, 139] on section "Kết quả tìm kiếm ( 833 ) Bộ lọc Mã ĐH Trạng thái Món hàng Thu hộ Tổng cước Chưa…" at bounding box center [626, 283] width 1252 height 566
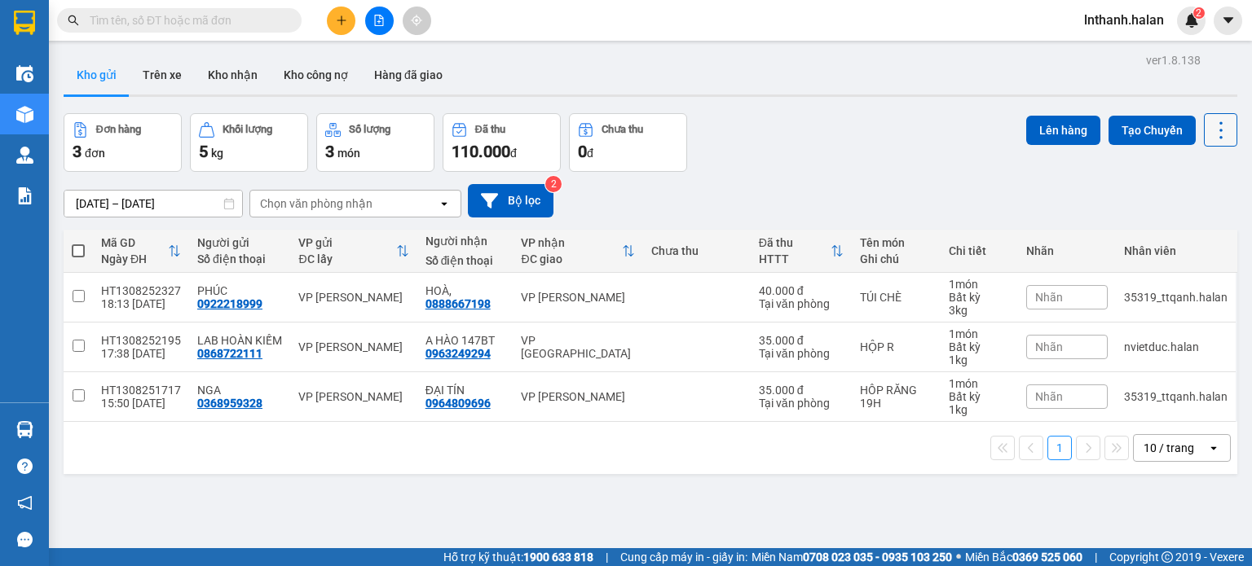
click at [1214, 129] on icon at bounding box center [1220, 130] width 23 height 23
click at [1201, 234] on span "Làm mới" at bounding box center [1185, 232] width 45 height 16
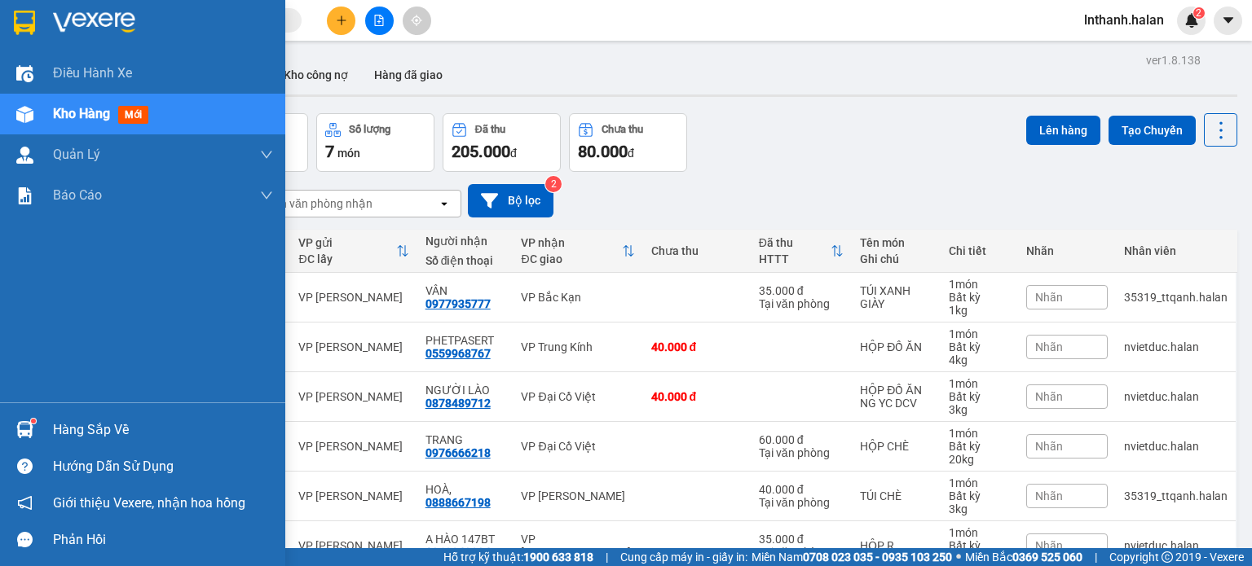
click at [73, 434] on div "Hàng sắp về" at bounding box center [163, 430] width 220 height 24
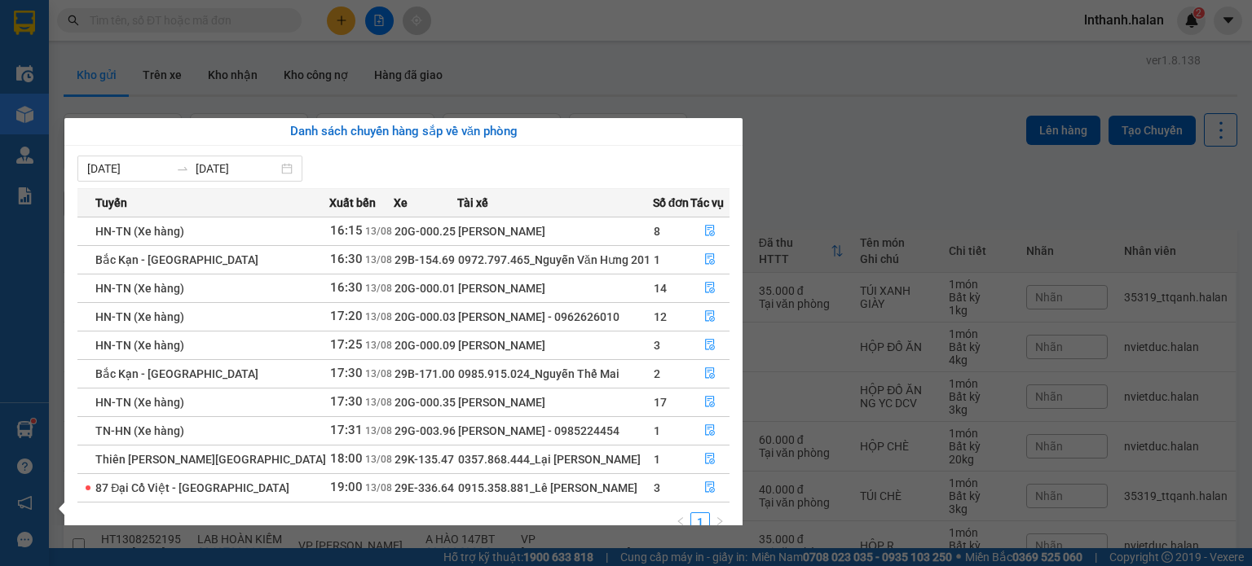
click at [808, 68] on section "Kết quả tìm kiếm ( 833 ) Bộ lọc Mã ĐH Trạng thái Món hàng Thu hộ Tổng cước Chưa…" at bounding box center [626, 283] width 1252 height 566
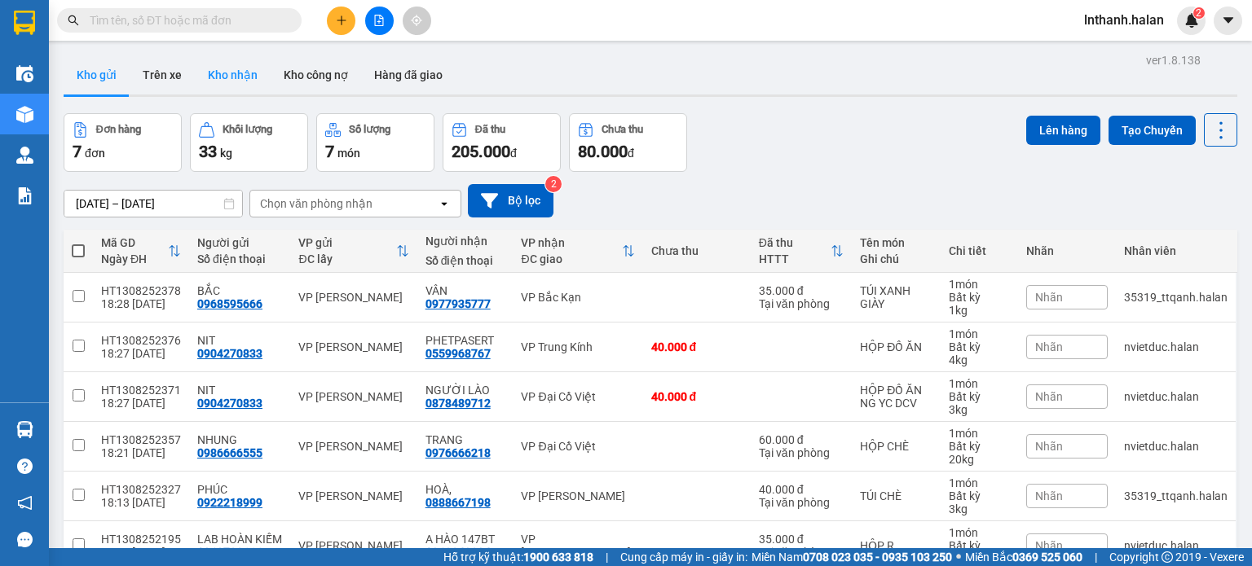
click at [232, 77] on button "Kho nhận" at bounding box center [233, 74] width 76 height 39
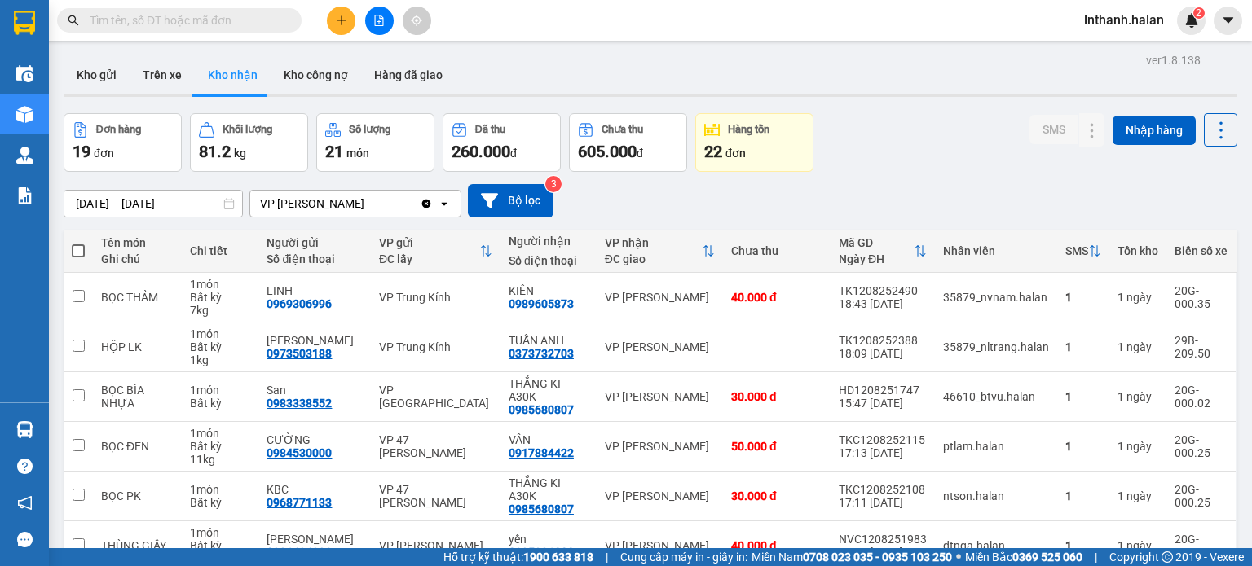
click at [385, 10] on button at bounding box center [379, 21] width 29 height 29
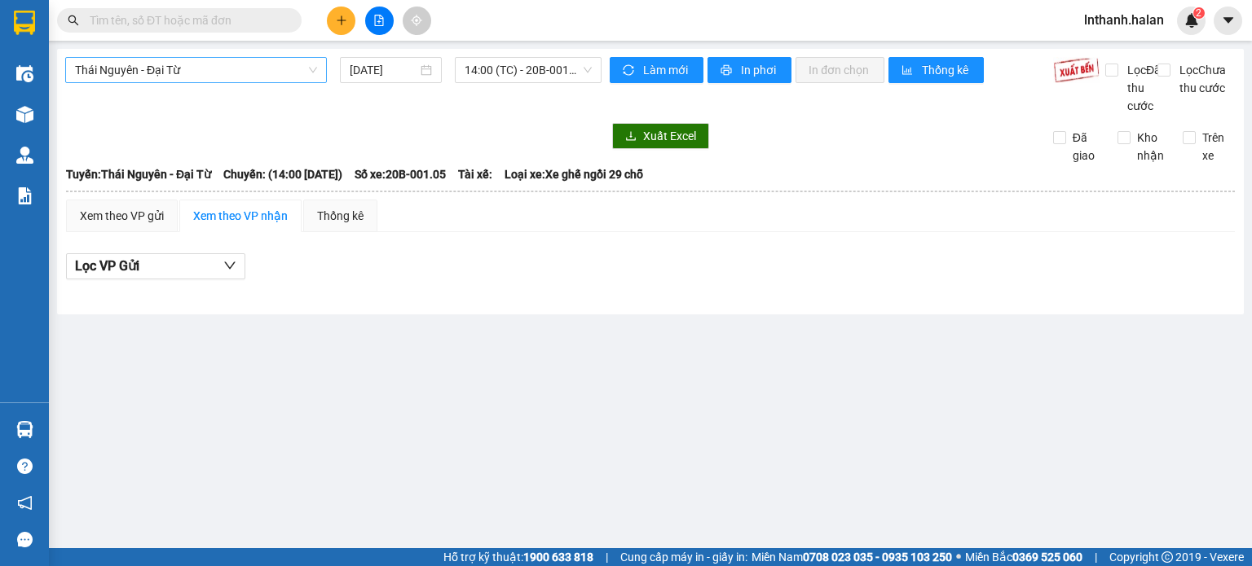
click at [206, 76] on span "Thái Nguyên - Đại Từ" at bounding box center [196, 70] width 242 height 24
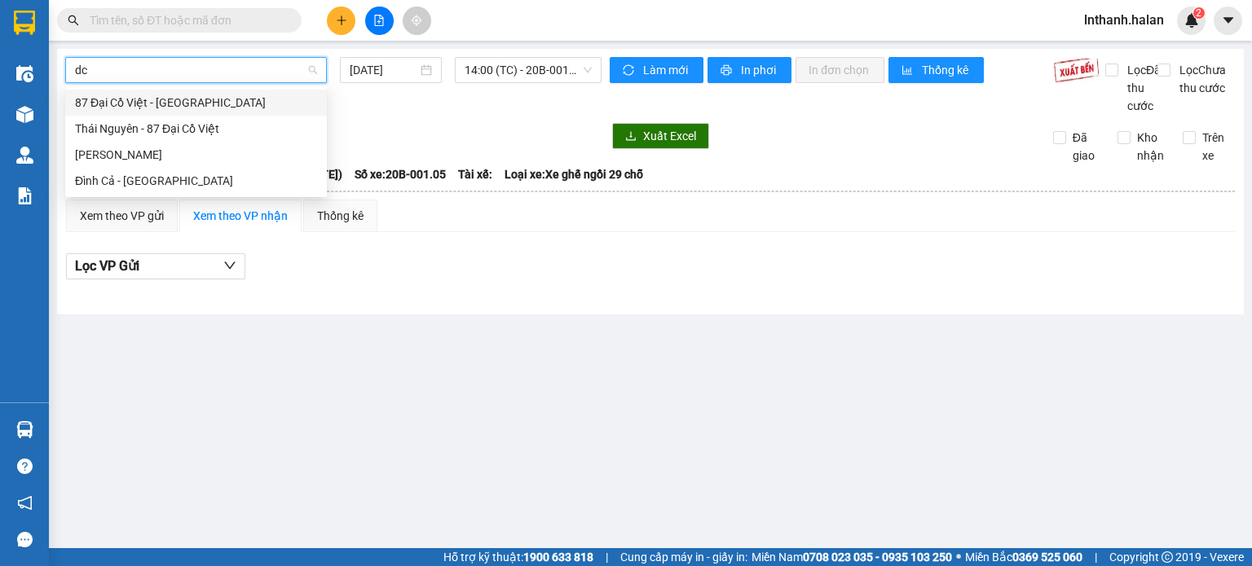
type input "dcv"
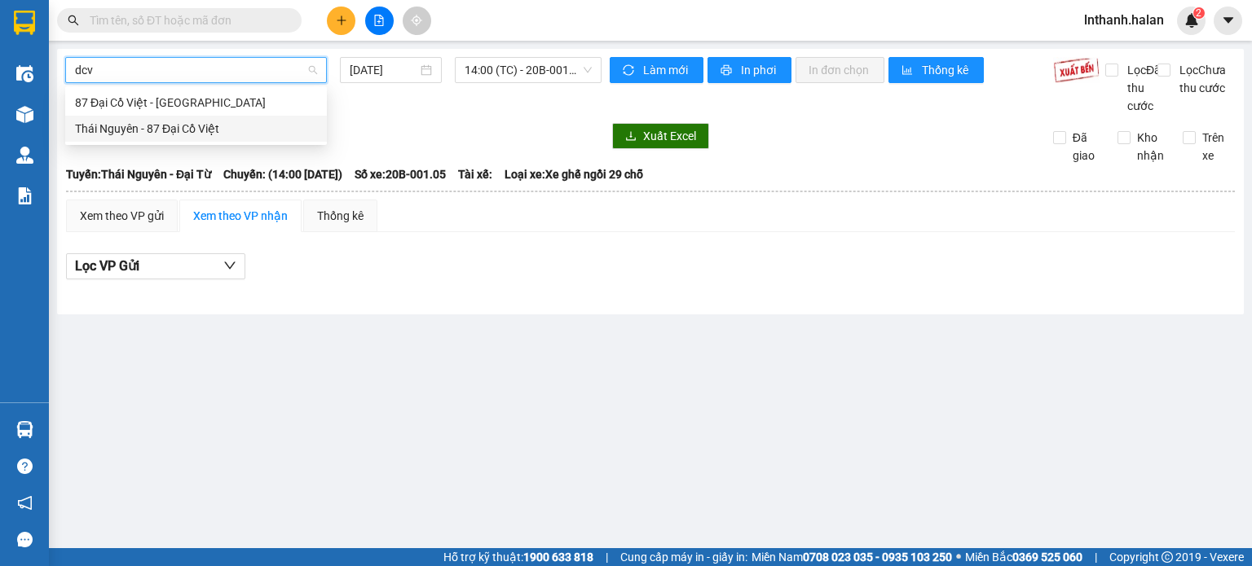
click at [197, 136] on div "Thái Nguyên - 87 Đại Cồ Việt" at bounding box center [196, 129] width 242 height 18
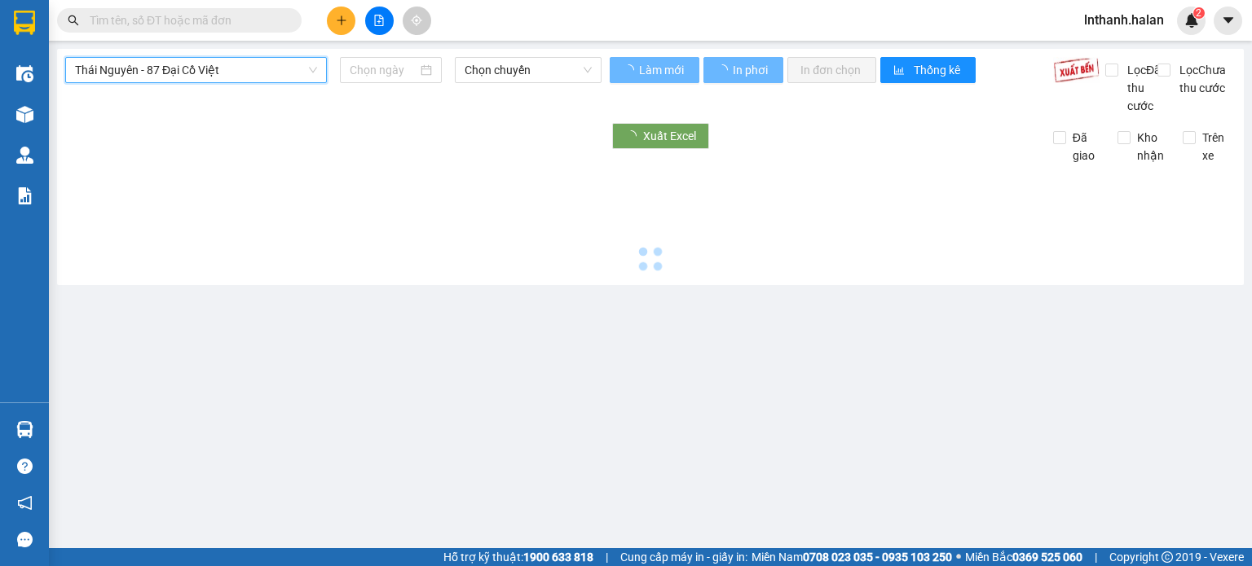
type input "[DATE]"
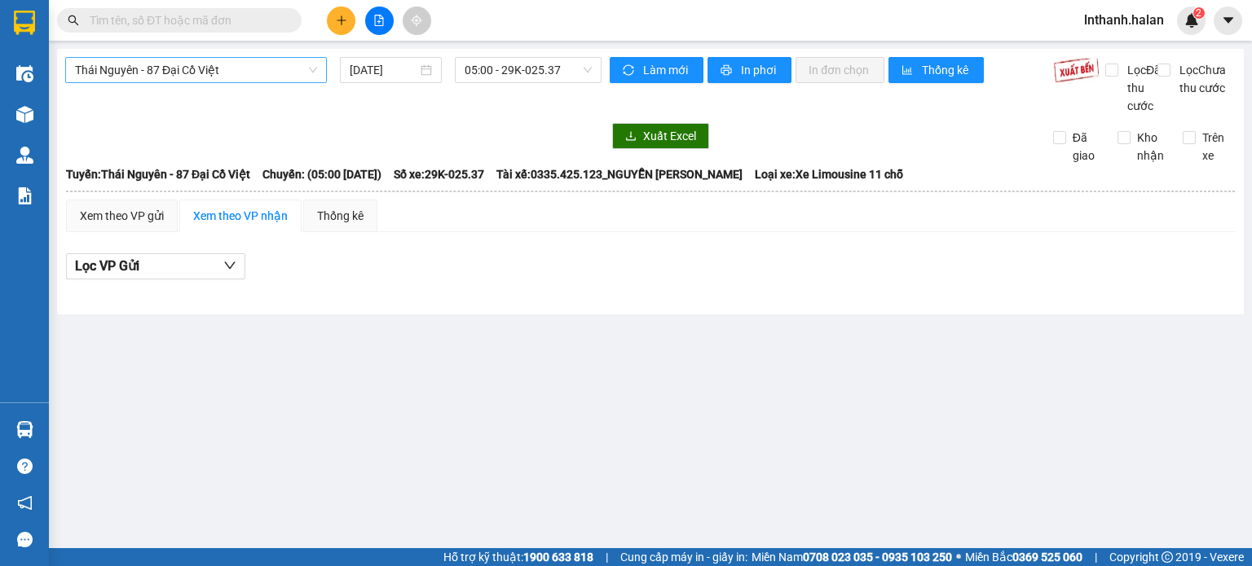
click at [169, 83] on div "Thái Nguyên - 87 Đại Cồ Việt 13/08/2025 05:00 - 29K-025.37" at bounding box center [333, 86] width 536 height 58
click at [171, 77] on span "Thái Nguyên - 87 Đại Cồ Việt" at bounding box center [196, 70] width 242 height 24
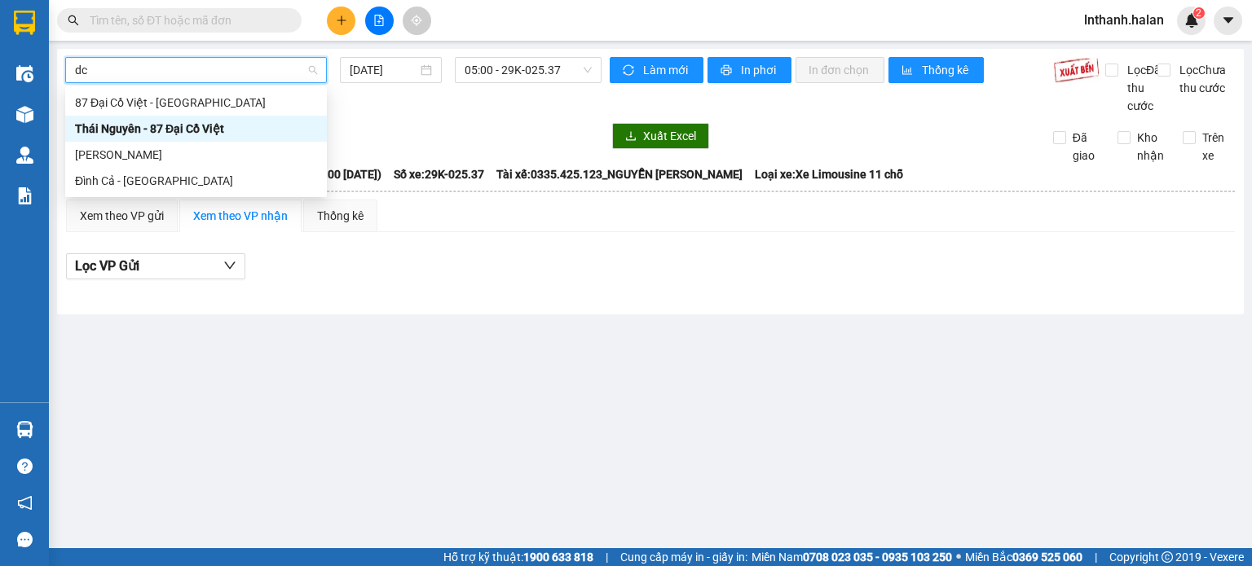
type input "dcv"
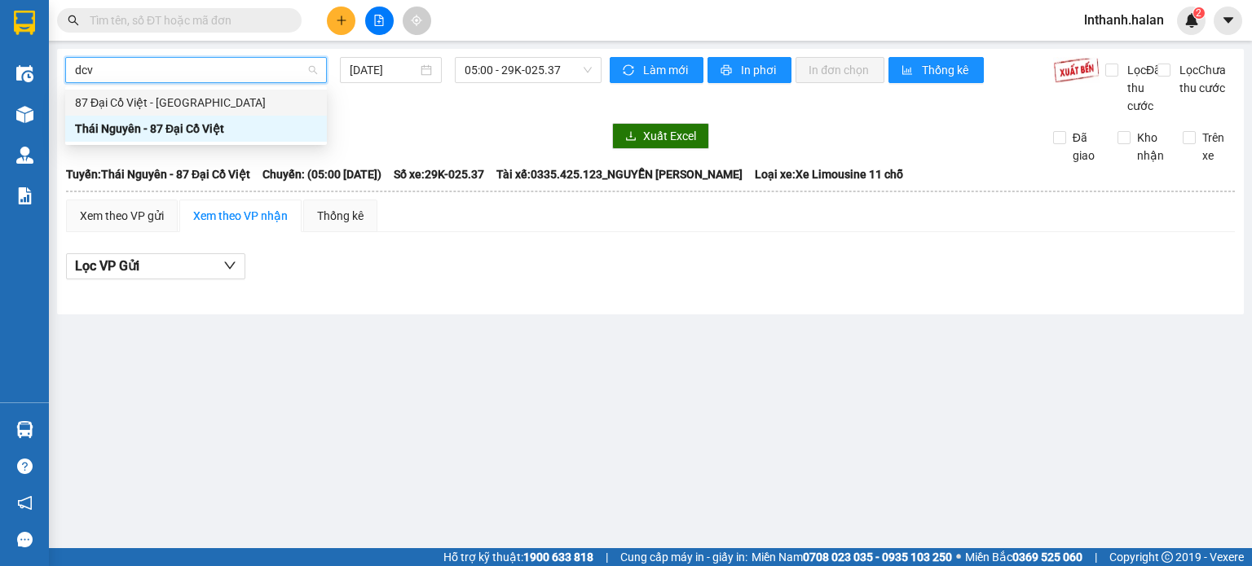
click at [171, 97] on div "87 Đại Cồ Việt - [GEOGRAPHIC_DATA]" at bounding box center [196, 103] width 242 height 18
type input "[DATE]"
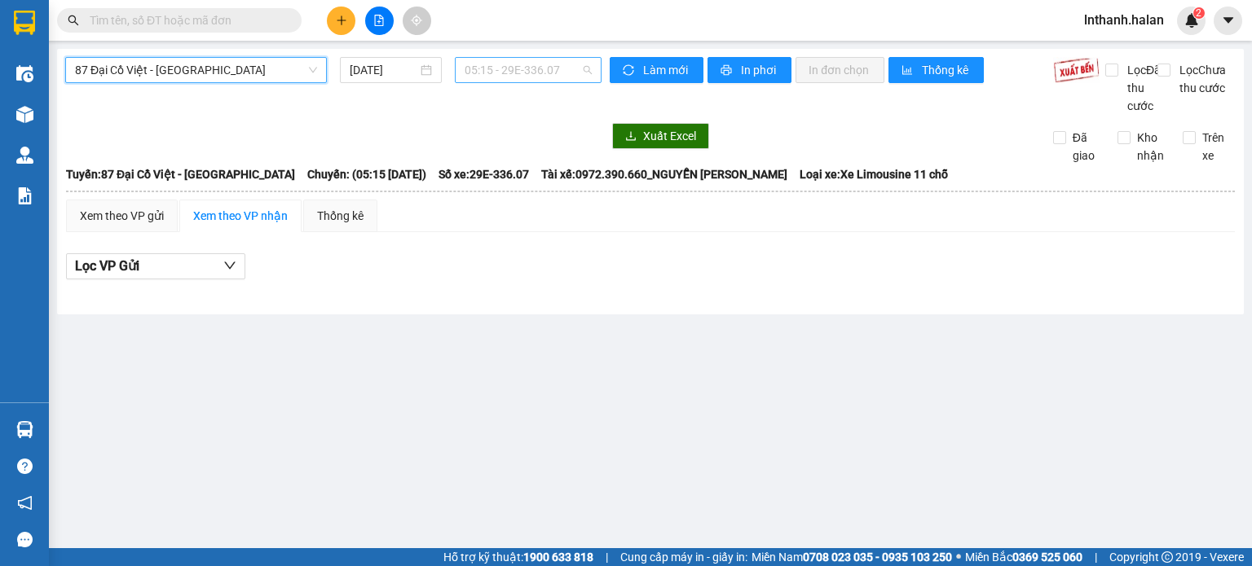
click at [489, 70] on span "05:15 - 29E-336.07" at bounding box center [529, 70] width 128 height 24
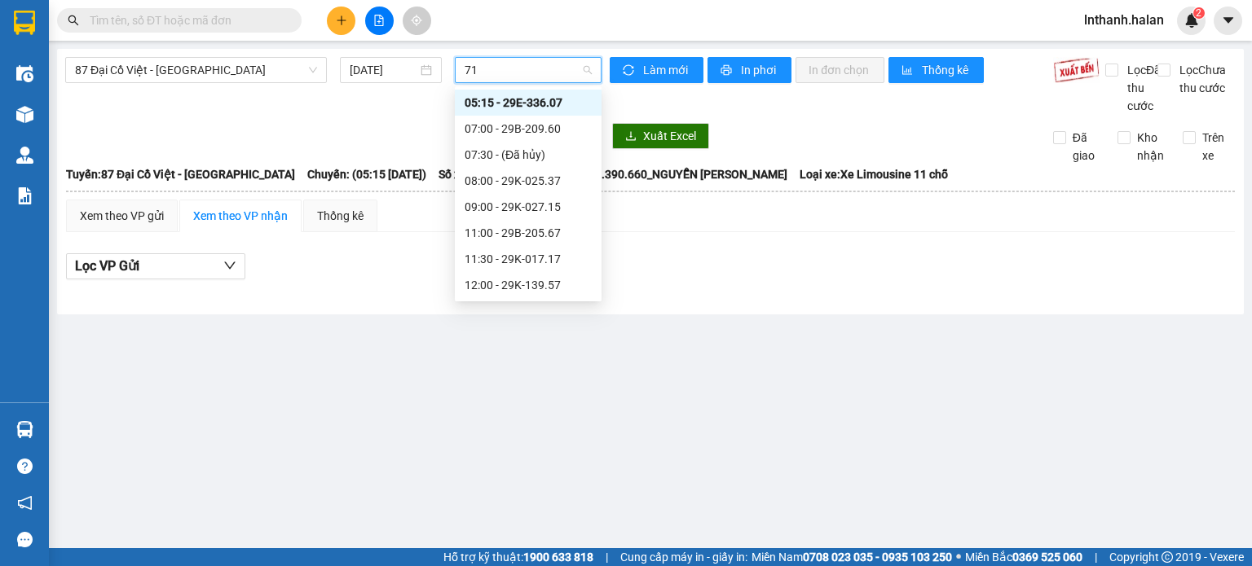
type input "715"
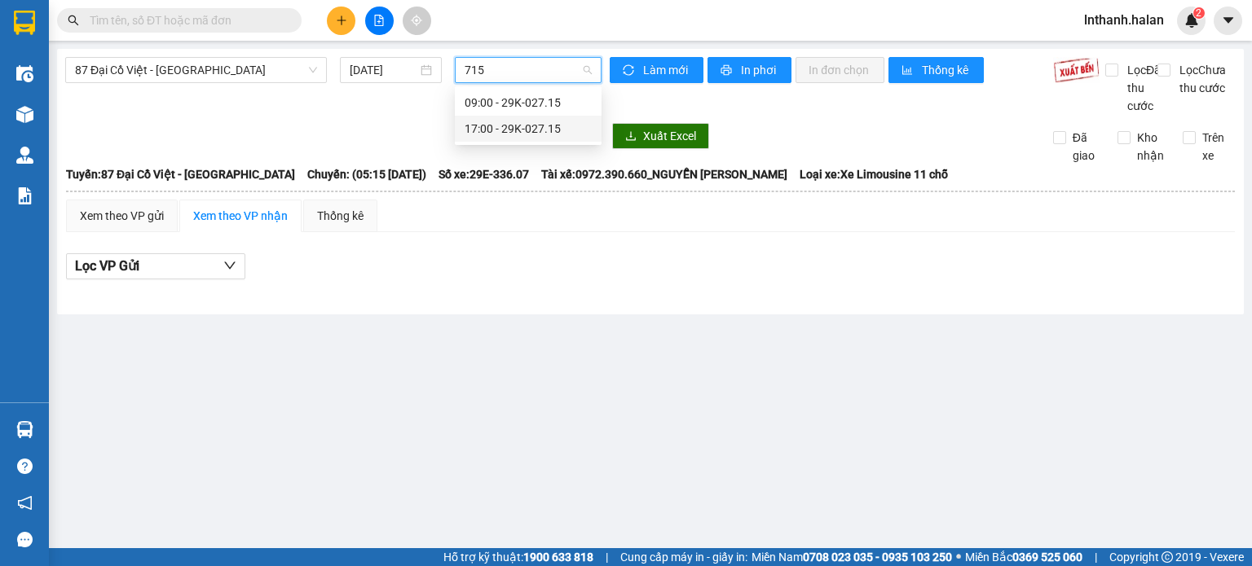
click at [548, 120] on div "17:00 - 29K-027.15" at bounding box center [528, 129] width 127 height 18
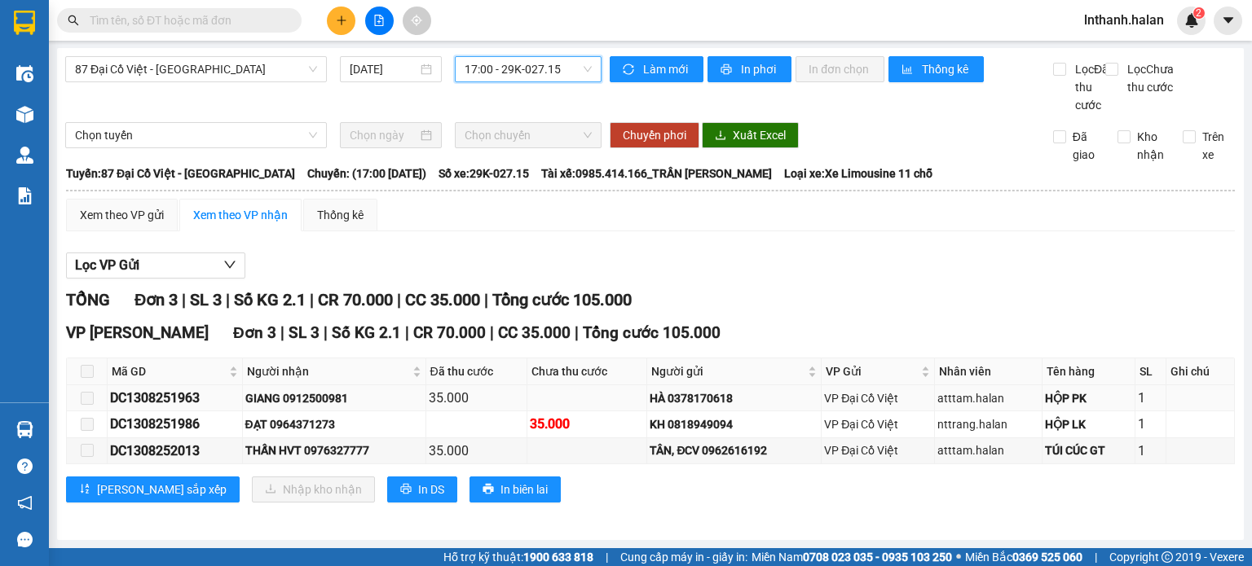
scroll to position [16, 0]
click at [158, 390] on div "DC1308251963" at bounding box center [175, 398] width 130 height 20
copy div "DC1308251963"
click at [201, 20] on input "text" at bounding box center [186, 20] width 192 height 18
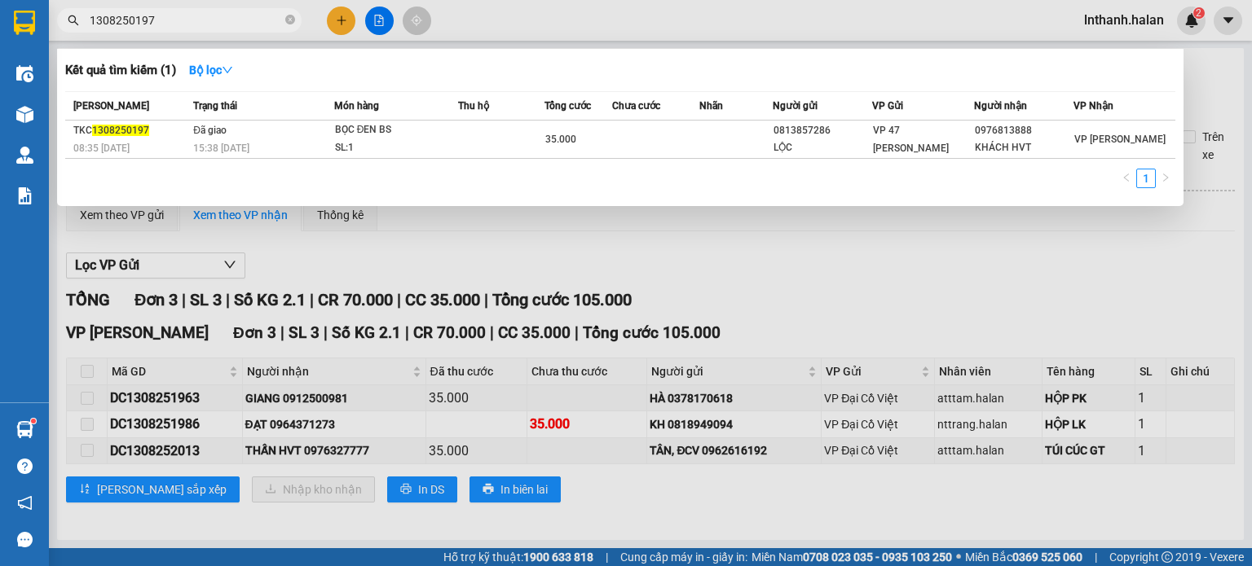
click at [240, 17] on input "1308250197" at bounding box center [186, 20] width 192 height 18
drag, startPoint x: 240, startPoint y: 17, endPoint x: 235, endPoint y: 9, distance: 9.5
click at [239, 16] on input "1308250197" at bounding box center [186, 20] width 192 height 18
type input "813888"
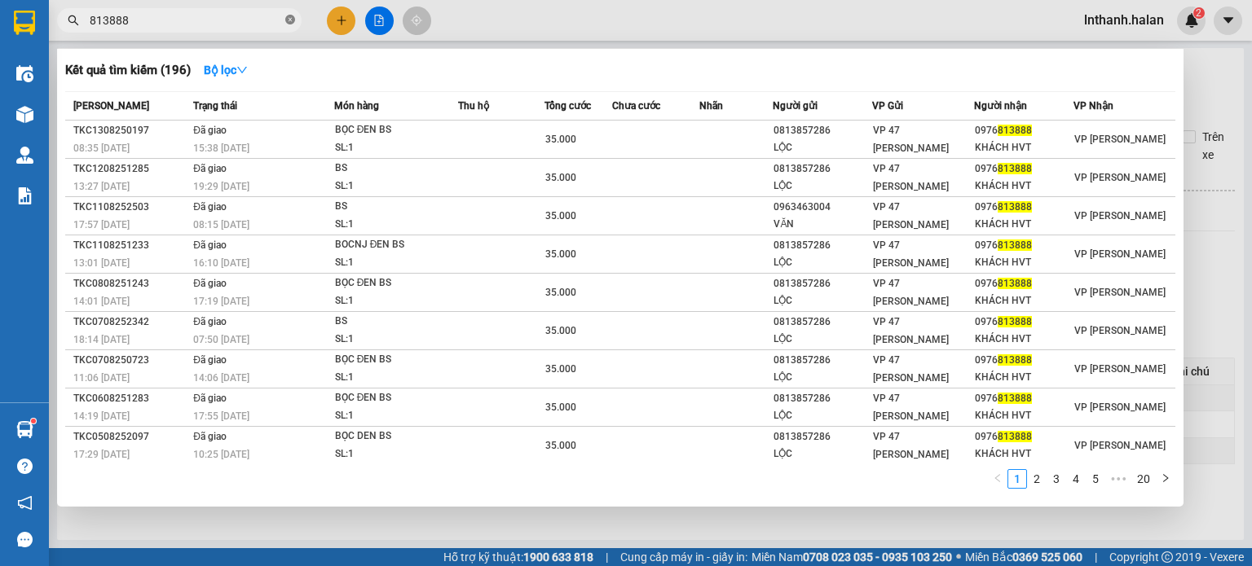
click at [288, 24] on icon "close-circle" at bounding box center [290, 20] width 10 height 10
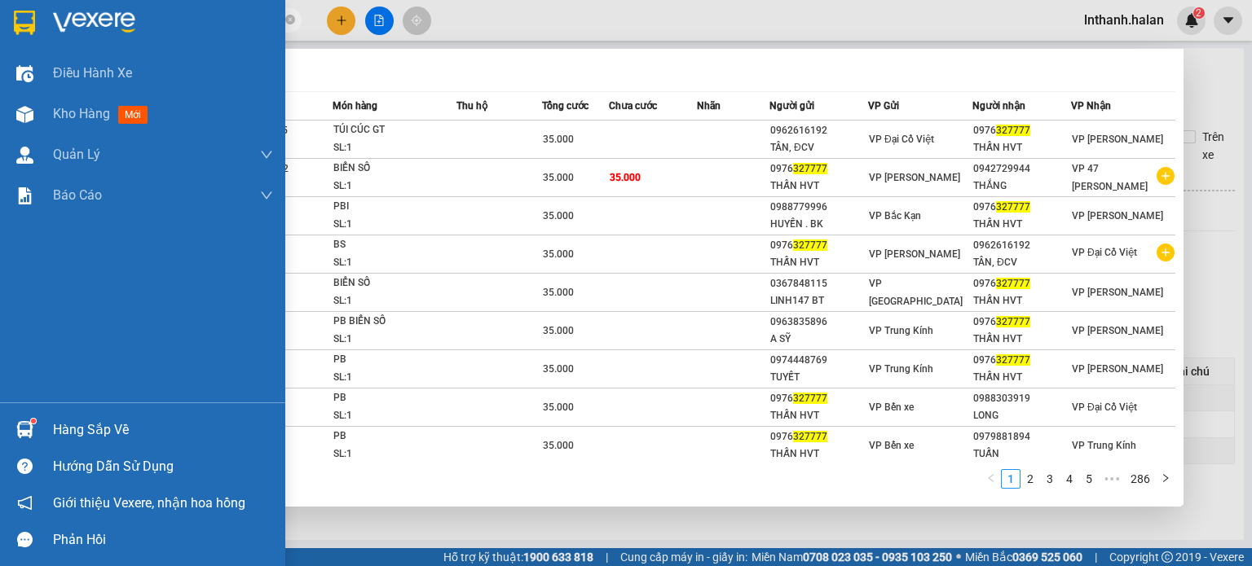
type input "327777"
drag, startPoint x: 43, startPoint y: 426, endPoint x: 65, endPoint y: 416, distance: 24.4
click at [45, 427] on div "Hàng sắp về" at bounding box center [142, 430] width 285 height 37
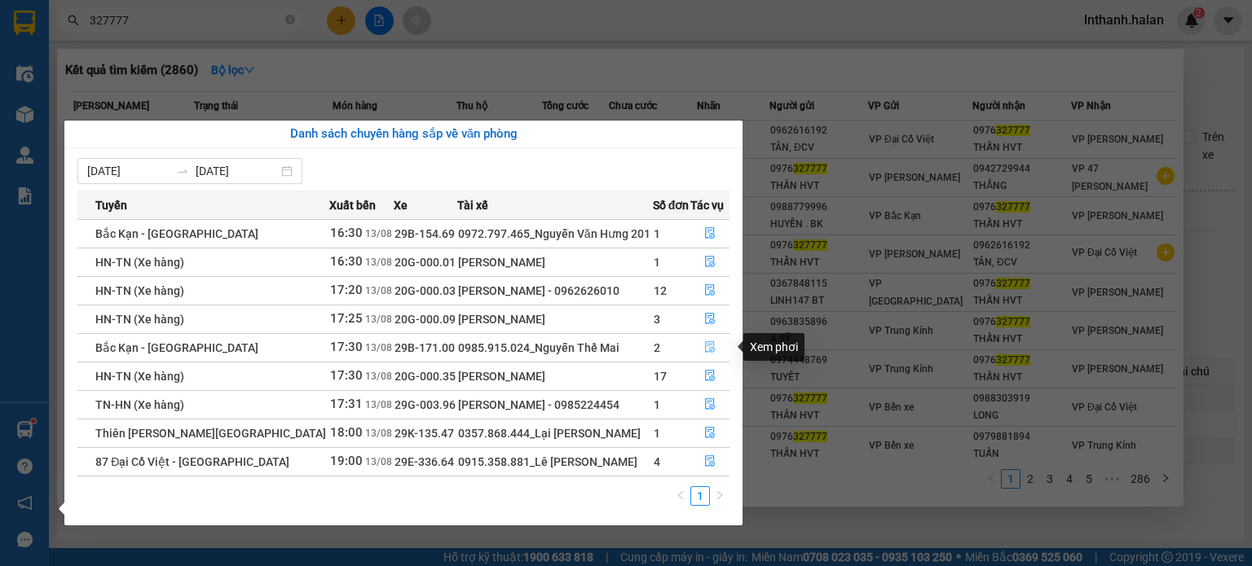
click at [720, 346] on button "button" at bounding box center [710, 348] width 38 height 26
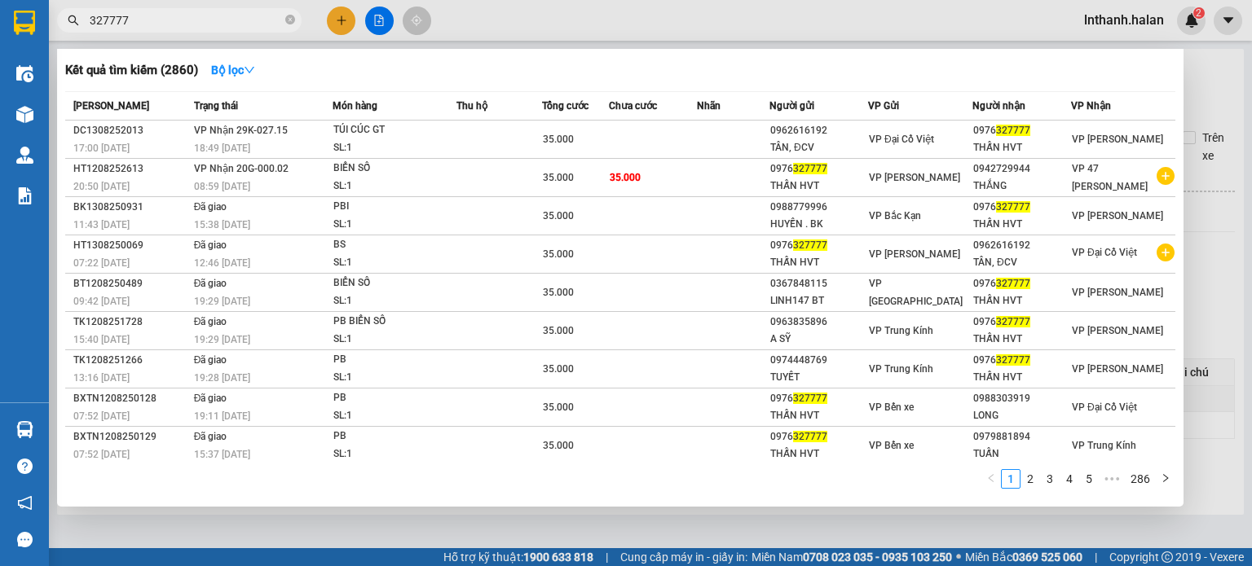
click at [1228, 316] on div at bounding box center [626, 283] width 1252 height 566
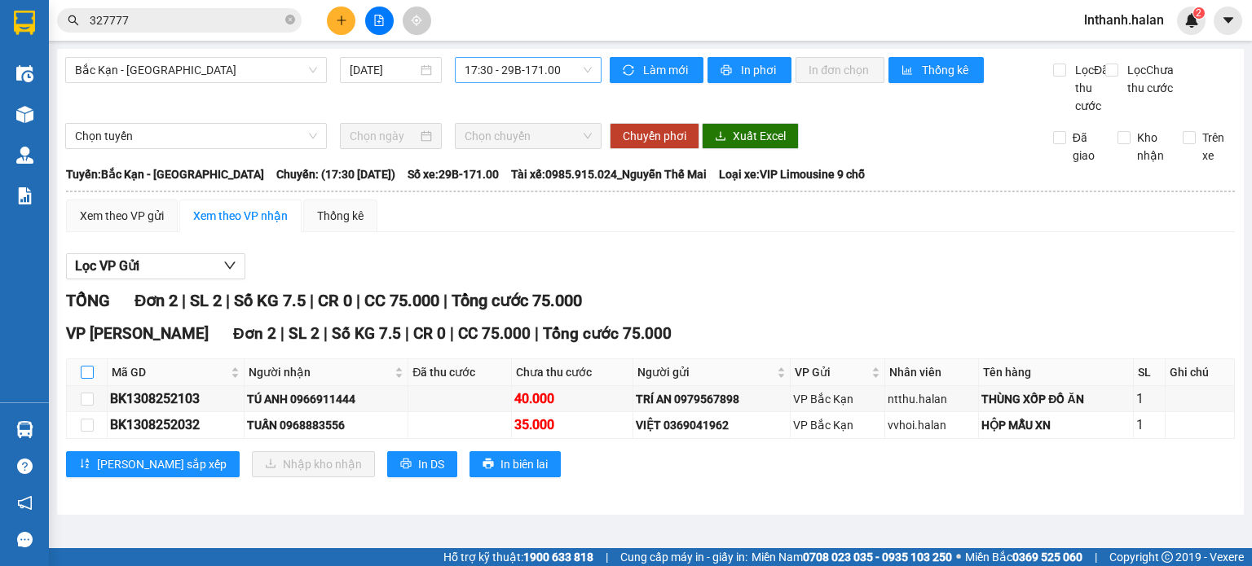
click at [86, 379] on input "checkbox" at bounding box center [87, 372] width 13 height 13
checkbox input "true"
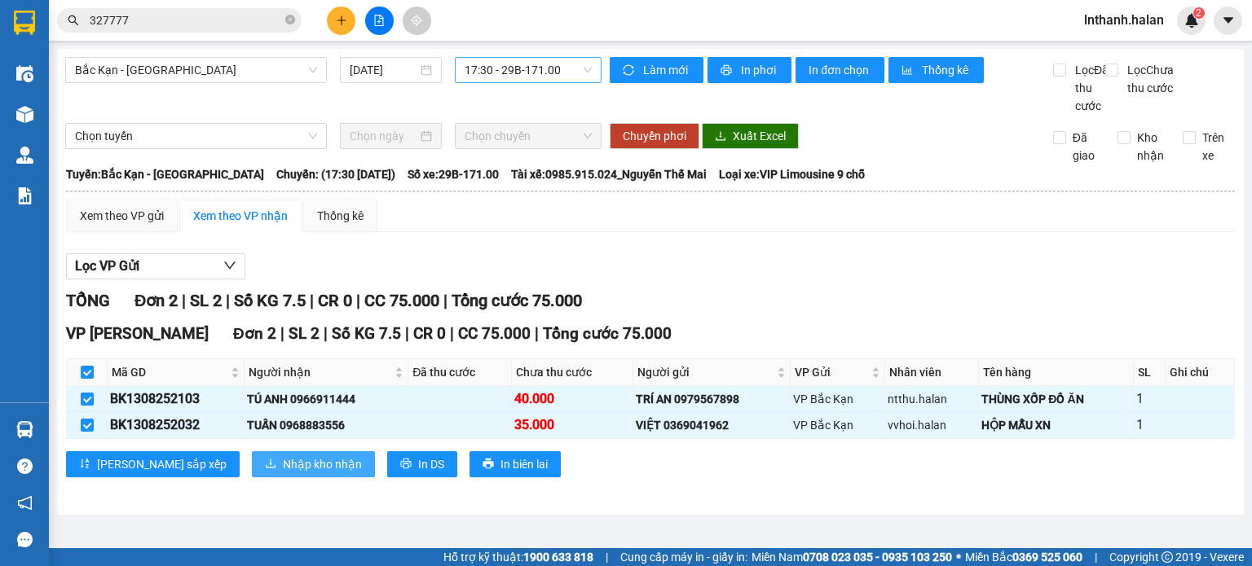
click at [283, 473] on span "Nhập kho nhận" at bounding box center [322, 465] width 79 height 18
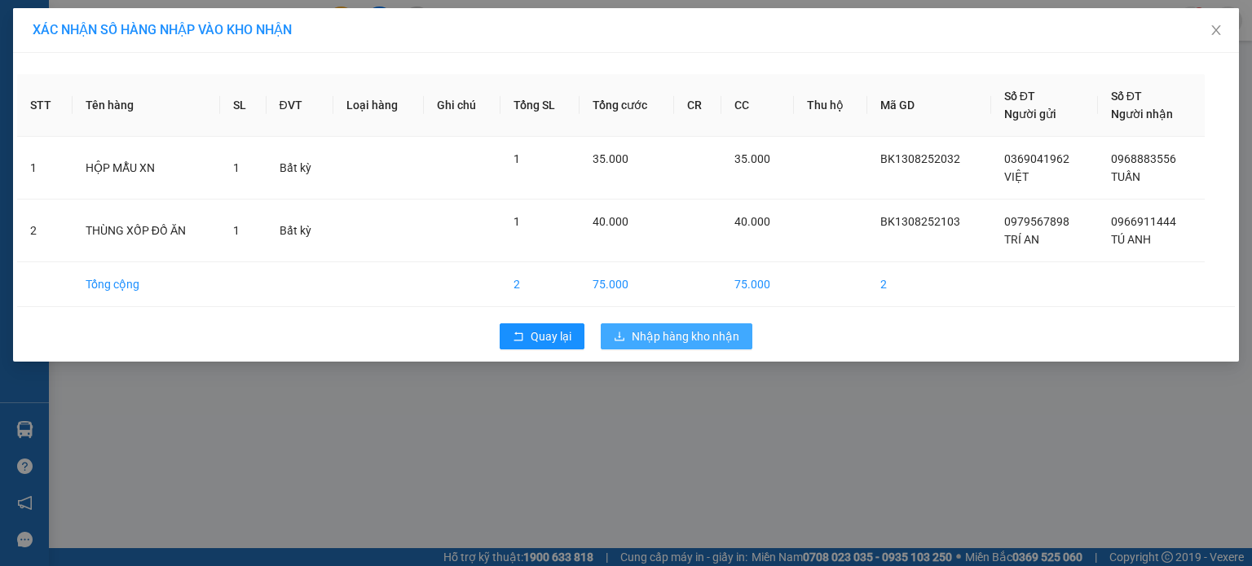
click at [704, 332] on span "Nhập hàng kho nhận" at bounding box center [686, 337] width 108 height 18
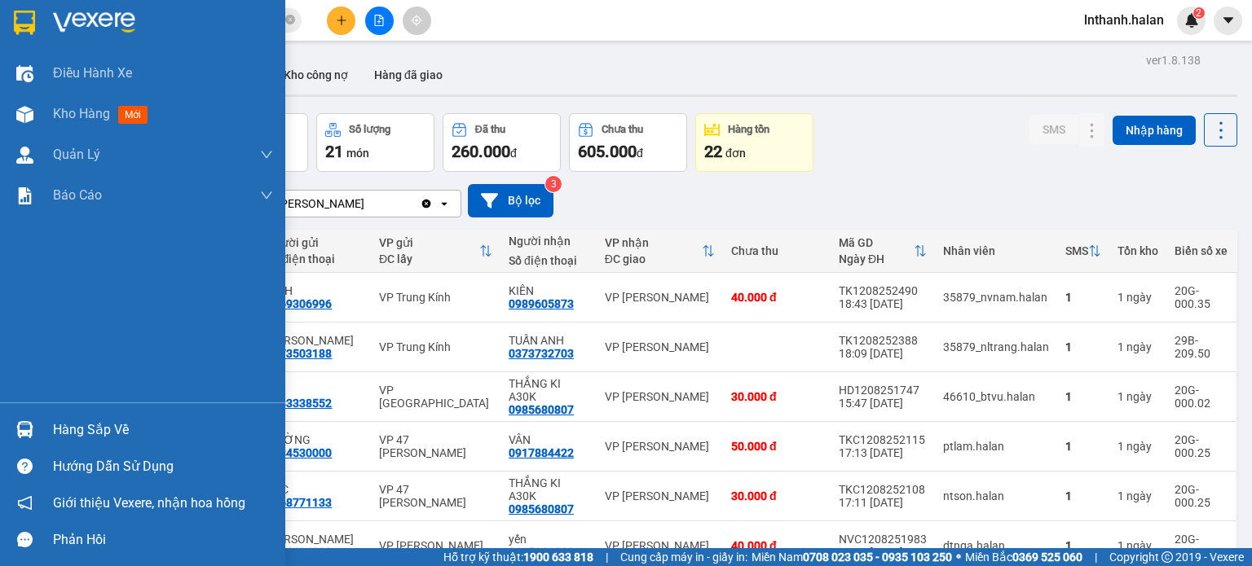
click at [51, 429] on div "Hàng sắp về" at bounding box center [142, 430] width 285 height 37
click at [14, 388] on div "Điều hành xe Kho hàng mới Quản Lý Quản lý chuyến Quản lý kiểm kho Báo cáo 12. T…" at bounding box center [142, 283] width 285 height 566
click at [26, 434] on img at bounding box center [24, 429] width 17 height 17
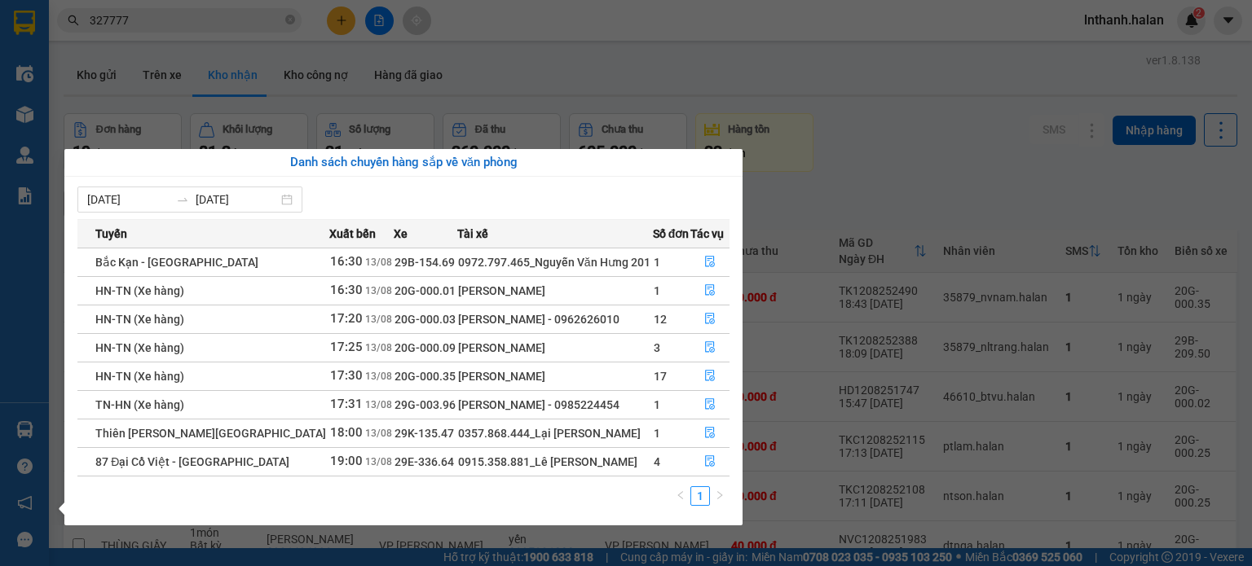
click at [863, 87] on section "Kết quả tìm kiếm ( 2860 ) Bộ lọc Mã ĐH Trạng thái Món hàng Thu hộ Tổng cước Chư…" at bounding box center [626, 283] width 1252 height 566
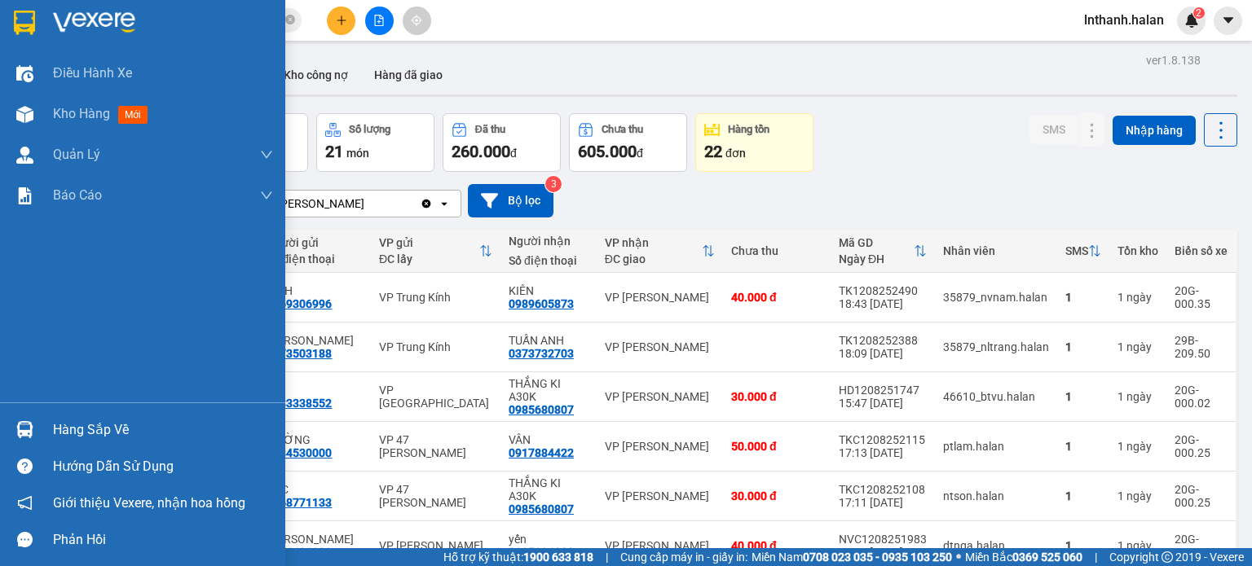
click at [18, 429] on img at bounding box center [24, 429] width 17 height 17
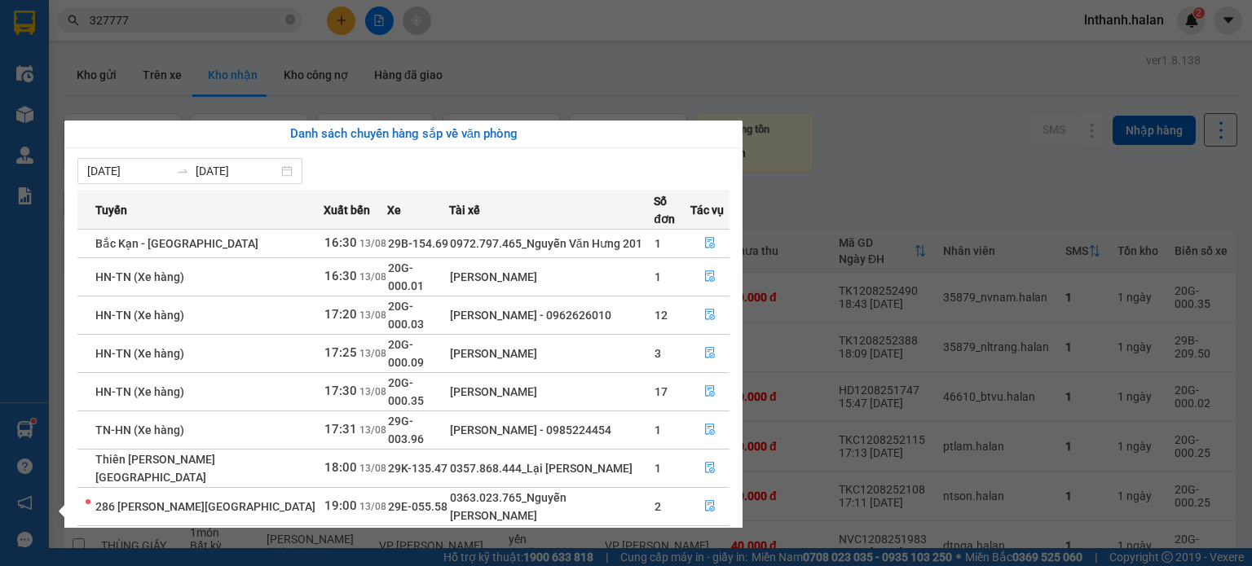
click at [848, 158] on section "Kết quả tìm kiếm ( 2860 ) Bộ lọc Mã ĐH Trạng thái Món hàng Thu hộ Tổng cước Chư…" at bounding box center [626, 283] width 1252 height 566
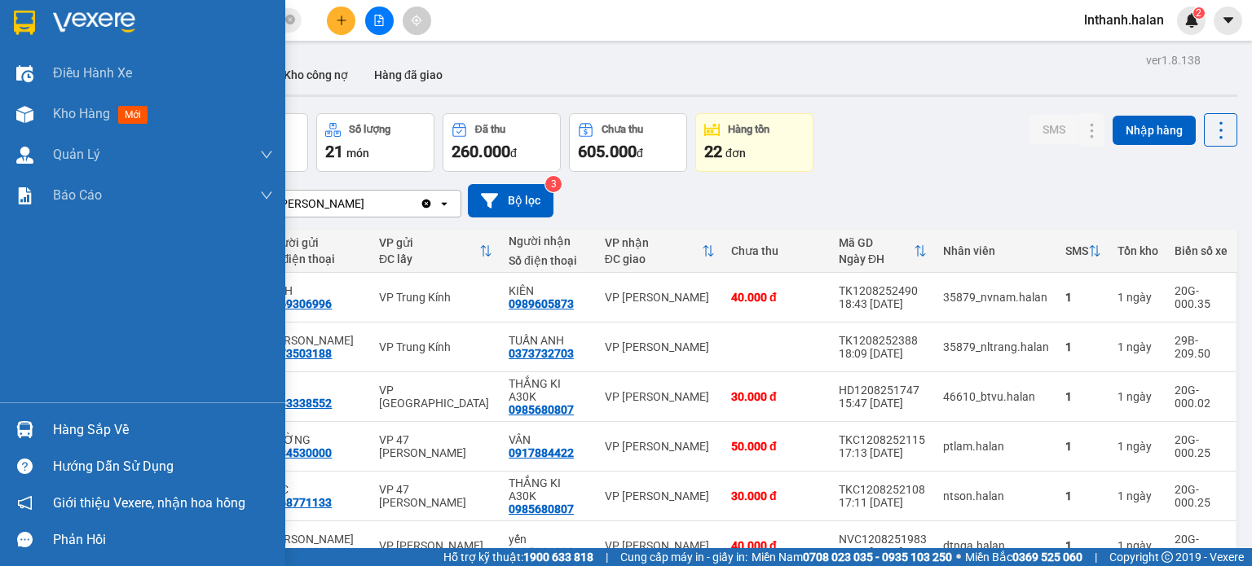
click at [28, 442] on div at bounding box center [25, 430] width 29 height 29
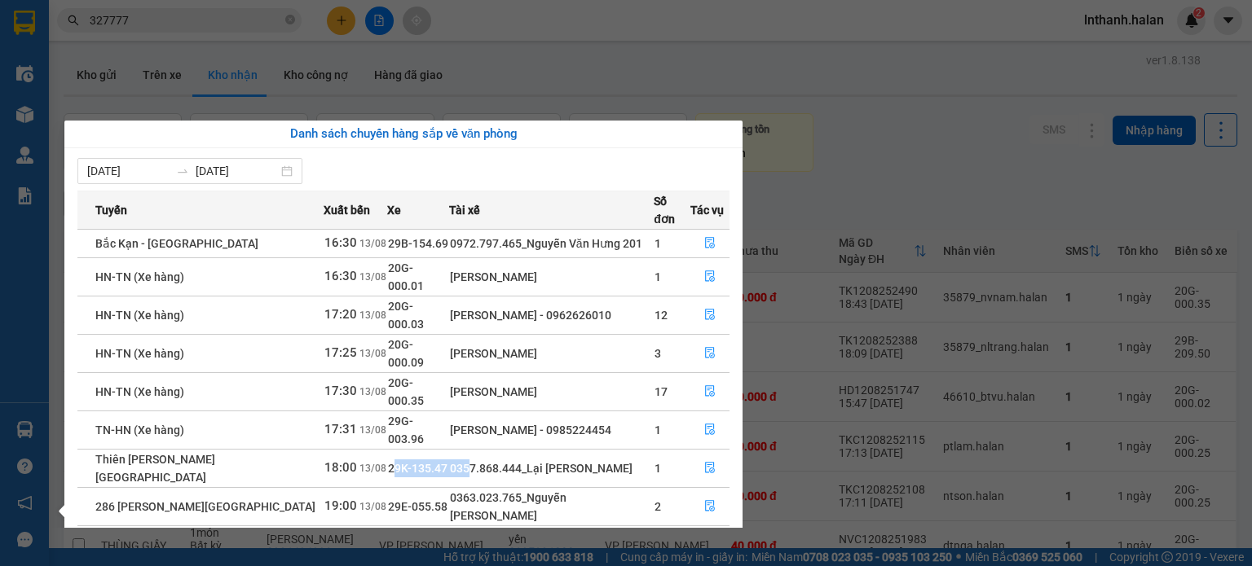
drag, startPoint x: 377, startPoint y: 396, endPoint x: 457, endPoint y: 407, distance: 80.6
click at [457, 449] on tr "Thiên Đường Bảo Sơn - Thái Nguyên 18:00 13/08 29K-135.47 0357.868.444_Lại Ngọc …" at bounding box center [403, 468] width 652 height 38
click at [504, 383] on div "[PERSON_NAME]" at bounding box center [552, 392] width 204 height 18
click at [935, 92] on section "Kết quả tìm kiếm ( 2860 ) Bộ lọc Mã ĐH Trạng thái Món hàng Thu hộ Tổng cước Chư…" at bounding box center [626, 283] width 1252 height 566
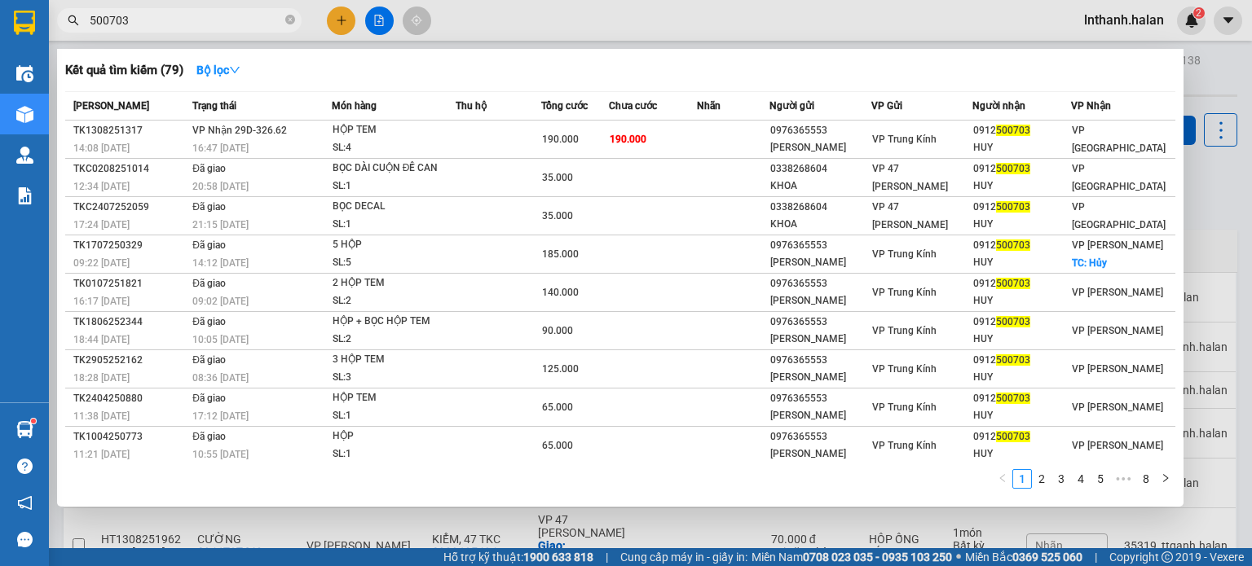
scroll to position [162, 0]
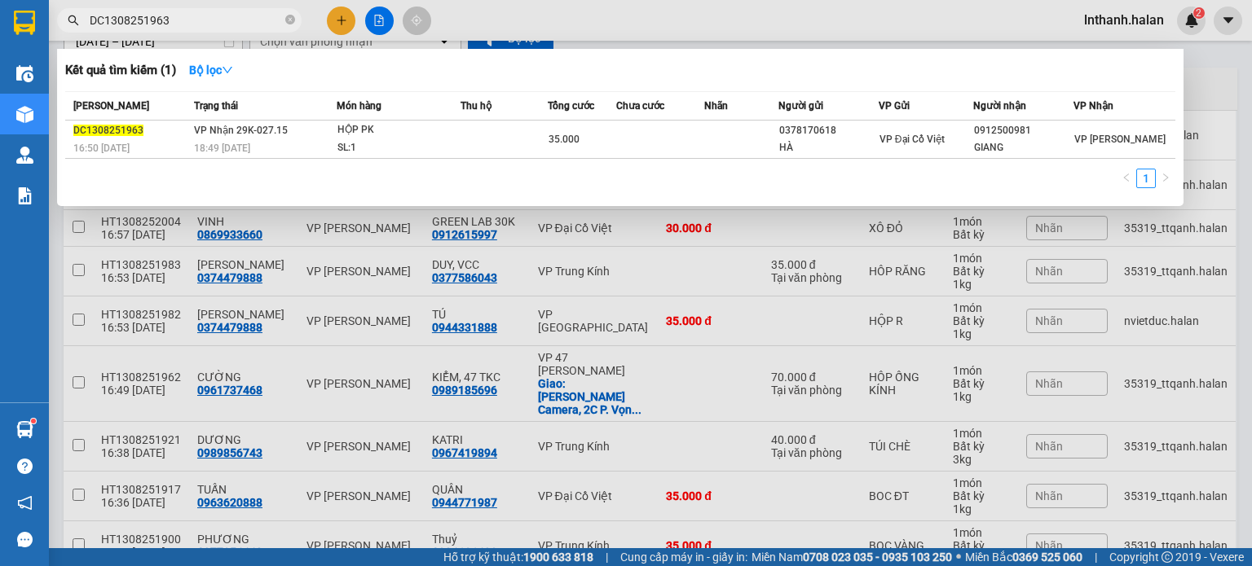
type input "DC1308251963"
